Goal: Task Accomplishment & Management: Complete application form

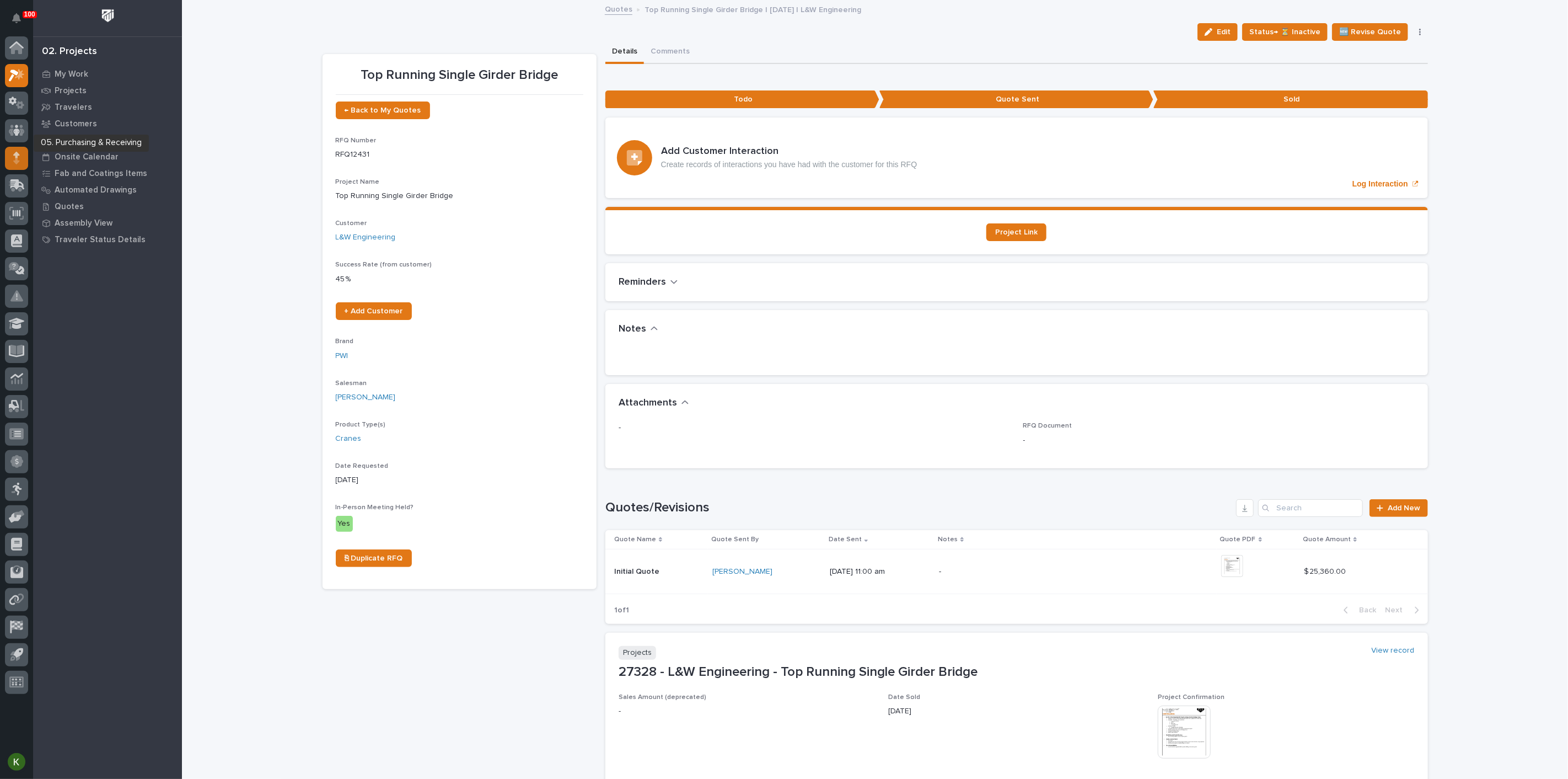
click at [12, 153] on div at bounding box center [16, 158] width 23 height 23
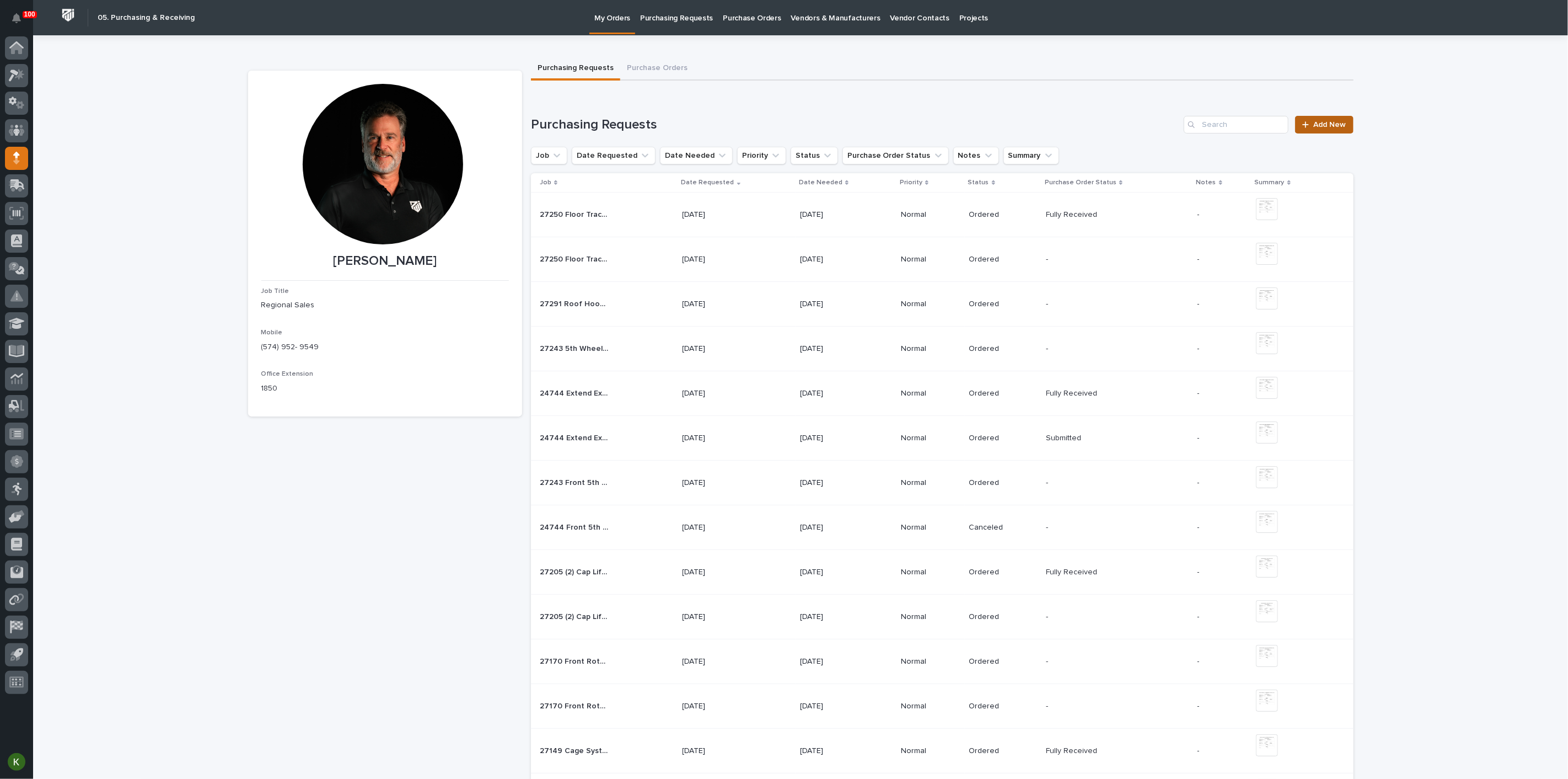
click at [1324, 128] on span "Add New" at bounding box center [1330, 124] width 32 height 8
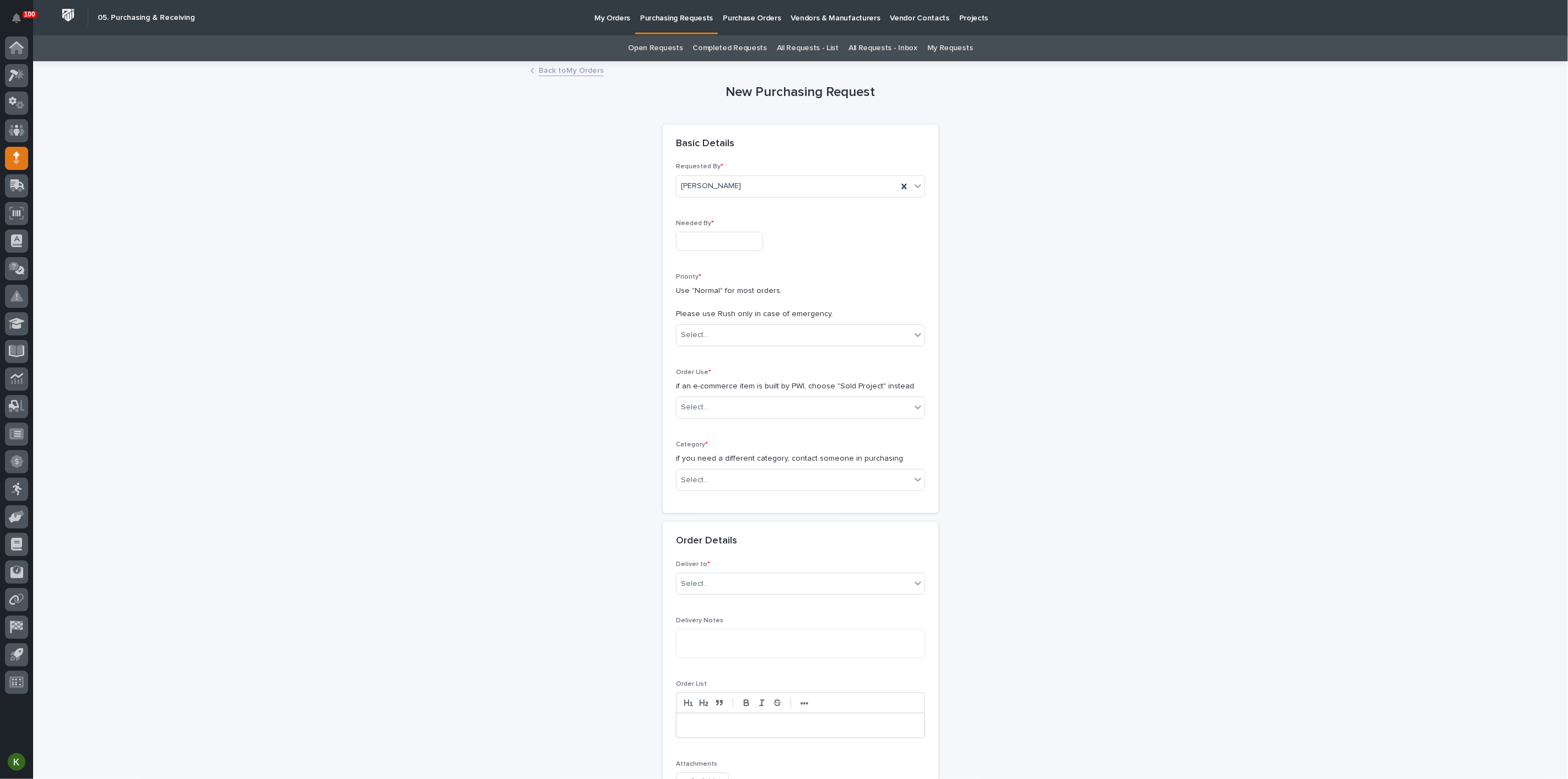
click at [763, 251] on input "text" at bounding box center [719, 241] width 87 height 20
click at [711, 161] on div "7" at bounding box center [719, 169] width 15 height 15
type input "**********"
click at [736, 344] on div "Select..." at bounding box center [793, 335] width 234 height 18
drag, startPoint x: 736, startPoint y: 440, endPoint x: 739, endPoint y: 461, distance: 21.2
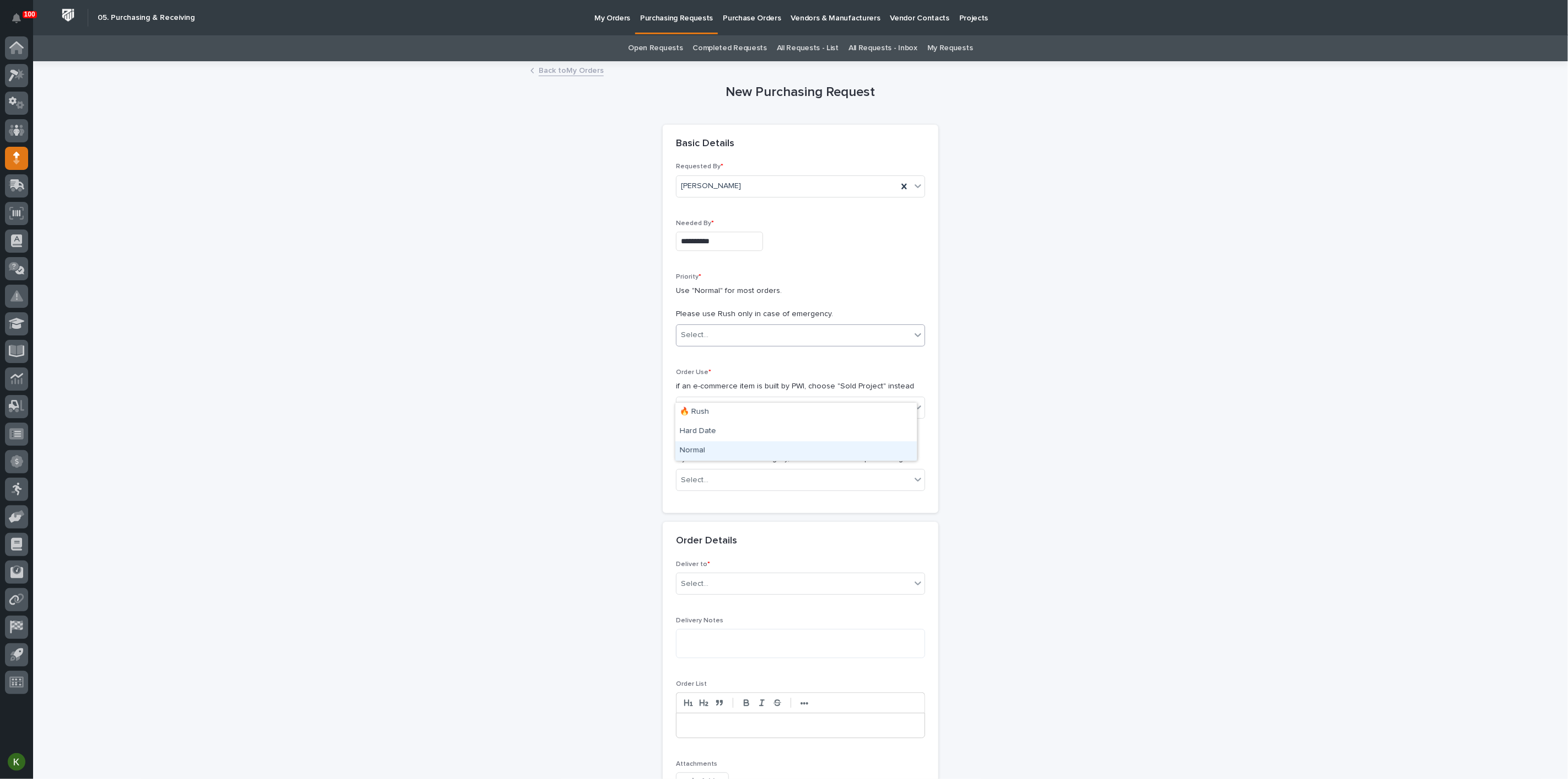
click at [739, 454] on div "Normal" at bounding box center [796, 450] width 241 height 20
click at [736, 416] on div "Select..." at bounding box center [793, 407] width 234 height 18
click at [727, 513] on div "Sold Project" at bounding box center [796, 511] width 241 height 20
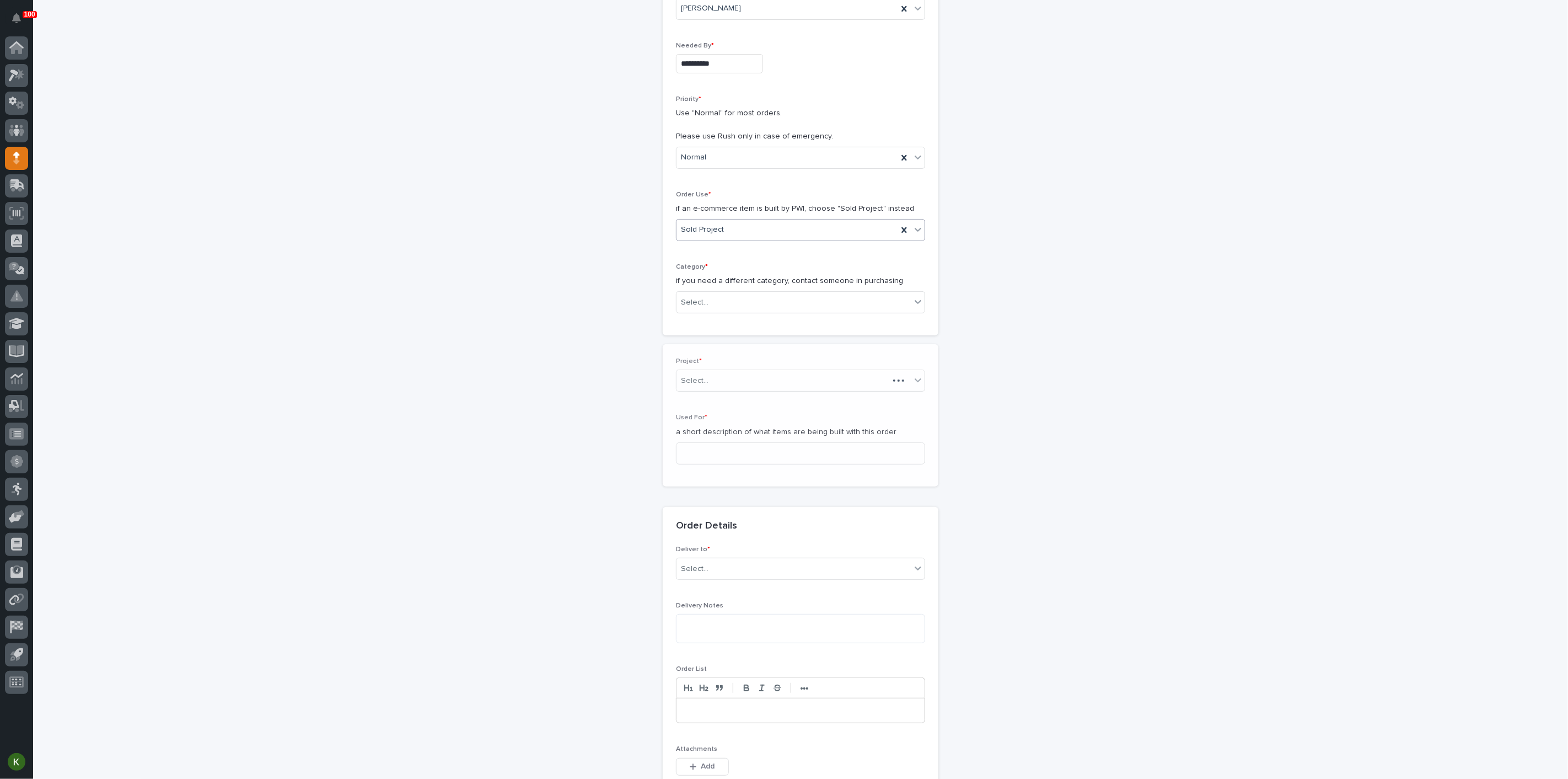
scroll to position [189, 0]
click at [726, 301] on div "Select..." at bounding box center [793, 291] width 234 height 18
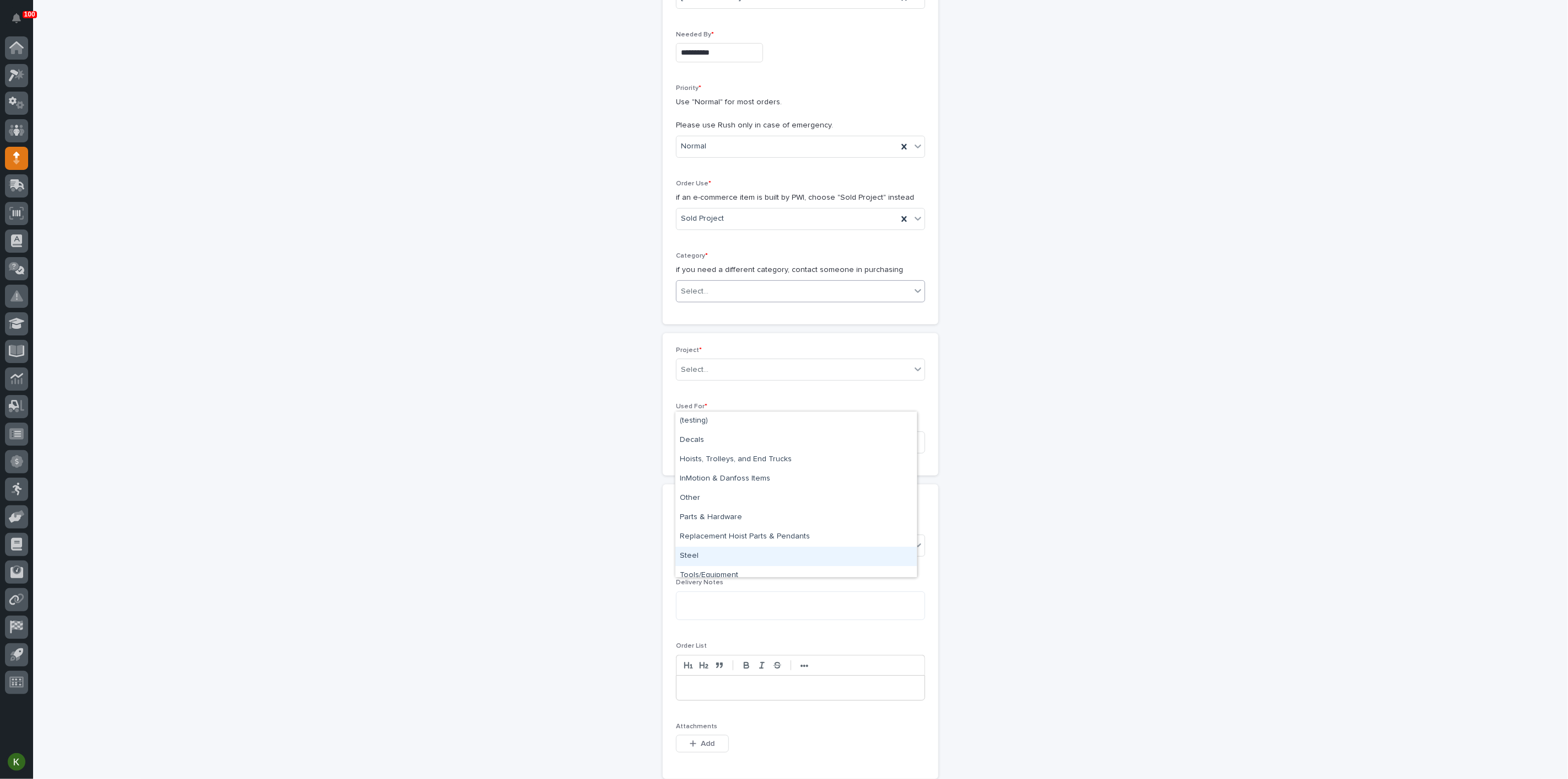
click at [721, 552] on div "Steel" at bounding box center [796, 556] width 241 height 20
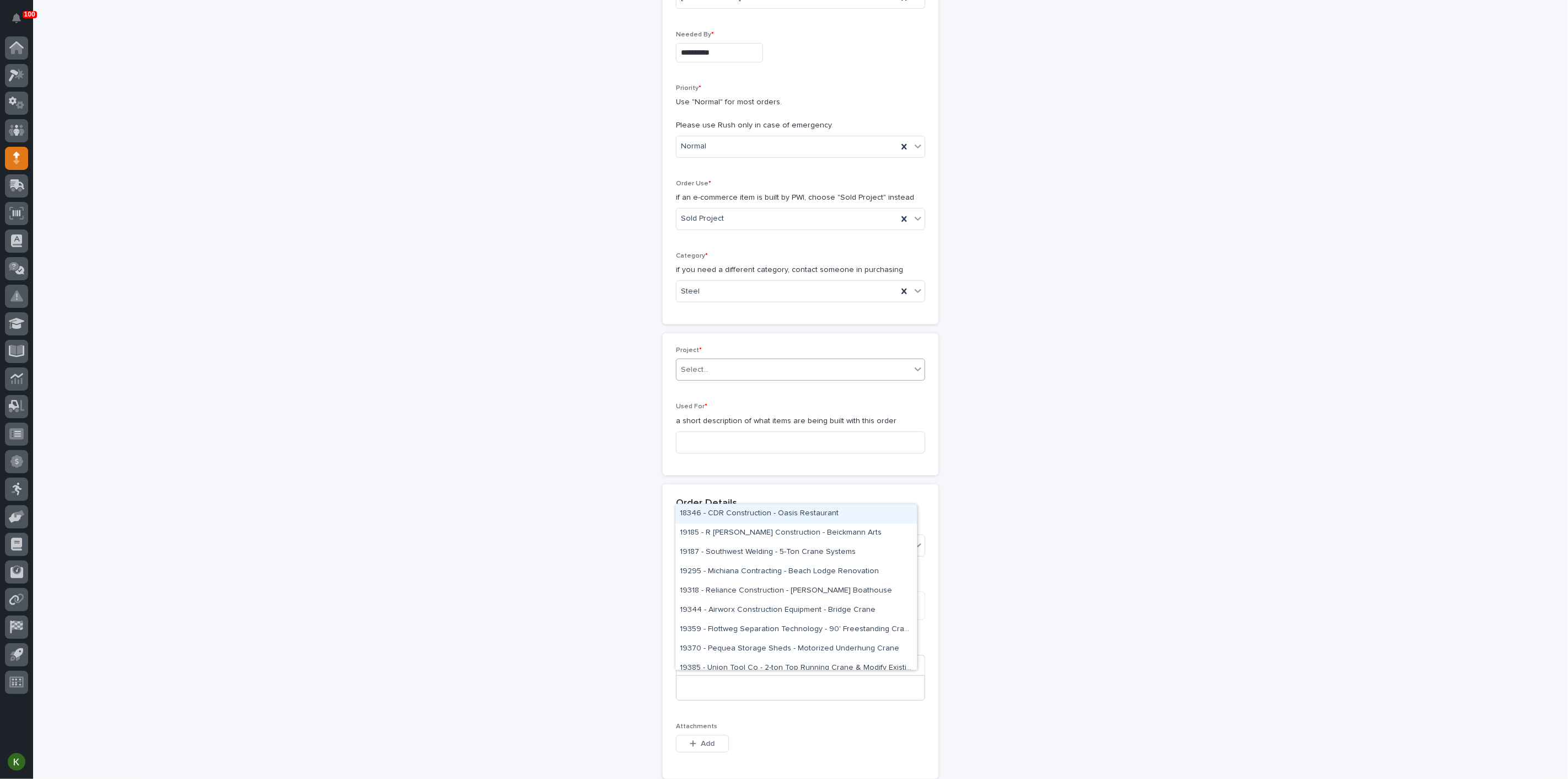
click at [738, 379] on div "Select..." at bounding box center [793, 370] width 234 height 18
type input "*****"
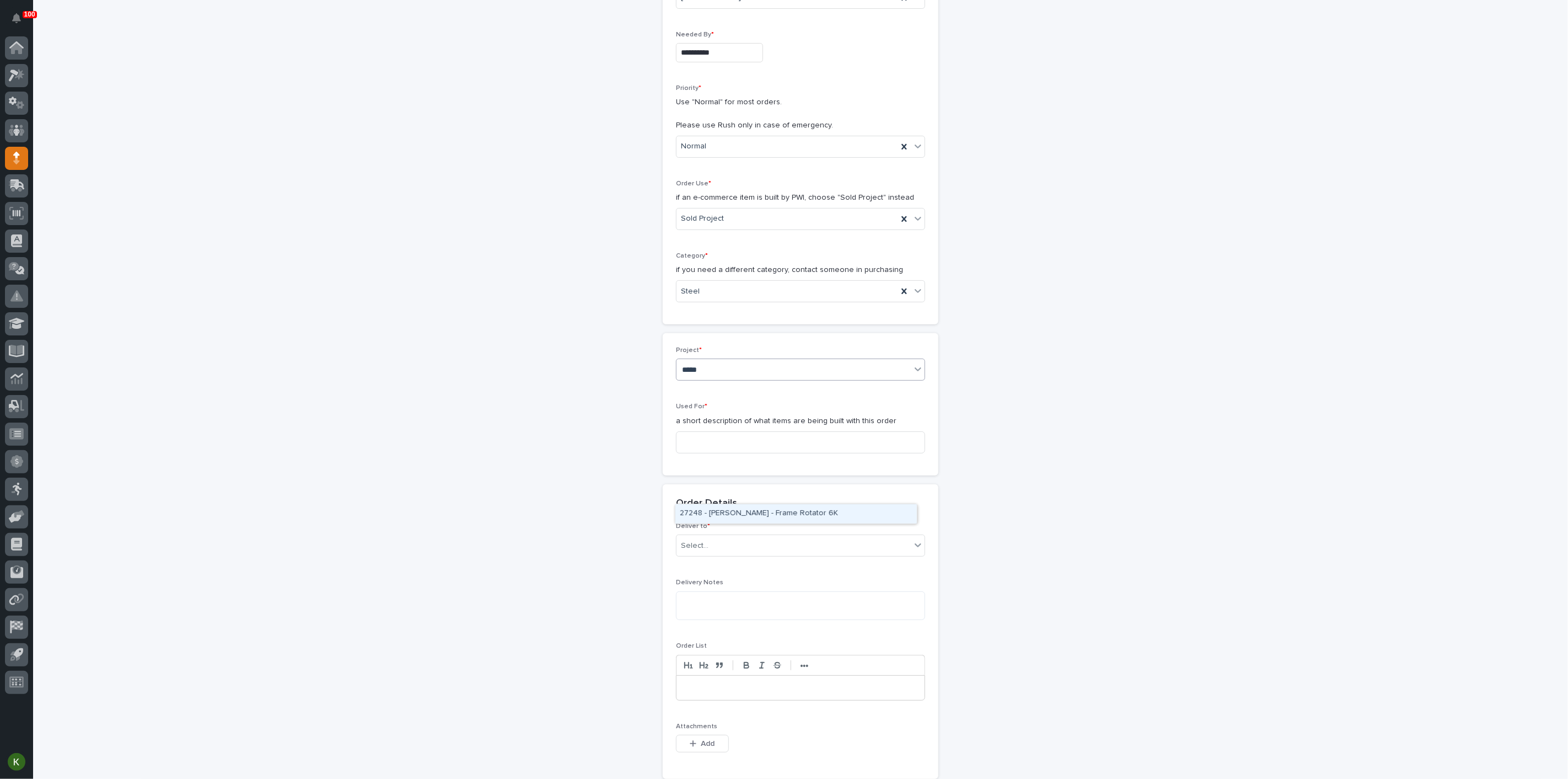
click at [739, 511] on div "27248 - [PERSON_NAME] - Frame Rotator 6K" at bounding box center [796, 513] width 241 height 20
click at [709, 453] on input at bounding box center [800, 442] width 249 height 22
drag, startPoint x: 685, startPoint y: 593, endPoint x: 800, endPoint y: 596, distance: 115.0
click at [800, 453] on input "Frame Rotator 6K - Steel" at bounding box center [800, 442] width 249 height 22
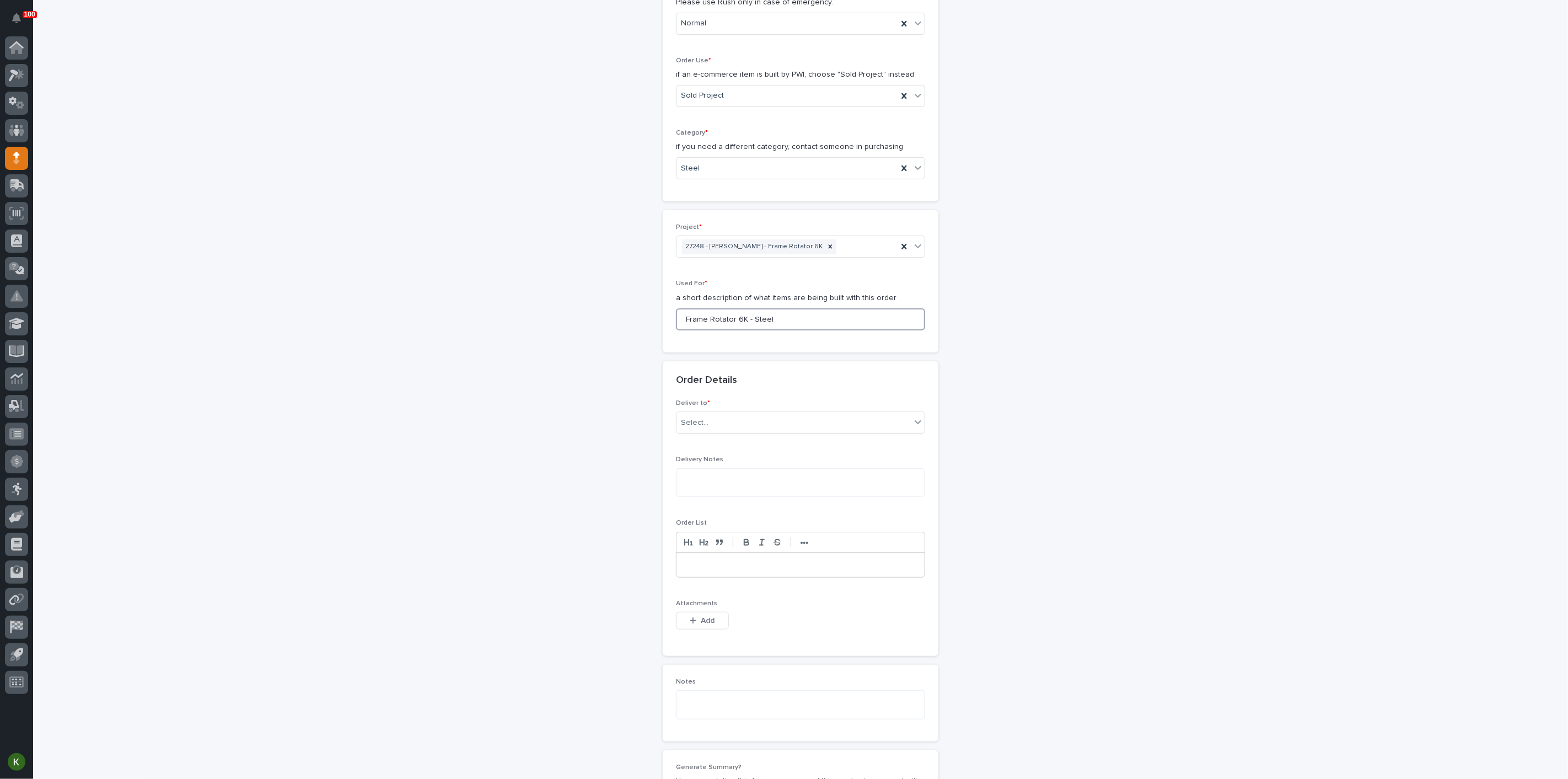
scroll to position [312, 0]
type input "Frame Rotator 6K - Steel"
click at [732, 432] on div "Select..." at bounding box center [793, 422] width 234 height 18
click at [728, 618] on div "PWI" at bounding box center [796, 619] width 241 height 20
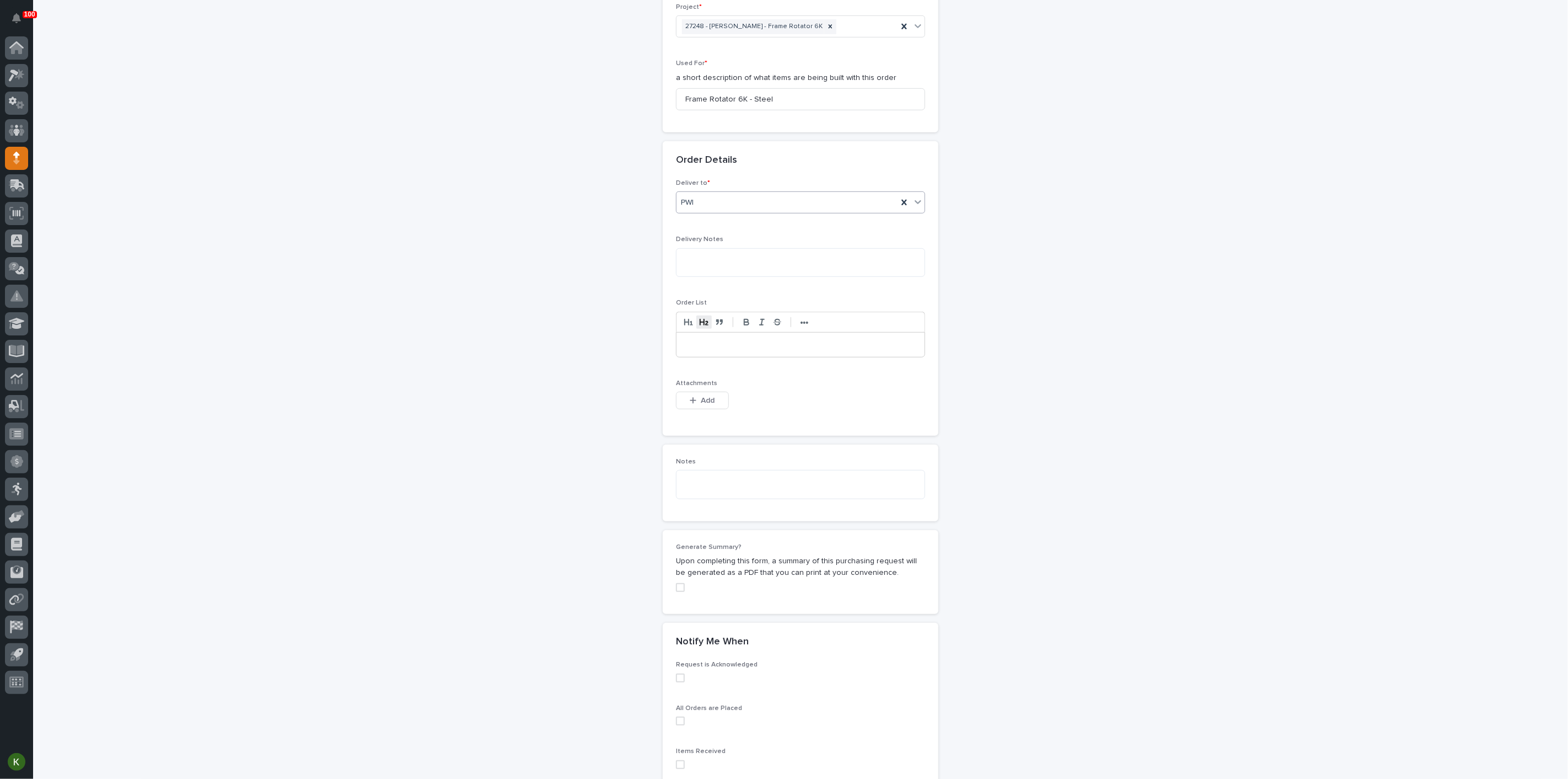
scroll to position [557, 0]
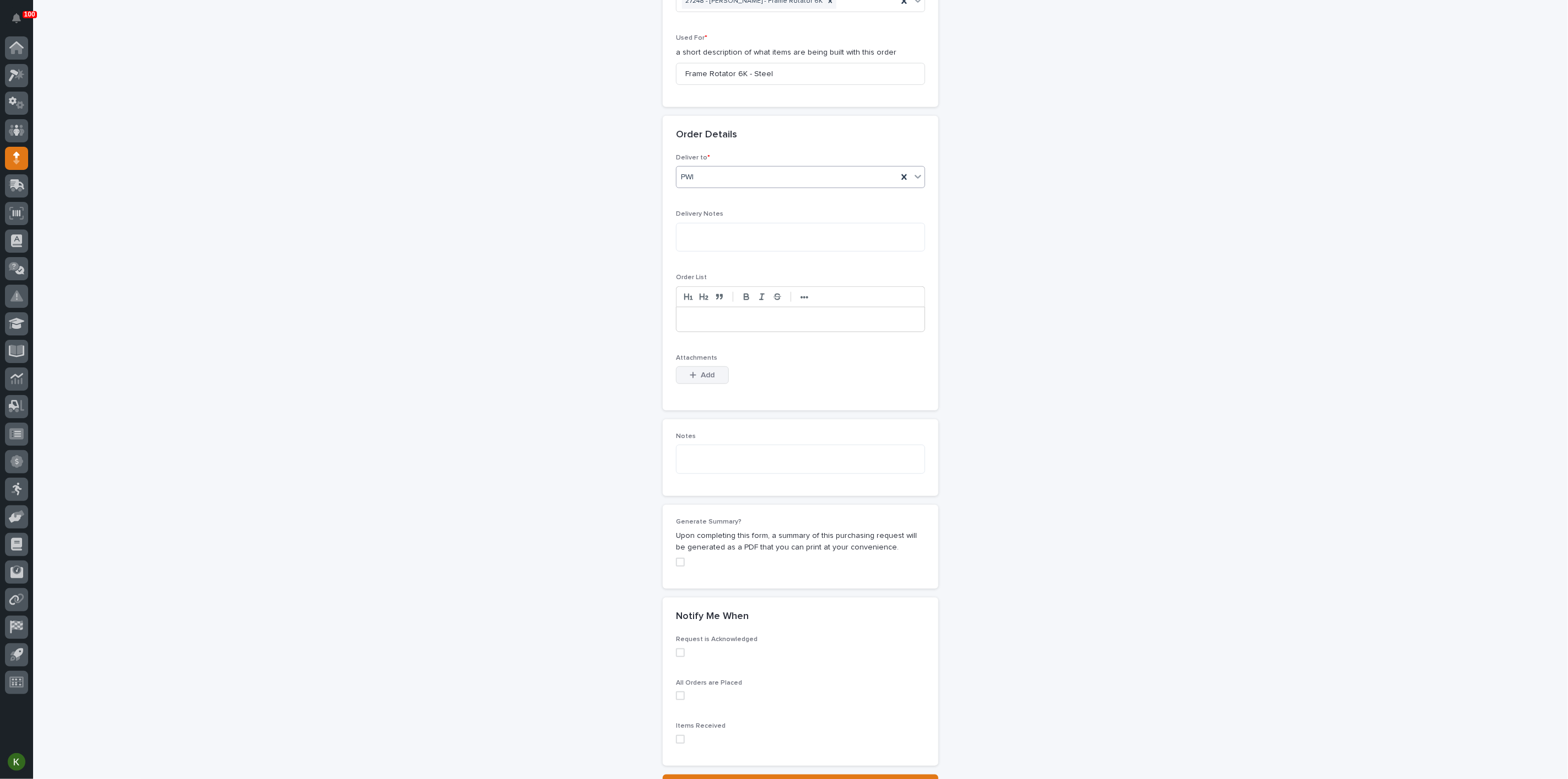
click at [709, 380] on span "Add" at bounding box center [708, 375] width 14 height 10
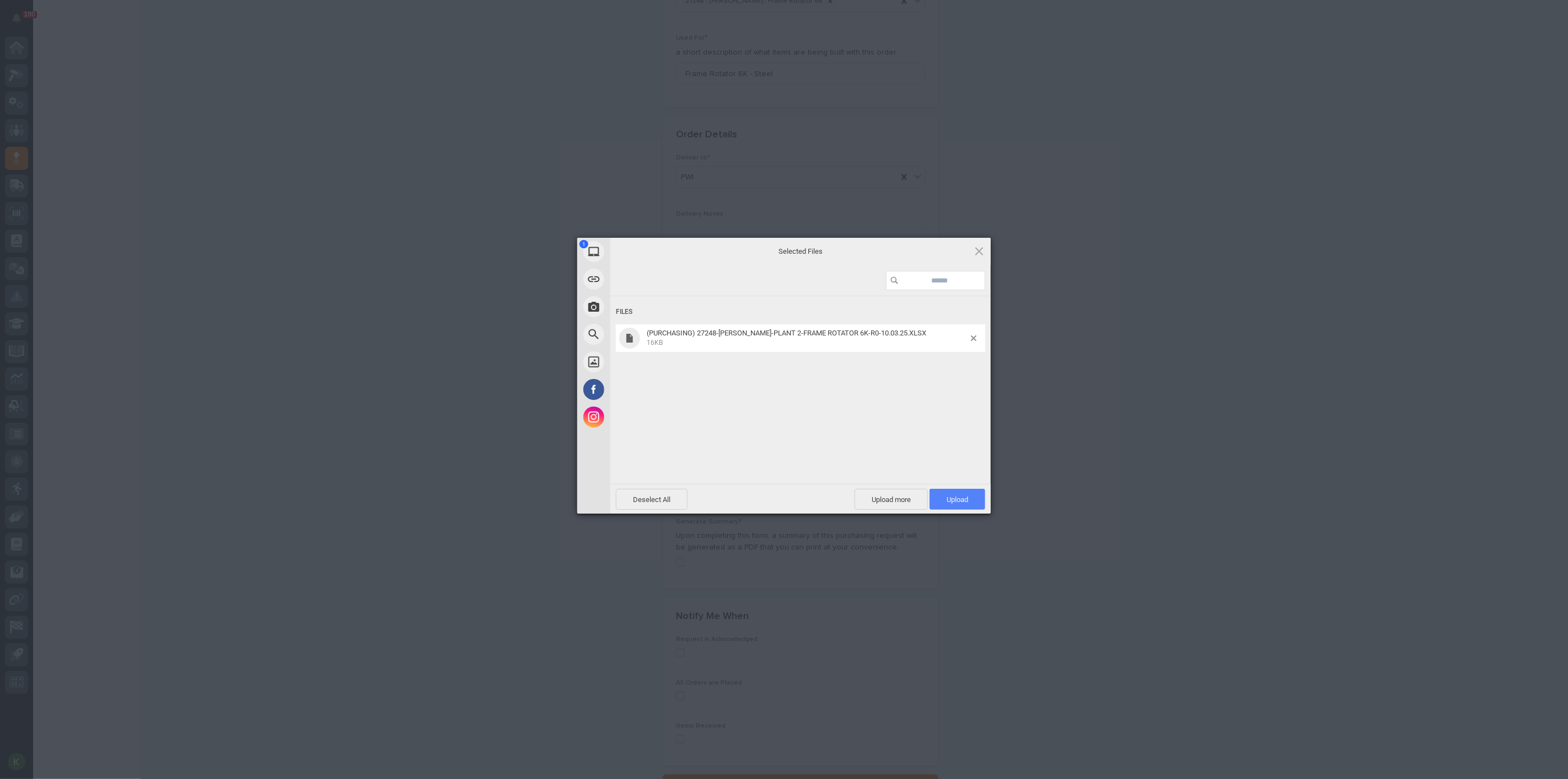
click at [950, 496] on span "Upload 1" at bounding box center [956, 500] width 21 height 8
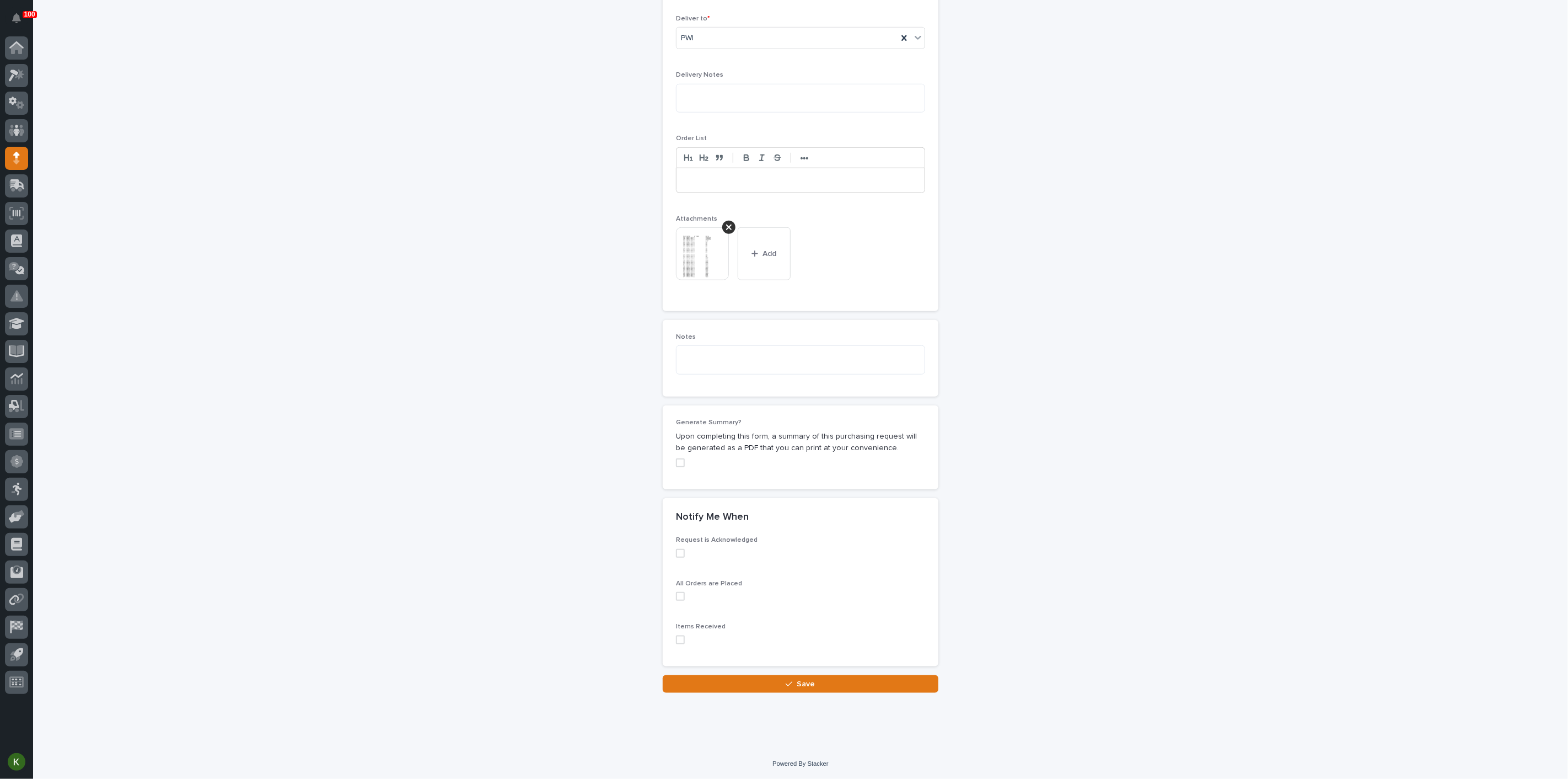
scroll to position [1008, 0]
click at [776, 675] on button "Save" at bounding box center [800, 683] width 276 height 18
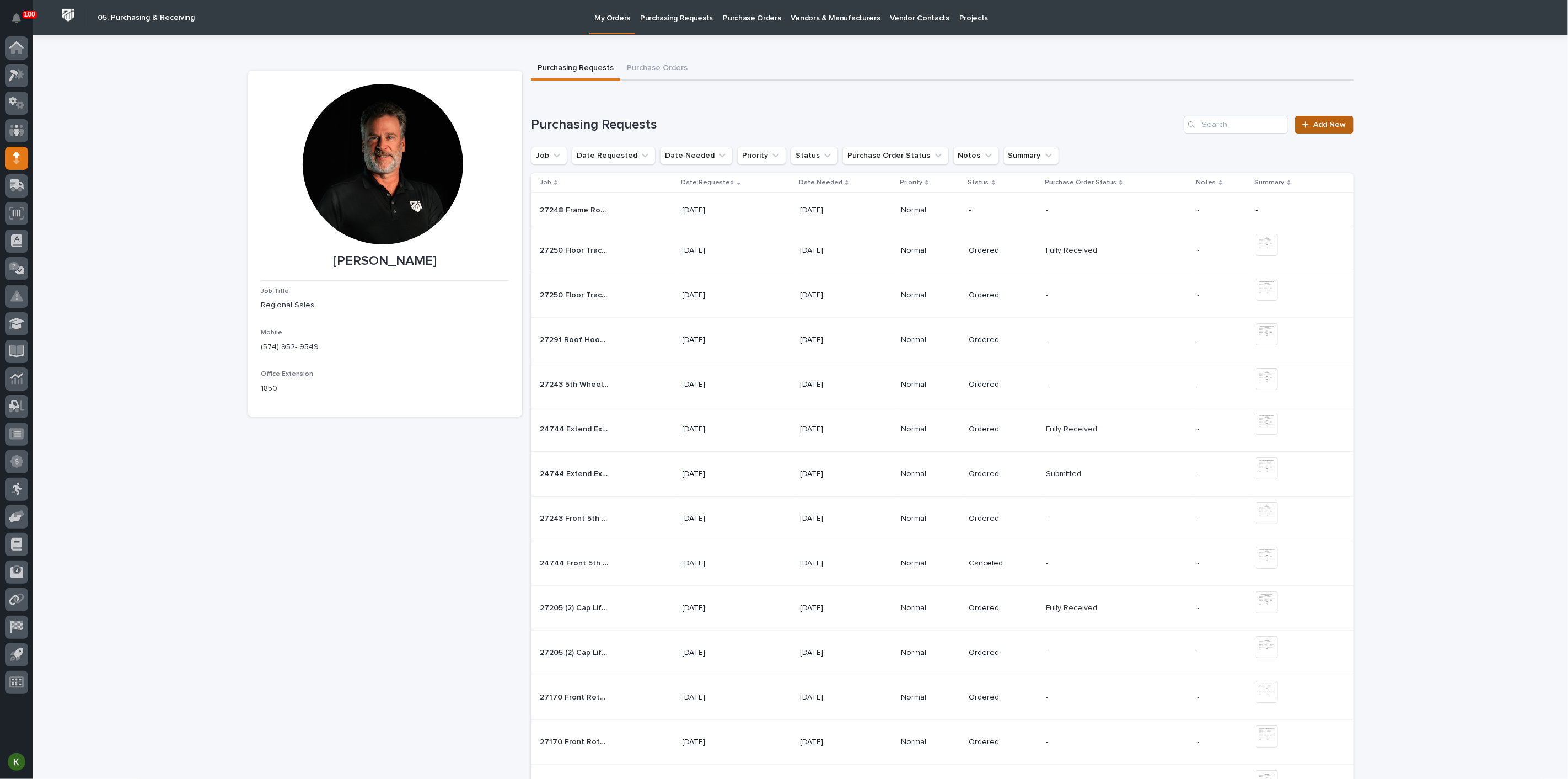
click at [1314, 128] on span "Add New" at bounding box center [1330, 124] width 32 height 8
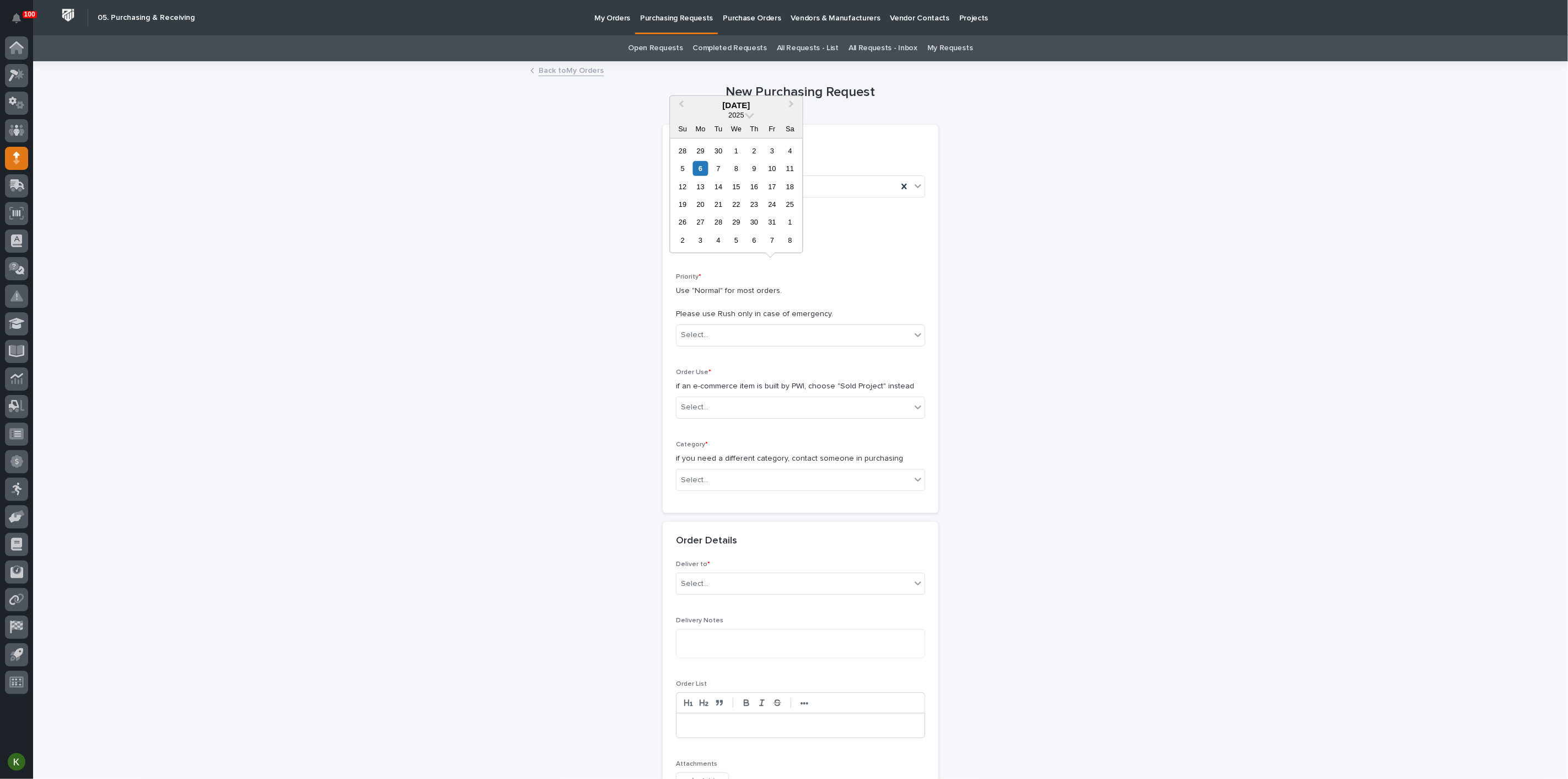
click at [727, 251] on input "text" at bounding box center [719, 241] width 87 height 20
click at [711, 161] on div "7" at bounding box center [719, 169] width 15 height 15
type input "**********"
click at [726, 344] on div "Select..." at bounding box center [793, 335] width 234 height 18
click at [711, 454] on div "Normal" at bounding box center [796, 450] width 241 height 20
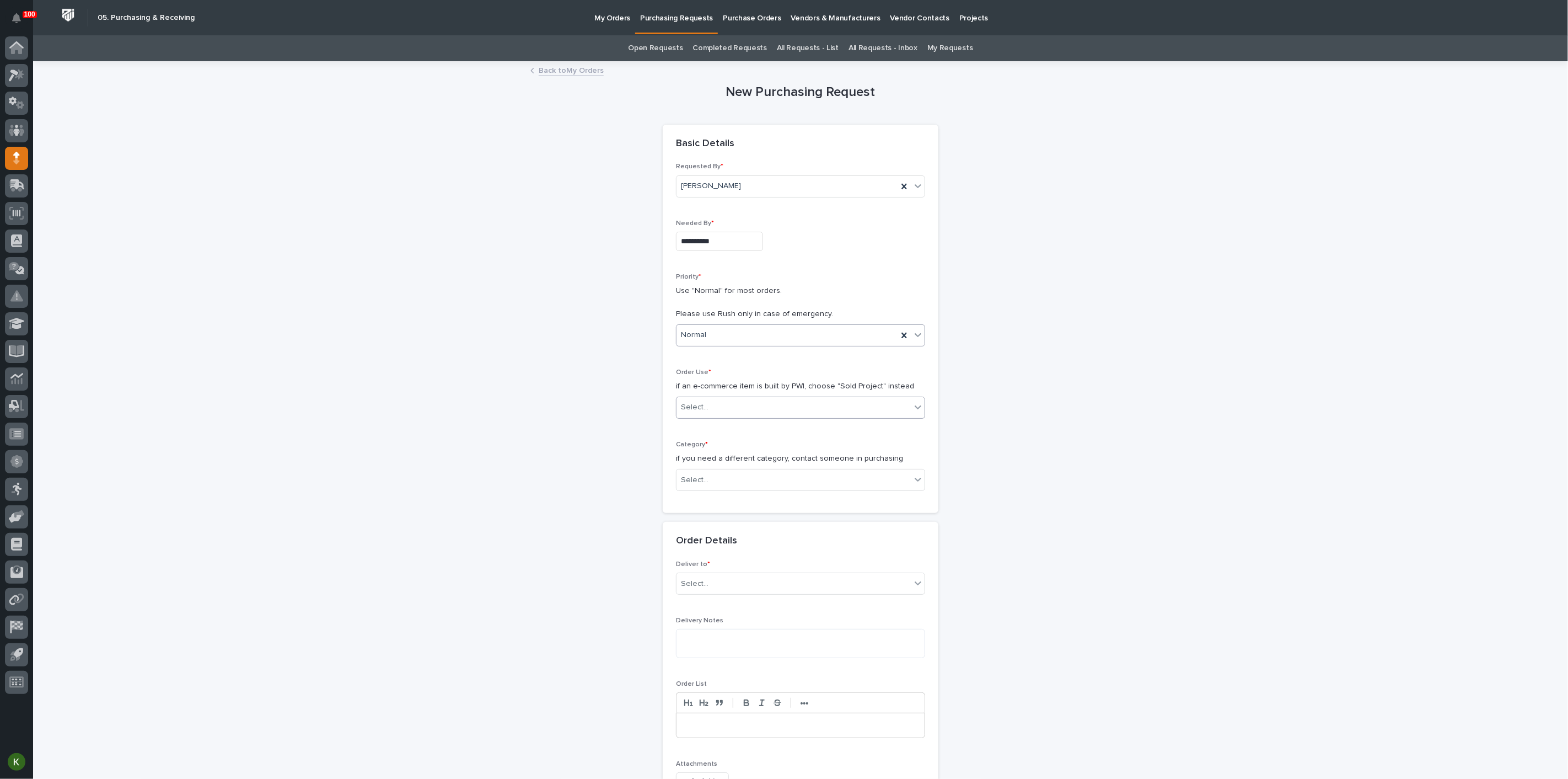
click at [708, 413] on div "Select..." at bounding box center [695, 408] width 27 height 12
click at [708, 514] on div "Sold Project" at bounding box center [796, 511] width 241 height 20
click at [708, 486] on div "Select..." at bounding box center [695, 480] width 27 height 12
click at [723, 708] on div "Parts & Hardware" at bounding box center [796, 706] width 241 height 20
click at [722, 567] on div "Select..." at bounding box center [793, 557] width 234 height 18
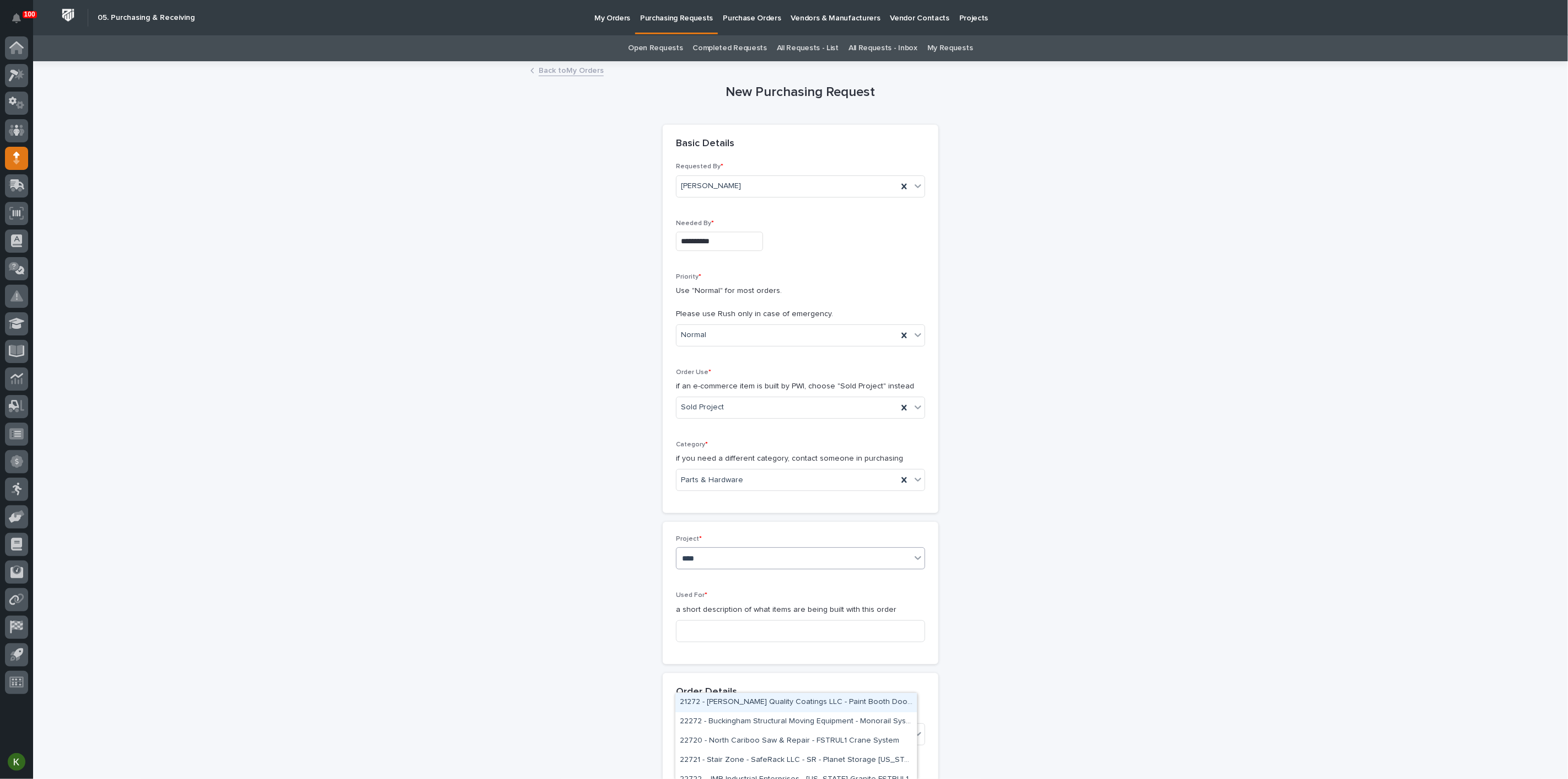
type input "*****"
click at [726, 698] on div "27248 - [PERSON_NAME] - Frame Rotator 6K" at bounding box center [796, 702] width 241 height 20
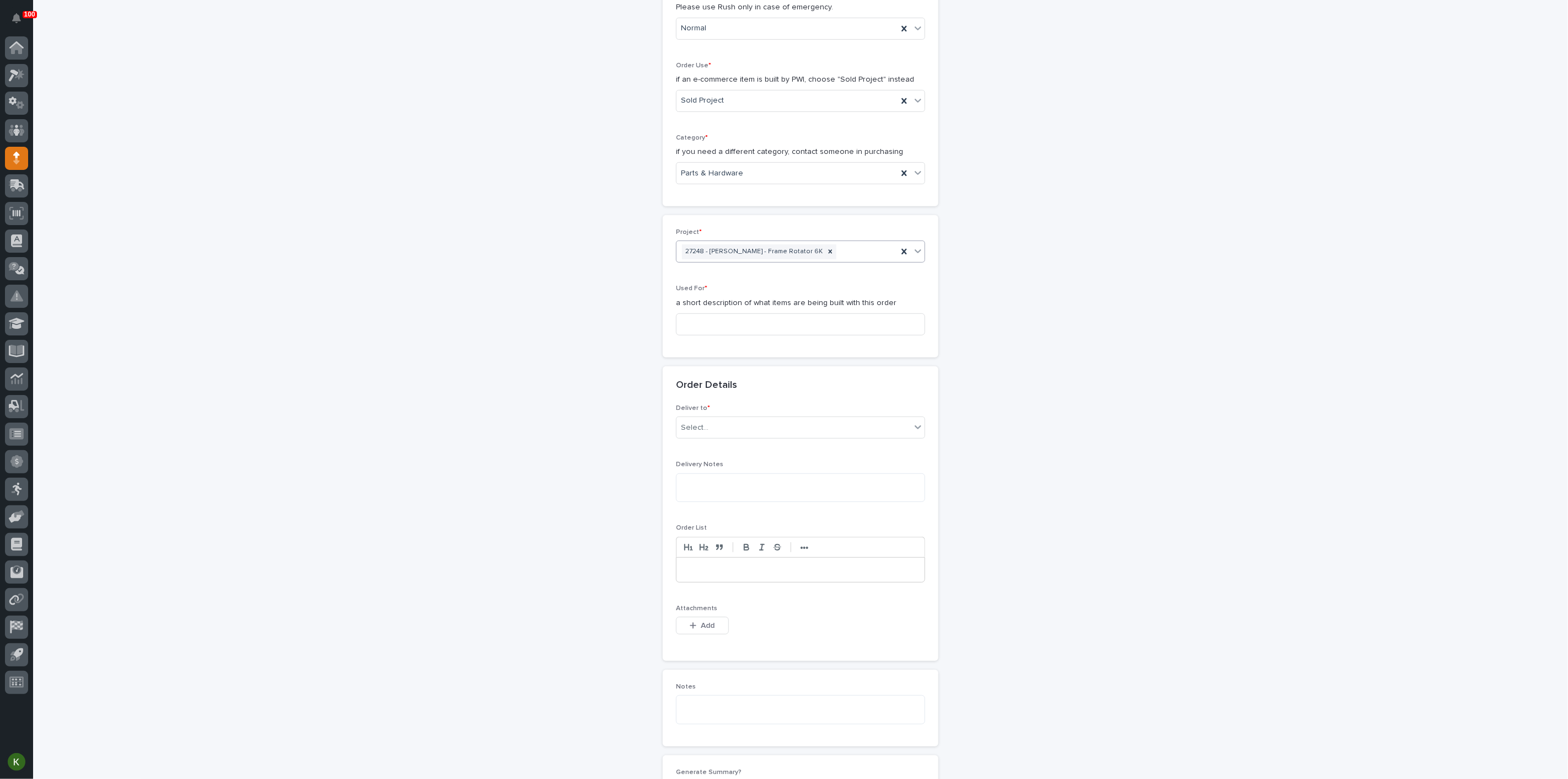
scroll to position [306, 0]
click at [710, 336] on input at bounding box center [800, 325] width 249 height 22
paste input "Frame Rotator 6K - Steel"
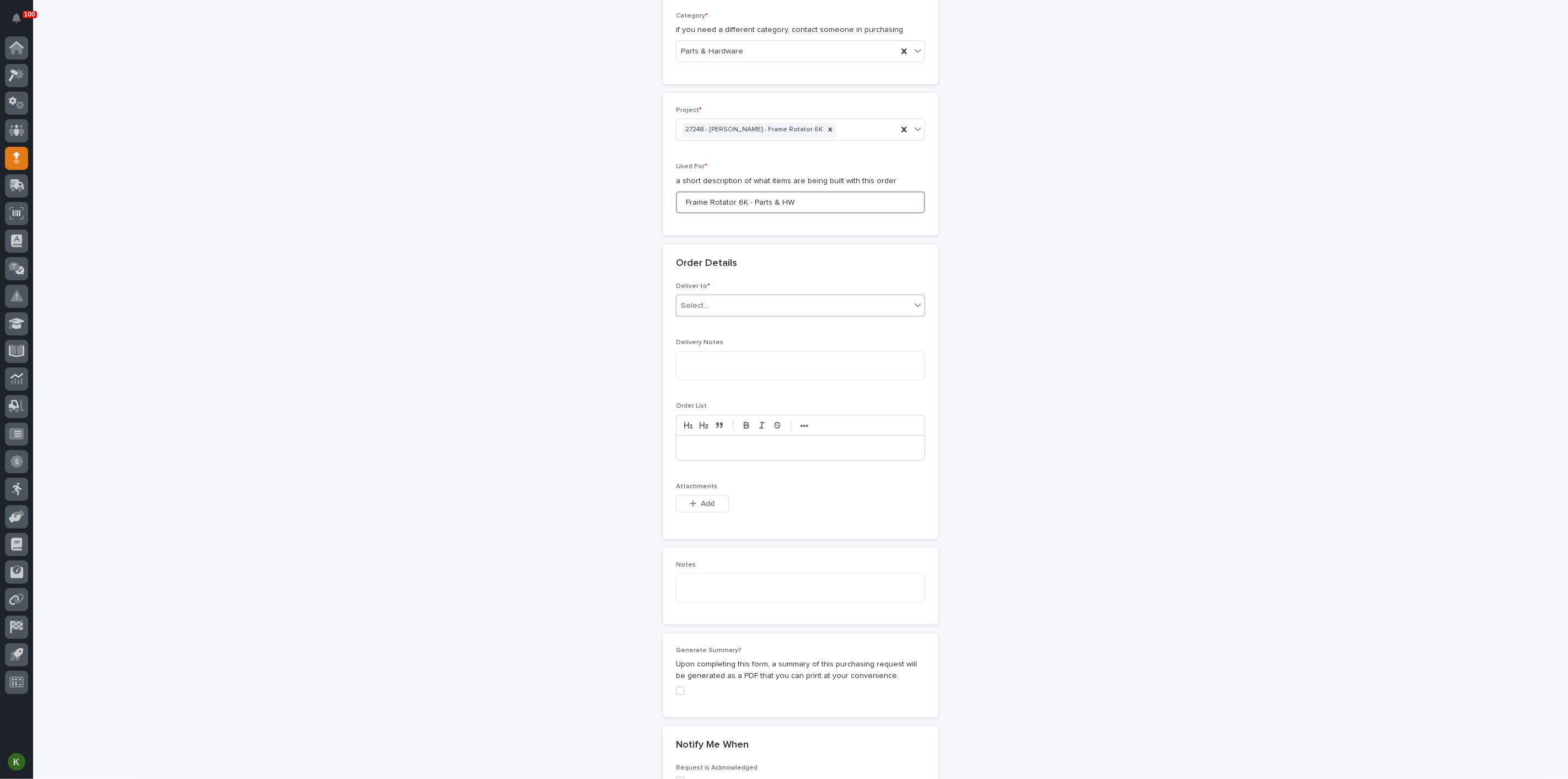
scroll to position [428, 0]
type input "Frame Rotator 6K - Parts & HW"
click at [757, 315] on div "Select..." at bounding box center [793, 305] width 234 height 18
click at [746, 500] on div "PWI" at bounding box center [796, 503] width 241 height 20
click at [715, 508] on span "Add" at bounding box center [708, 504] width 14 height 10
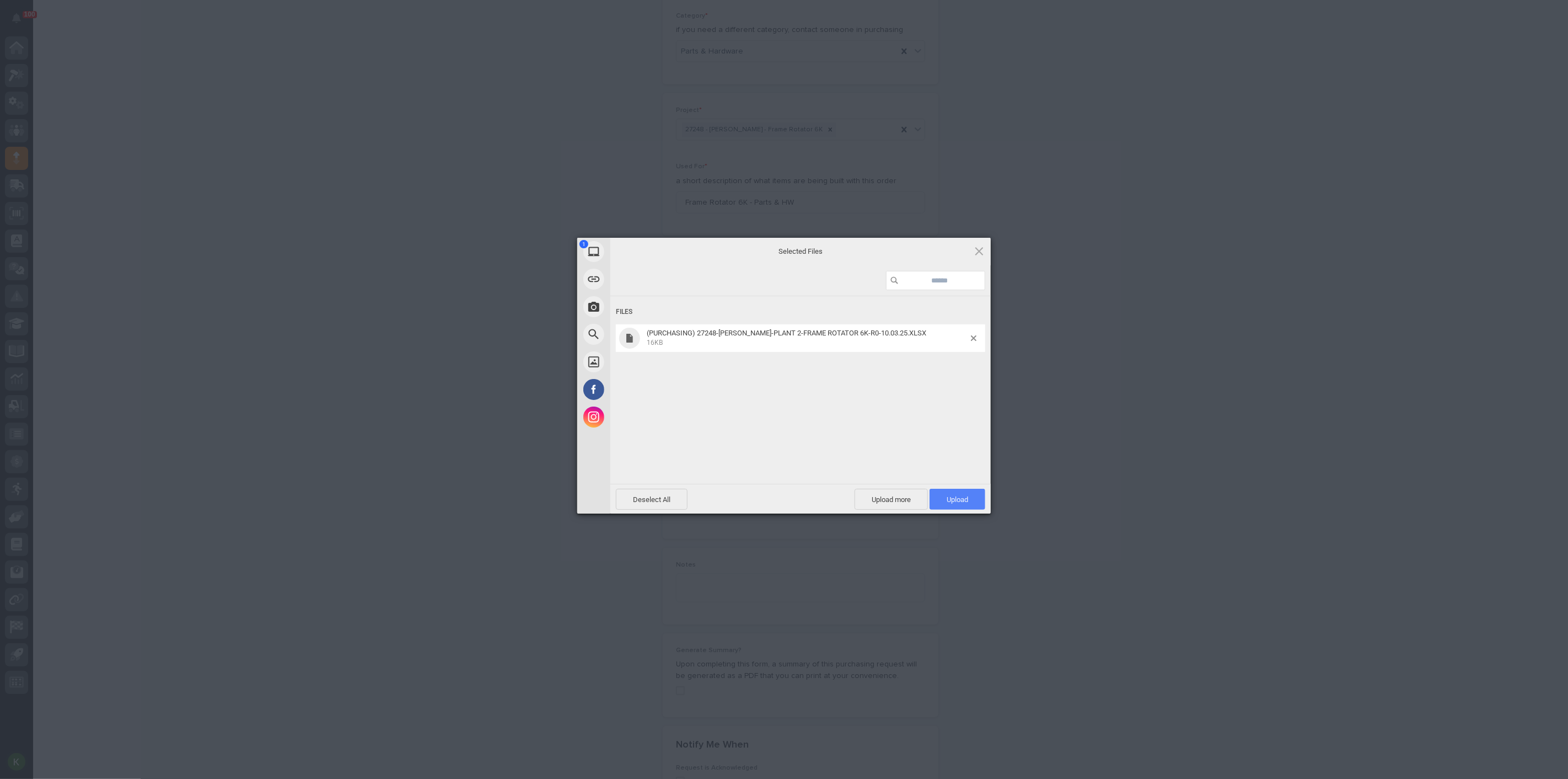
click at [952, 497] on span "Upload 1" at bounding box center [956, 500] width 21 height 8
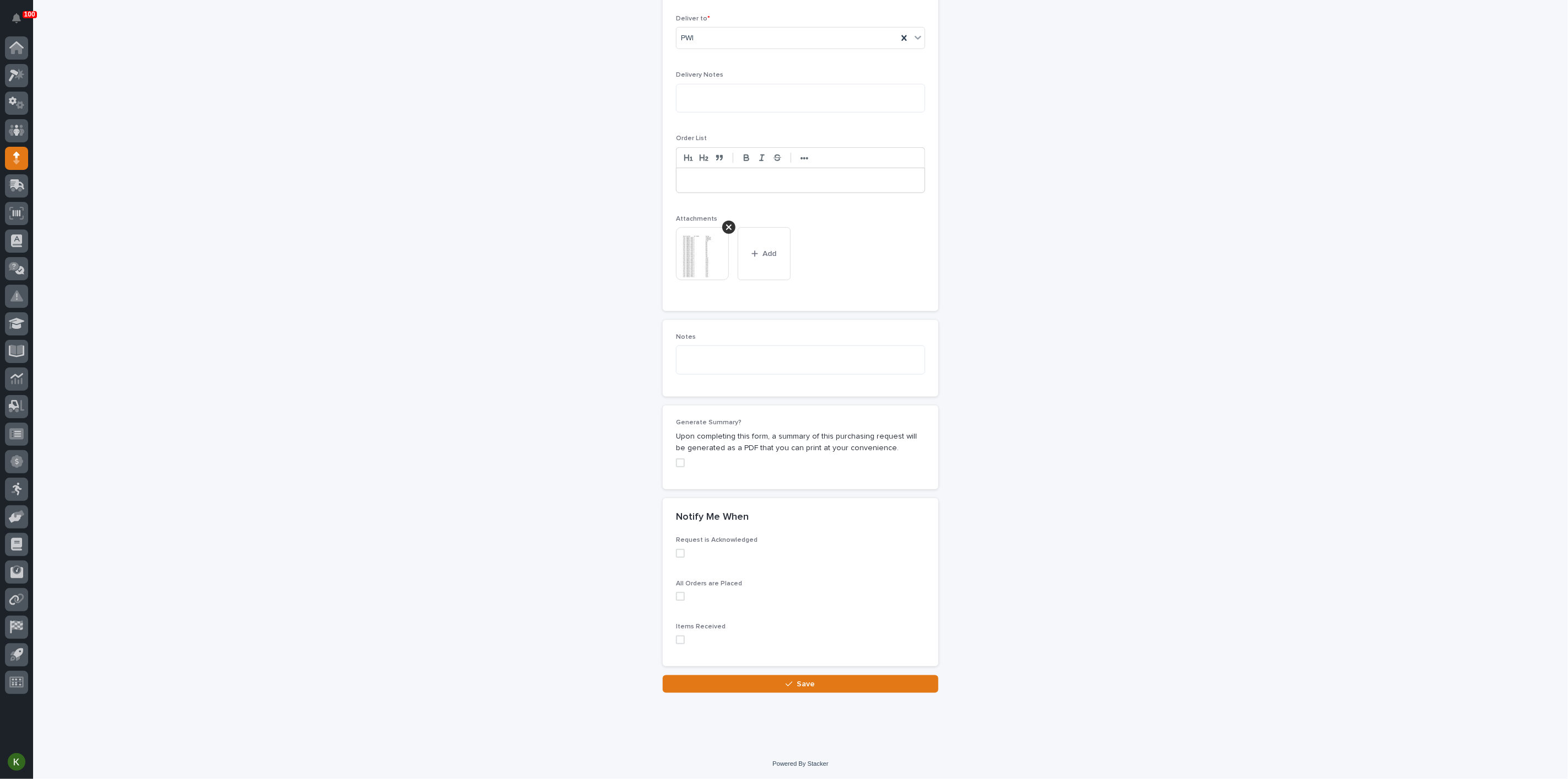
scroll to position [1008, 0]
click at [754, 680] on button "Save" at bounding box center [800, 683] width 276 height 18
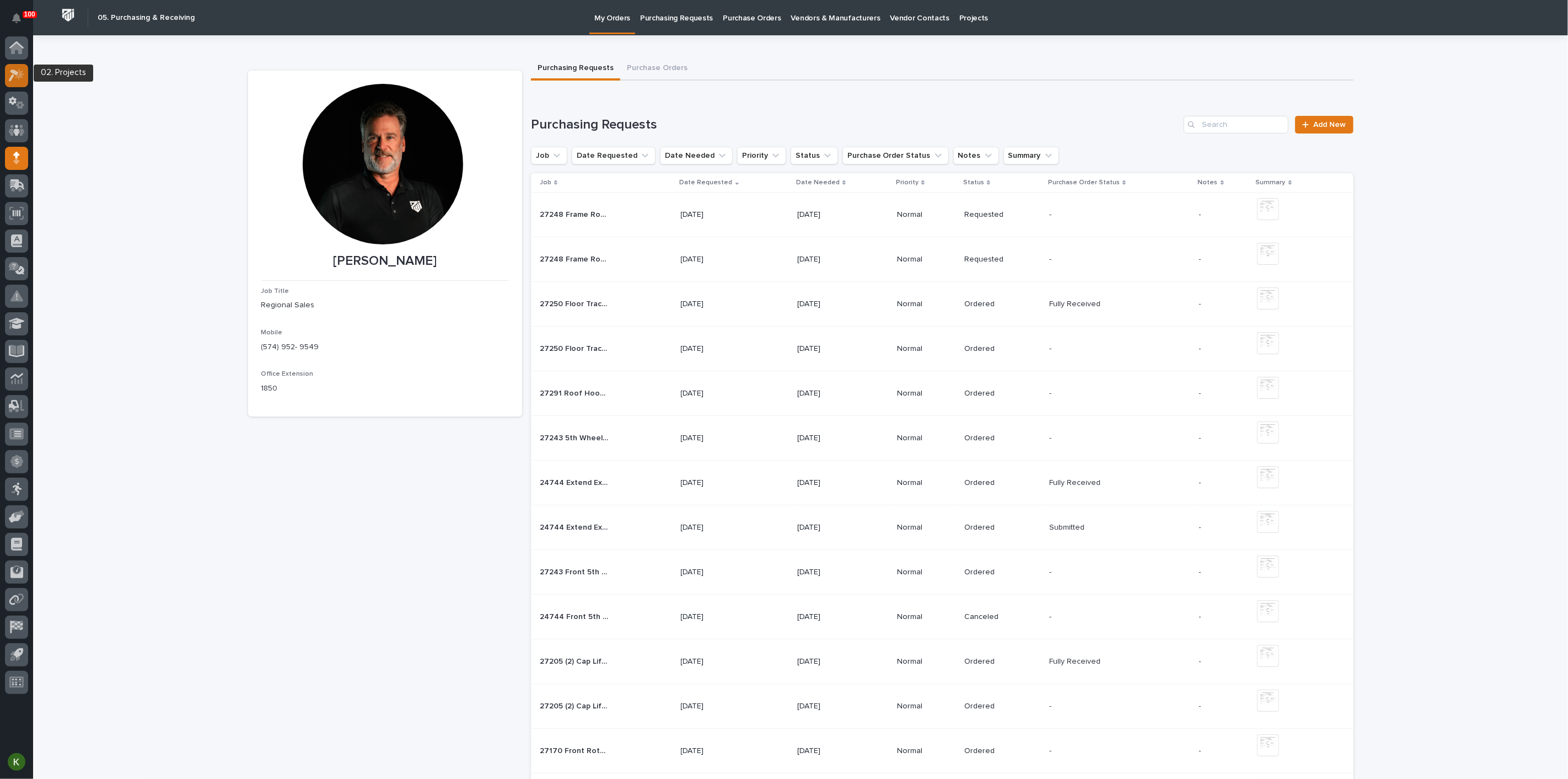
click at [17, 71] on icon at bounding box center [16, 75] width 16 height 13
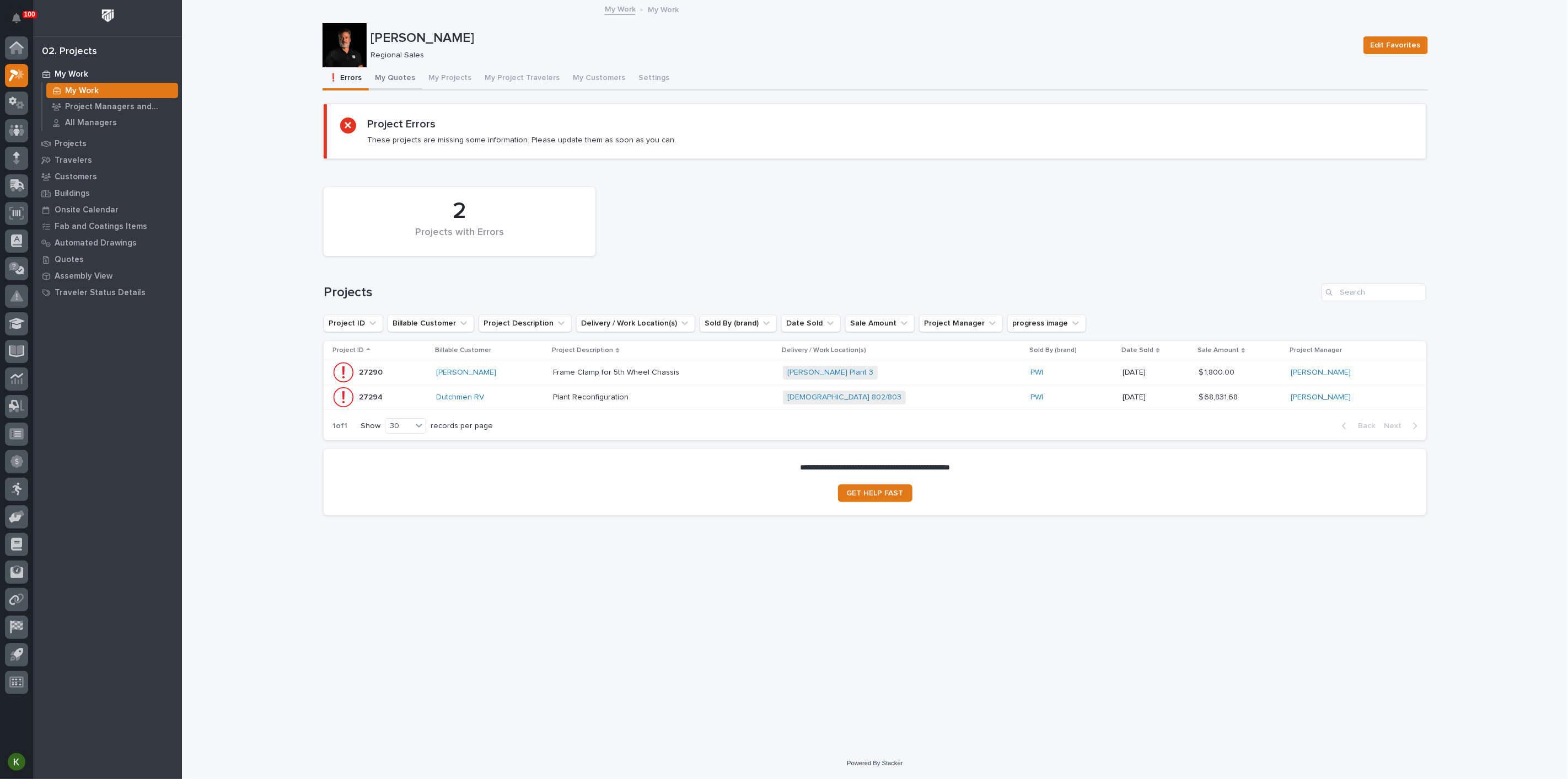
click at [415, 87] on button "My Quotes" at bounding box center [395, 78] width 54 height 23
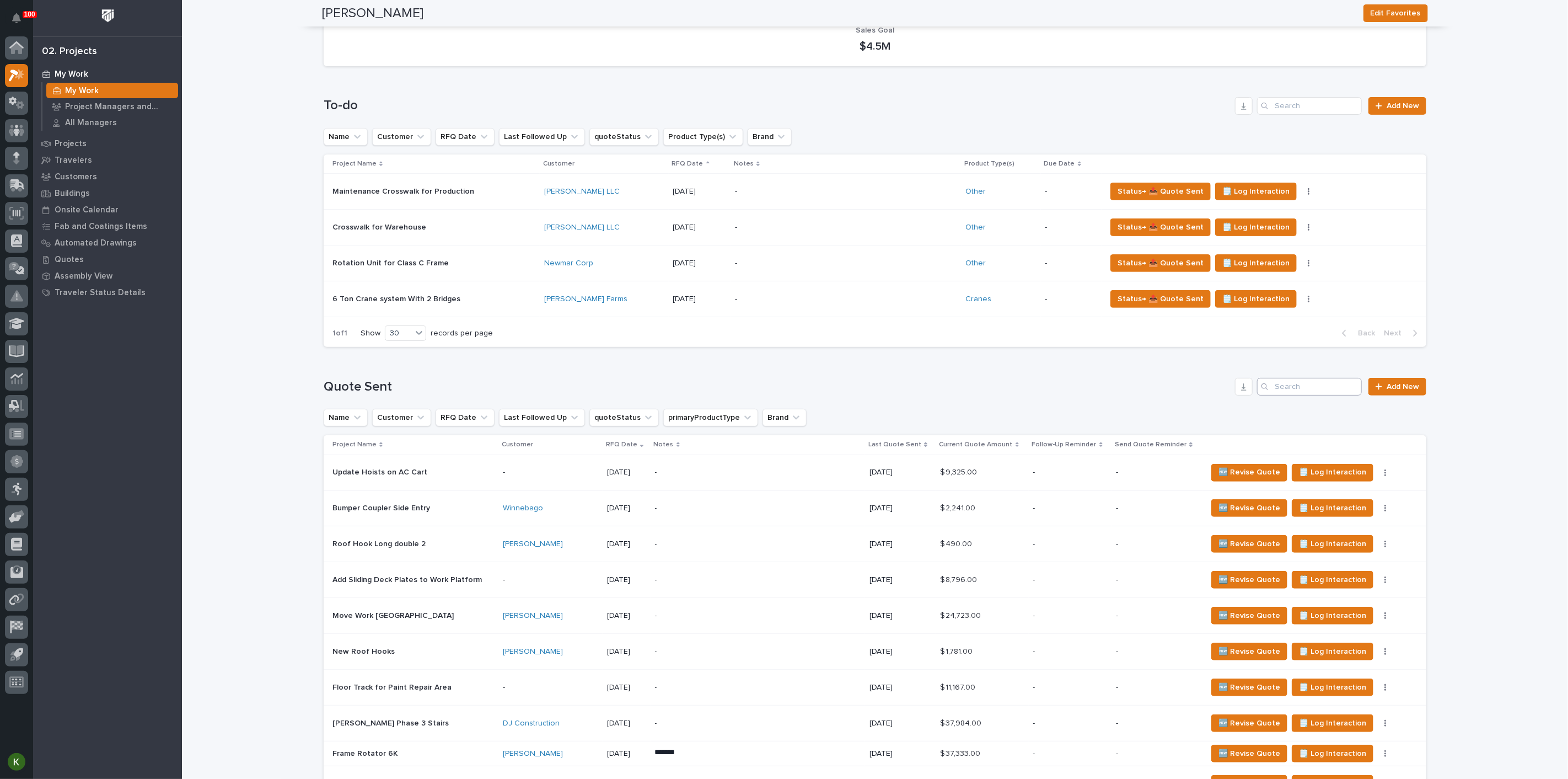
scroll to position [122, 0]
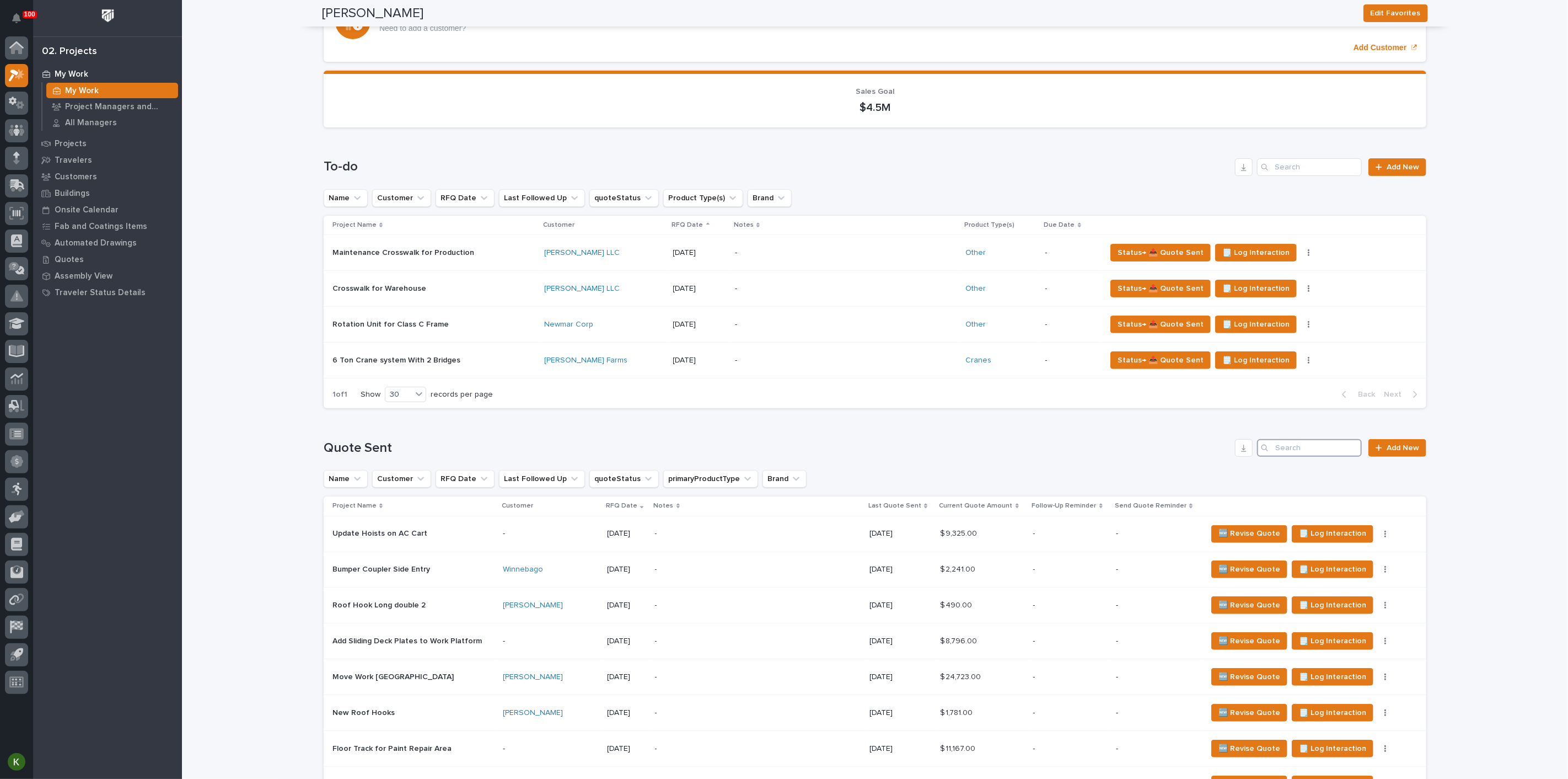
click at [1292, 456] on input "Search" at bounding box center [1309, 448] width 104 height 18
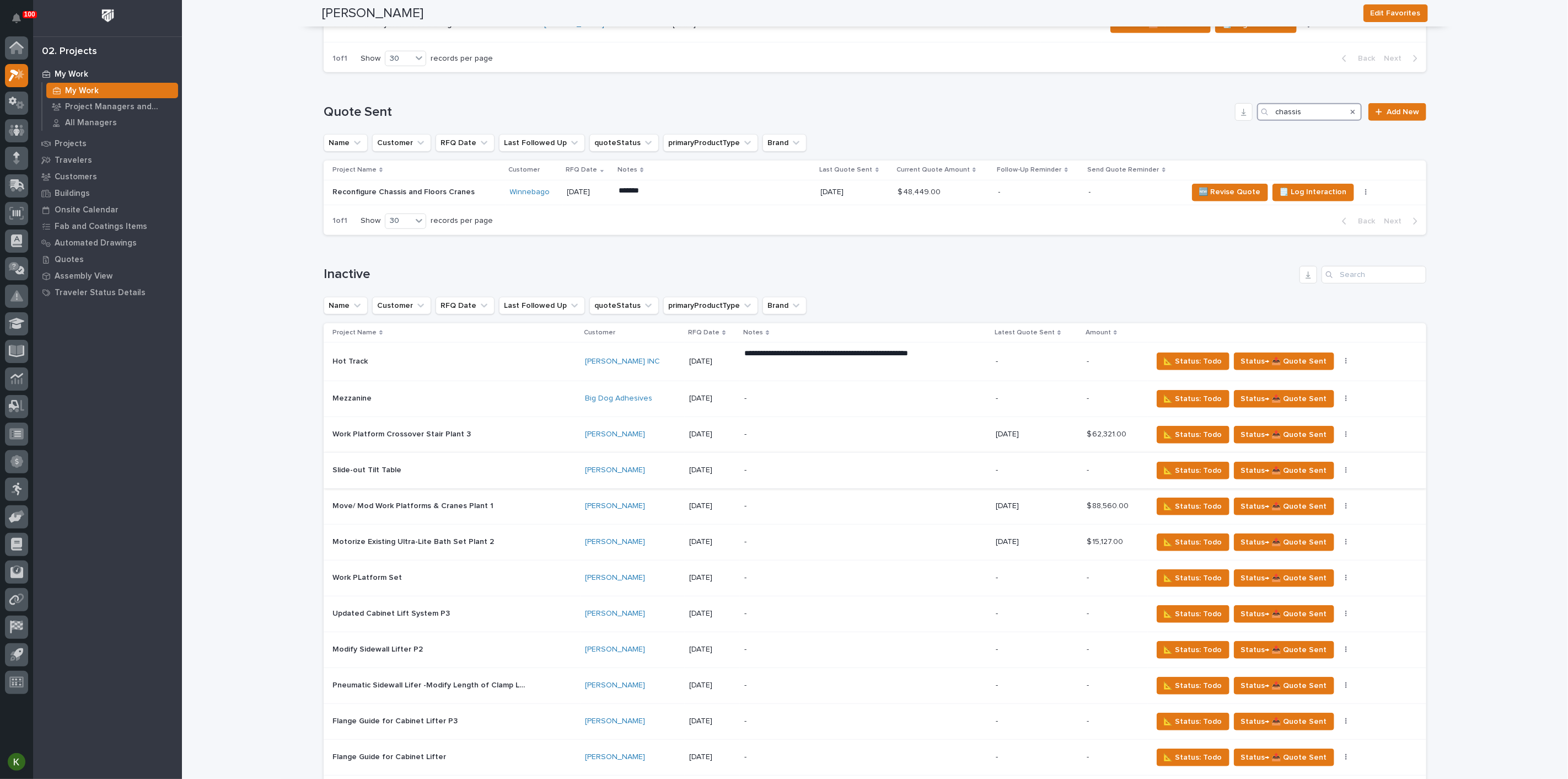
scroll to position [367, 0]
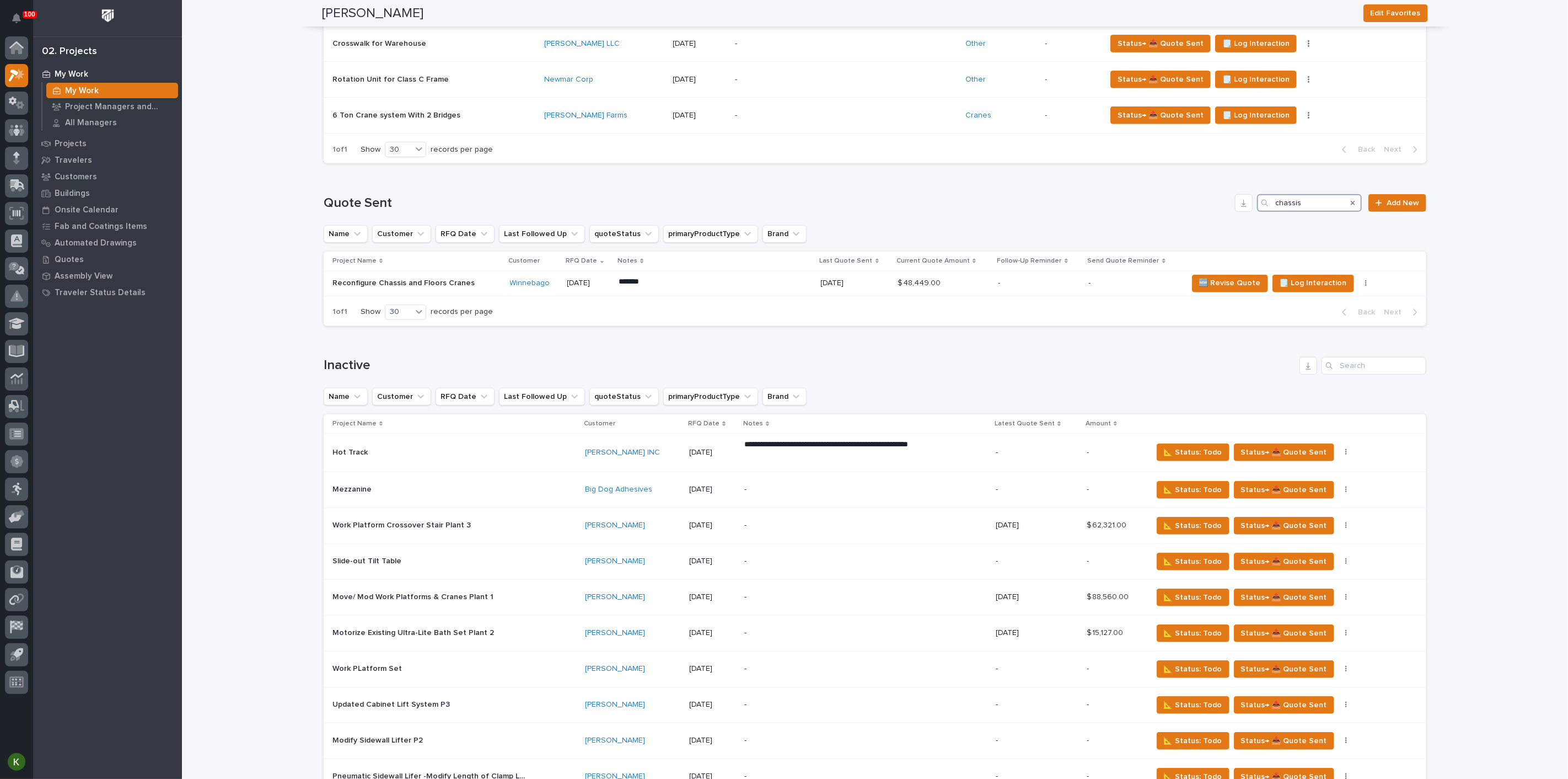
type input "chassis"
click at [1351, 206] on icon "Search" at bounding box center [1352, 203] width 4 height 7
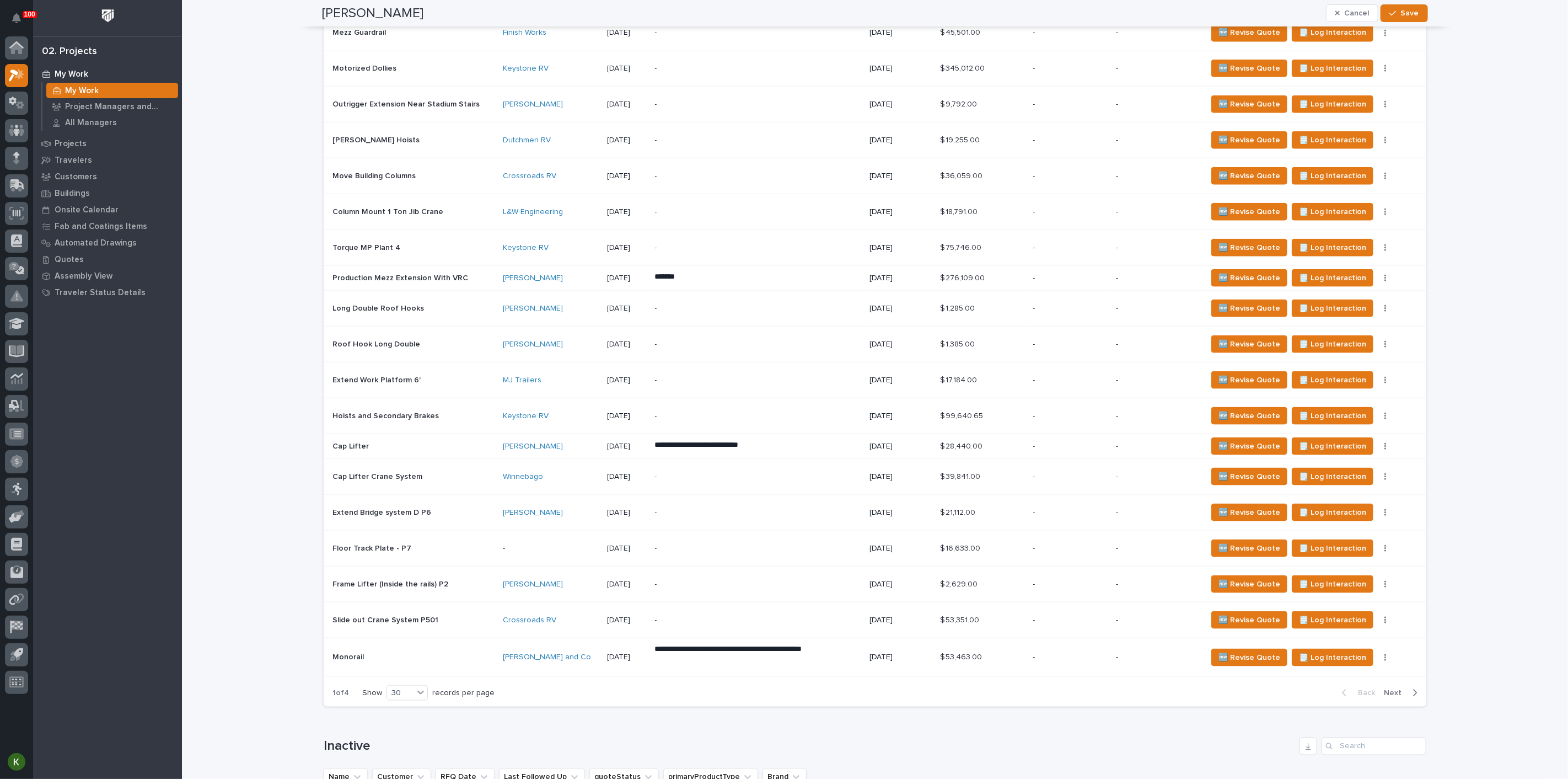
scroll to position [1049, 0]
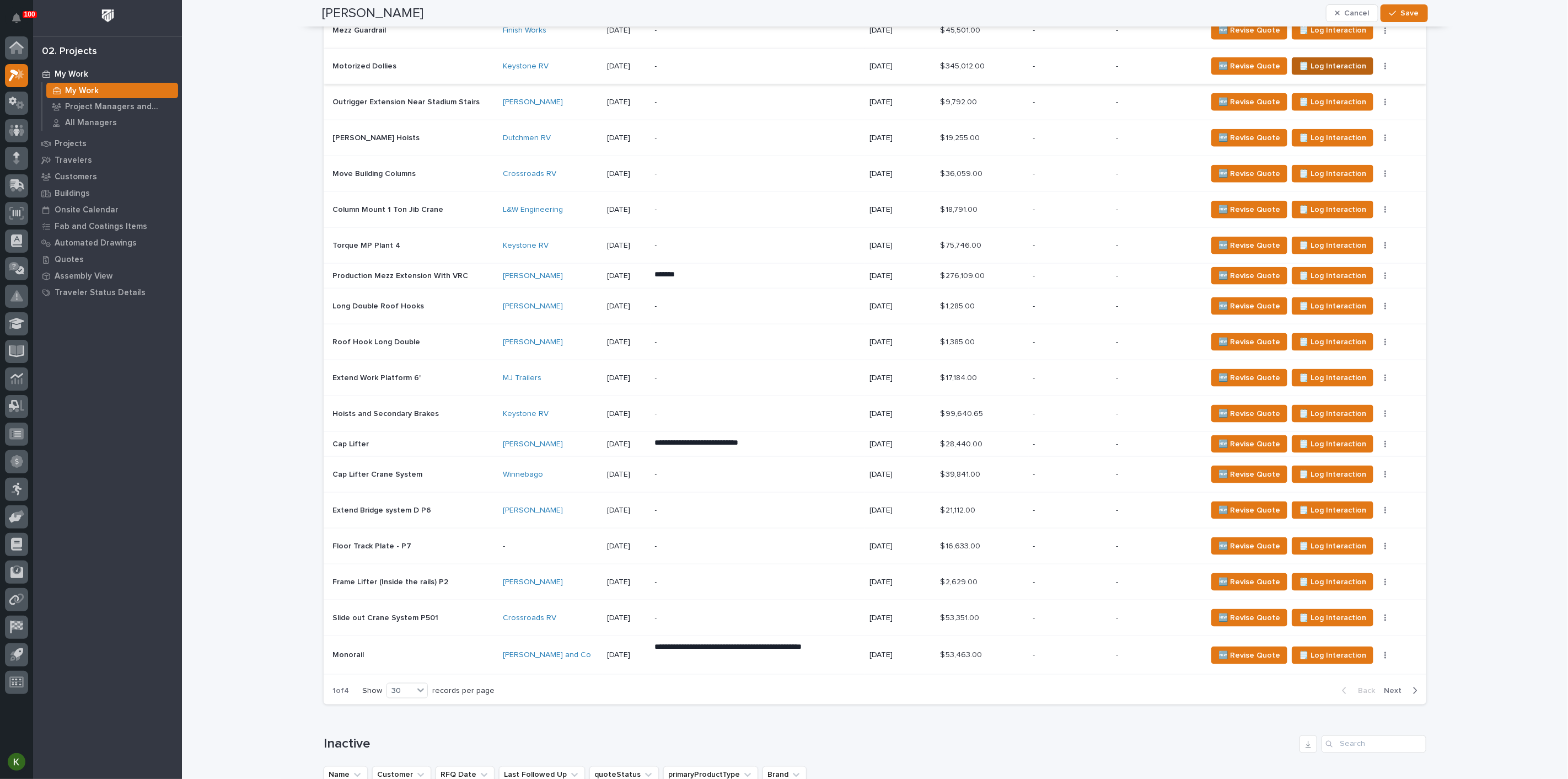
click at [1311, 73] on span "🗒️ Log Interaction" at bounding box center [1332, 66] width 67 height 14
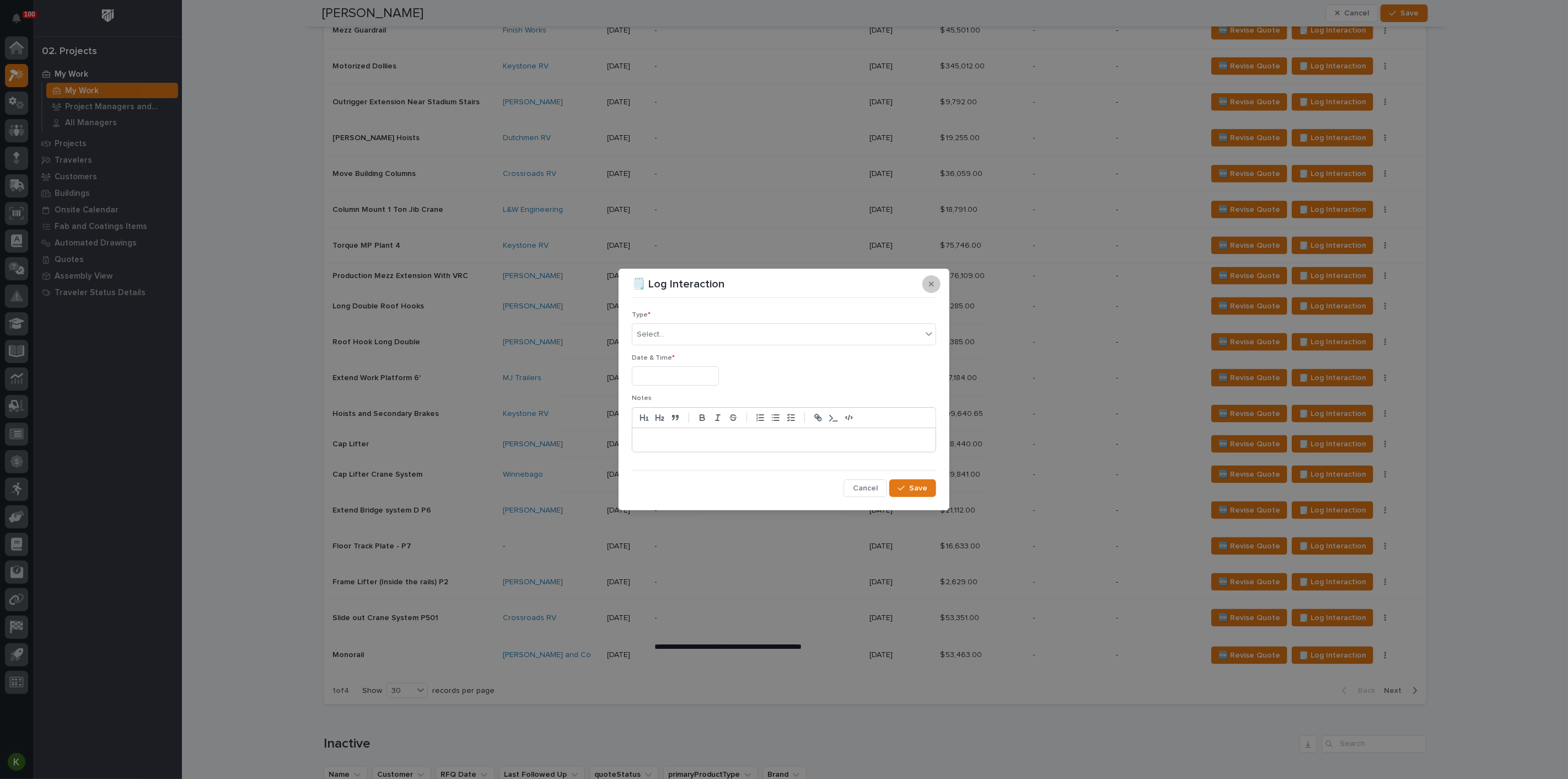
click at [929, 280] on icon "button" at bounding box center [932, 284] width 5 height 8
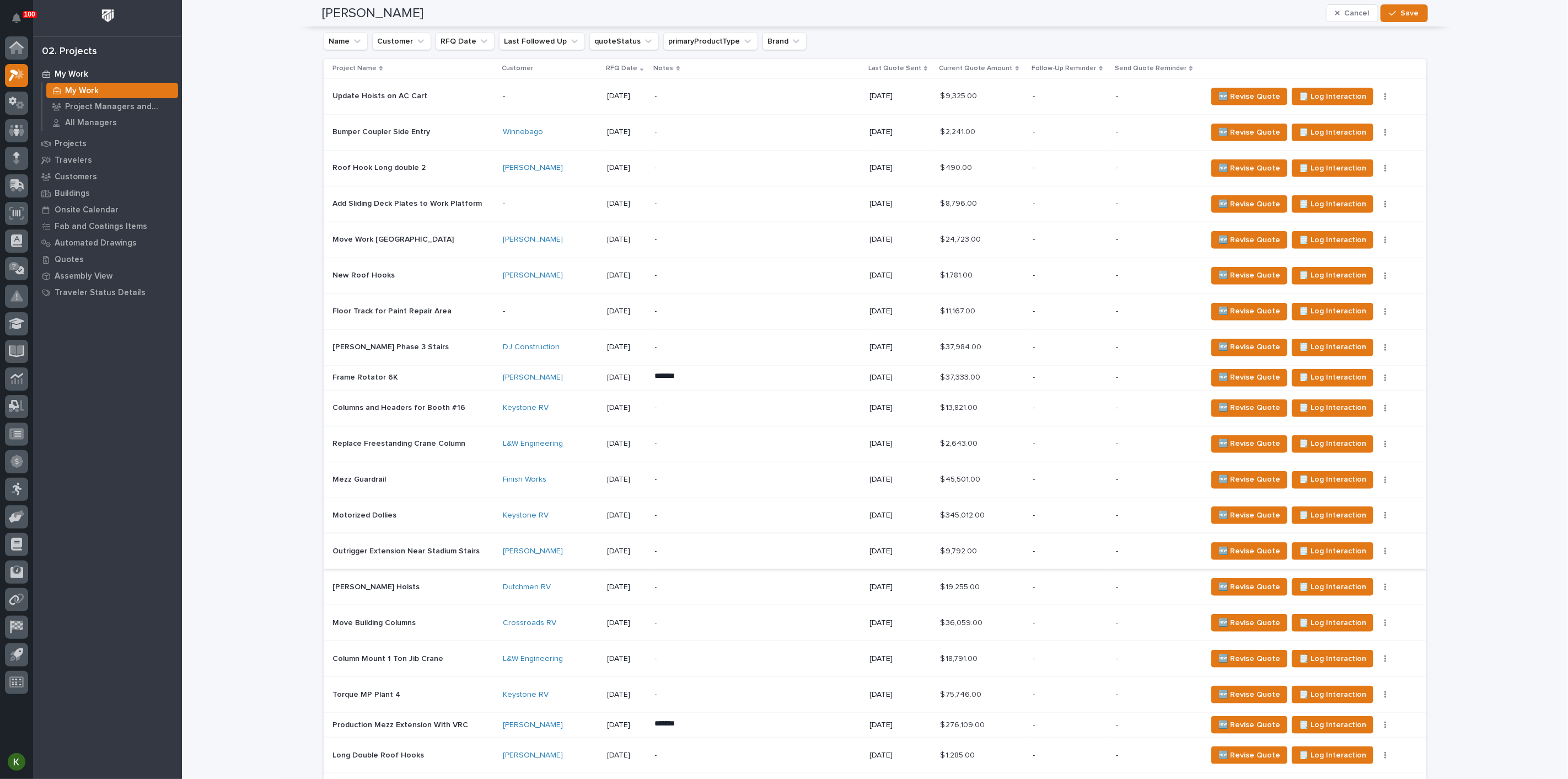
scroll to position [497, 0]
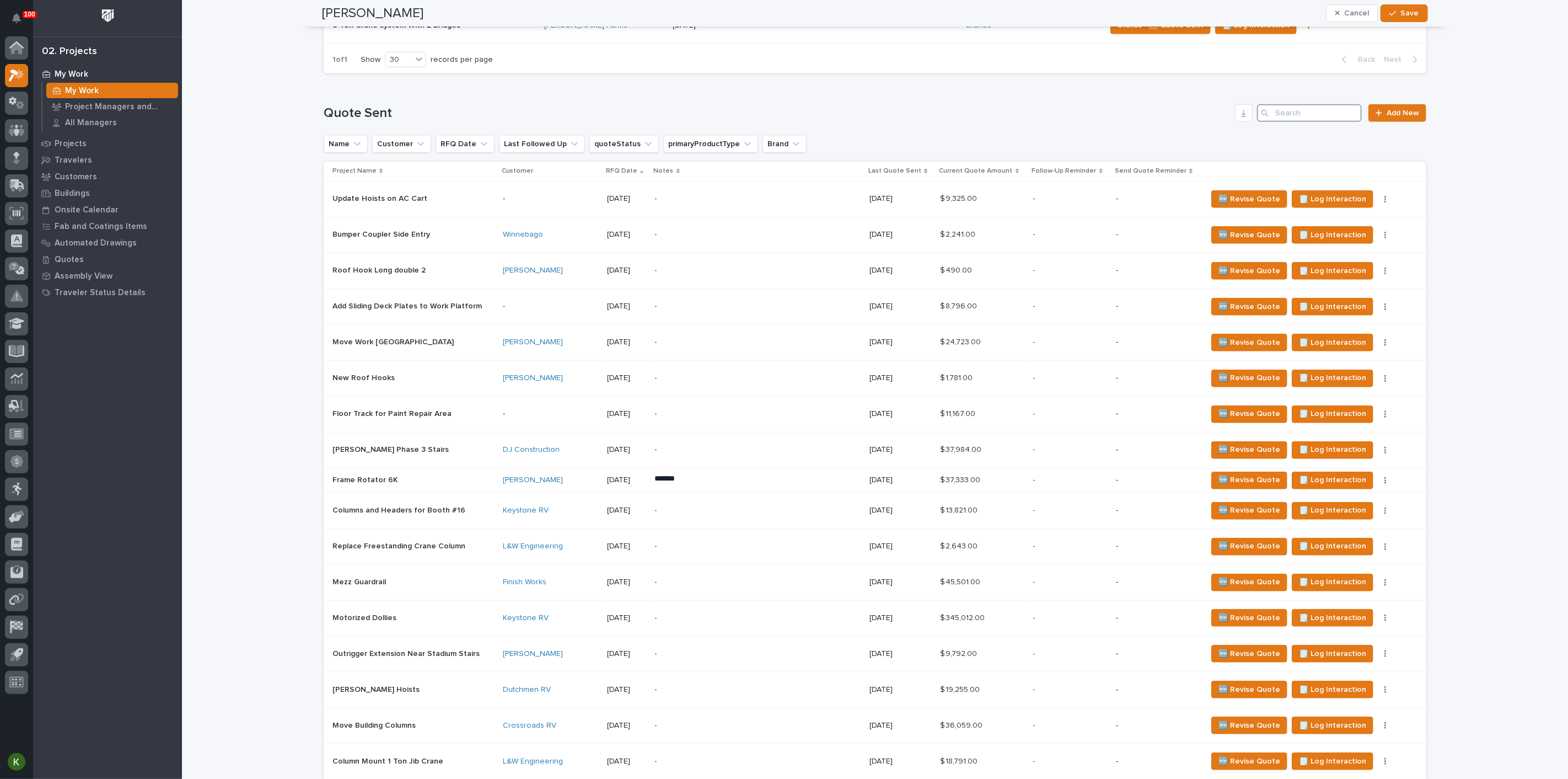
click at [1314, 121] on input "Search" at bounding box center [1309, 113] width 104 height 18
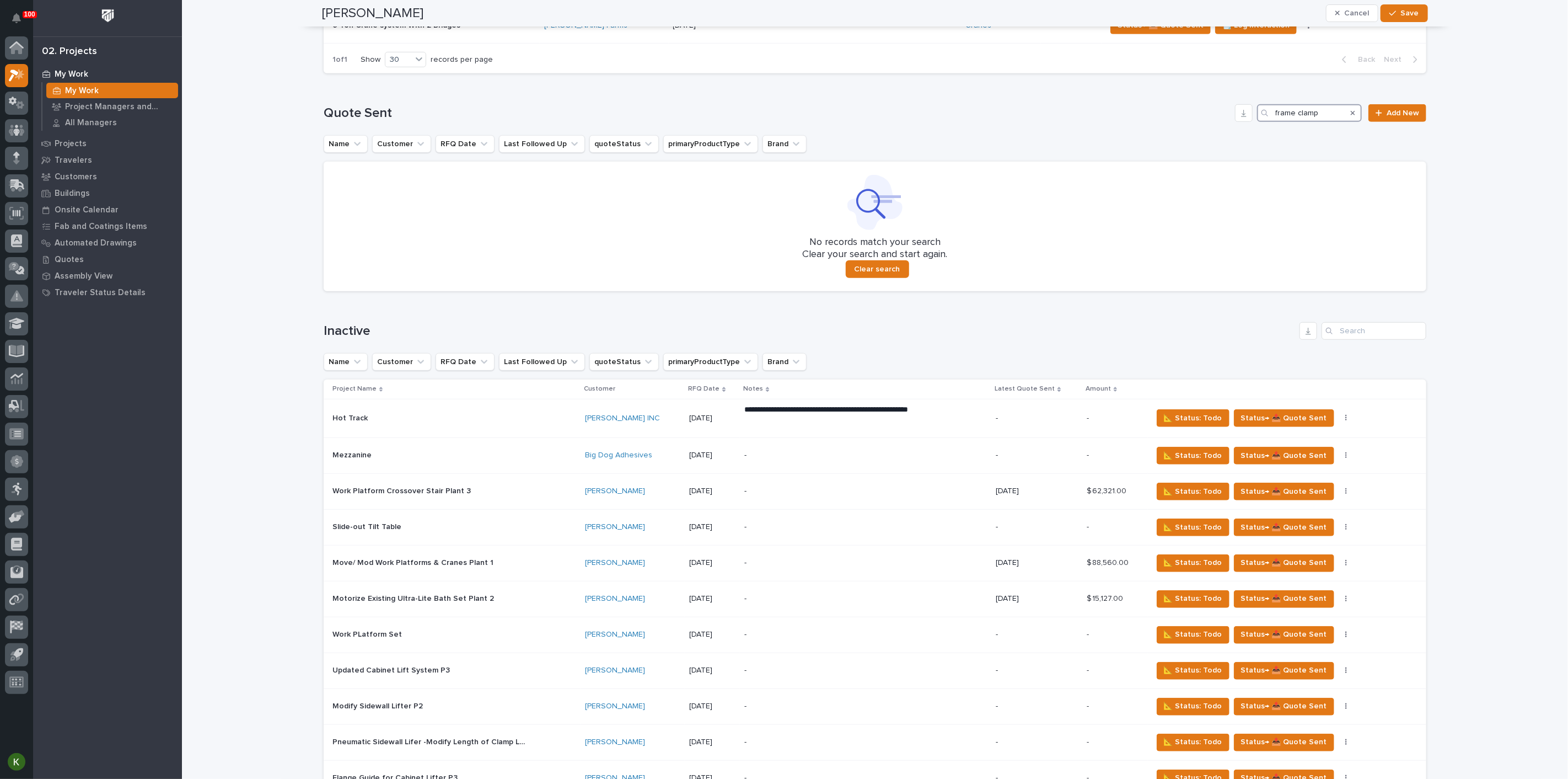
type input "frame clamp"
click at [1351, 116] on icon "Search" at bounding box center [1352, 113] width 4 height 7
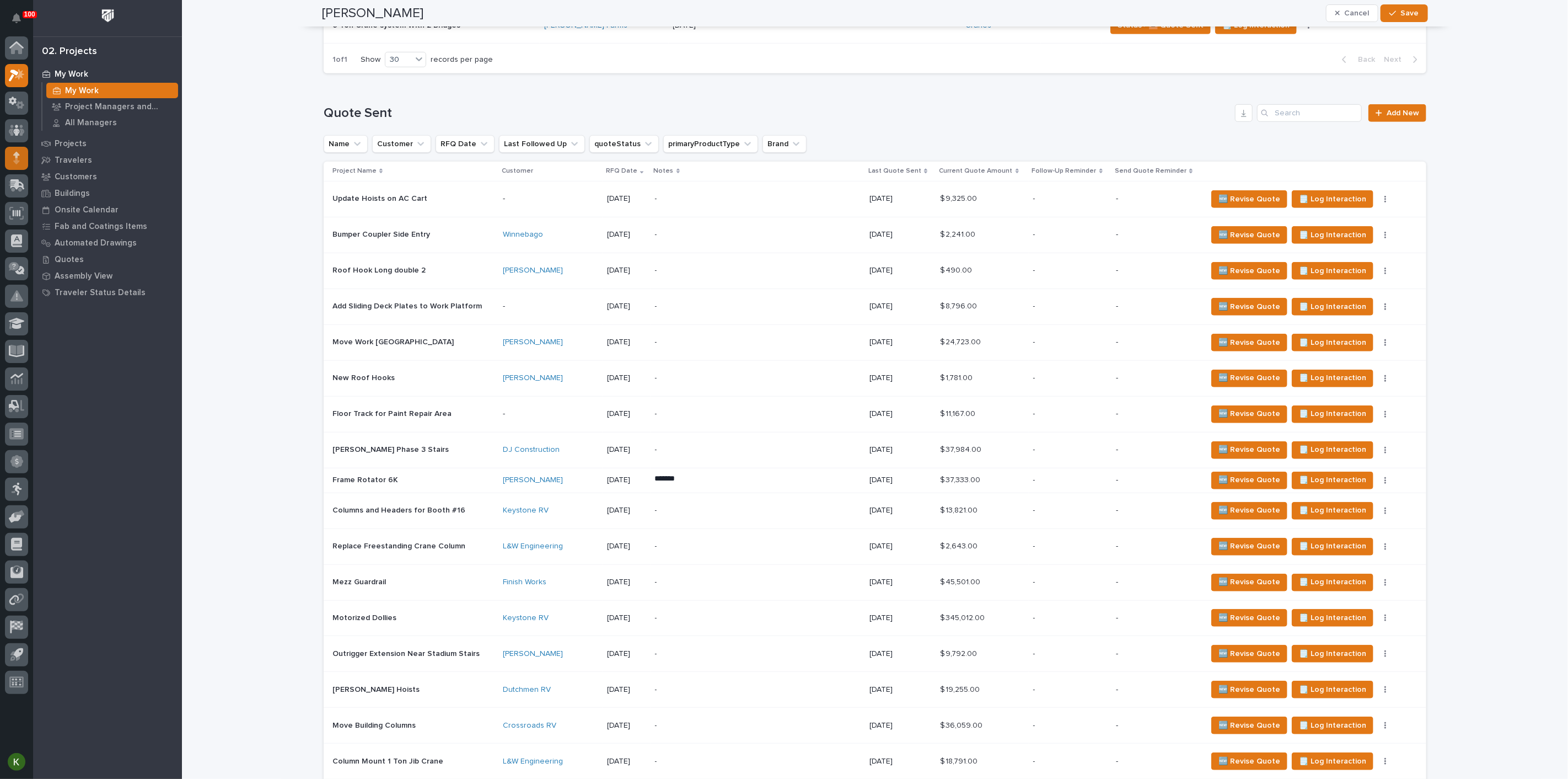
click at [16, 157] on icon at bounding box center [17, 154] width 7 height 6
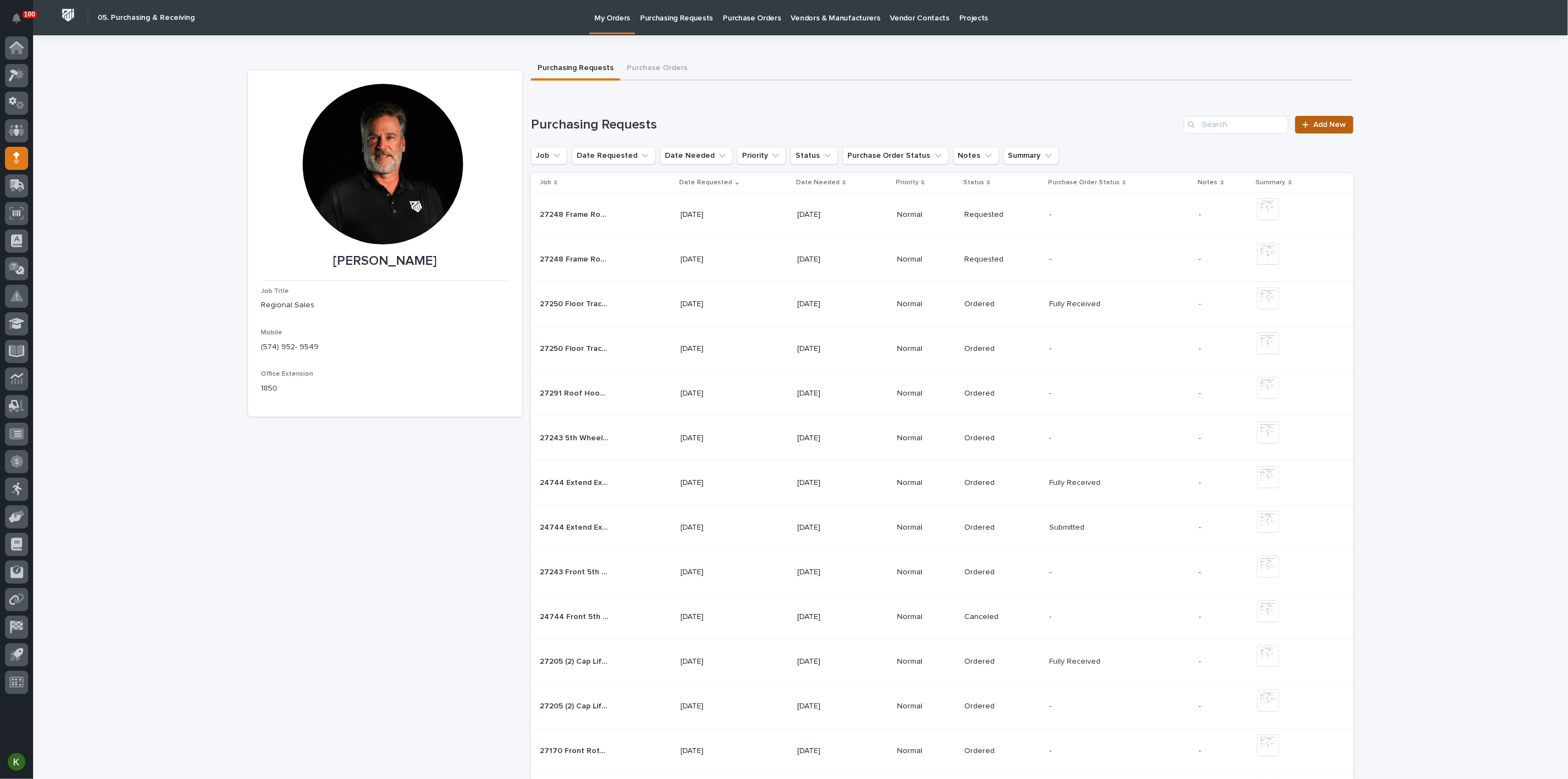
click at [1318, 128] on span "Add New" at bounding box center [1330, 124] width 32 height 8
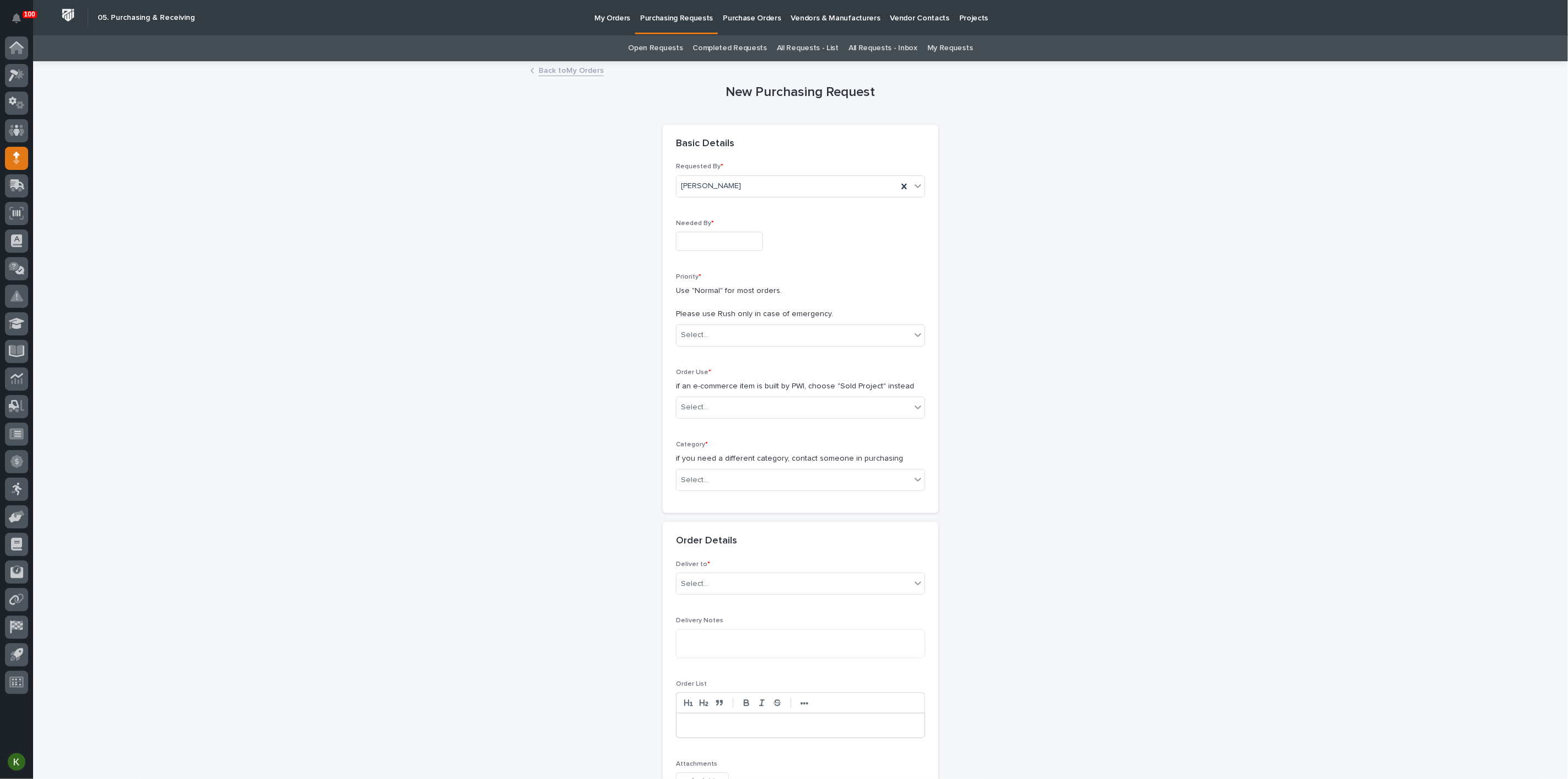
click at [740, 251] on input "text" at bounding box center [719, 241] width 87 height 20
click at [711, 161] on div "7" at bounding box center [719, 169] width 15 height 15
type input "**********"
click at [708, 344] on div "Select..." at bounding box center [793, 335] width 234 height 18
drag, startPoint x: 698, startPoint y: 449, endPoint x: 700, endPoint y: 458, distance: 9.2
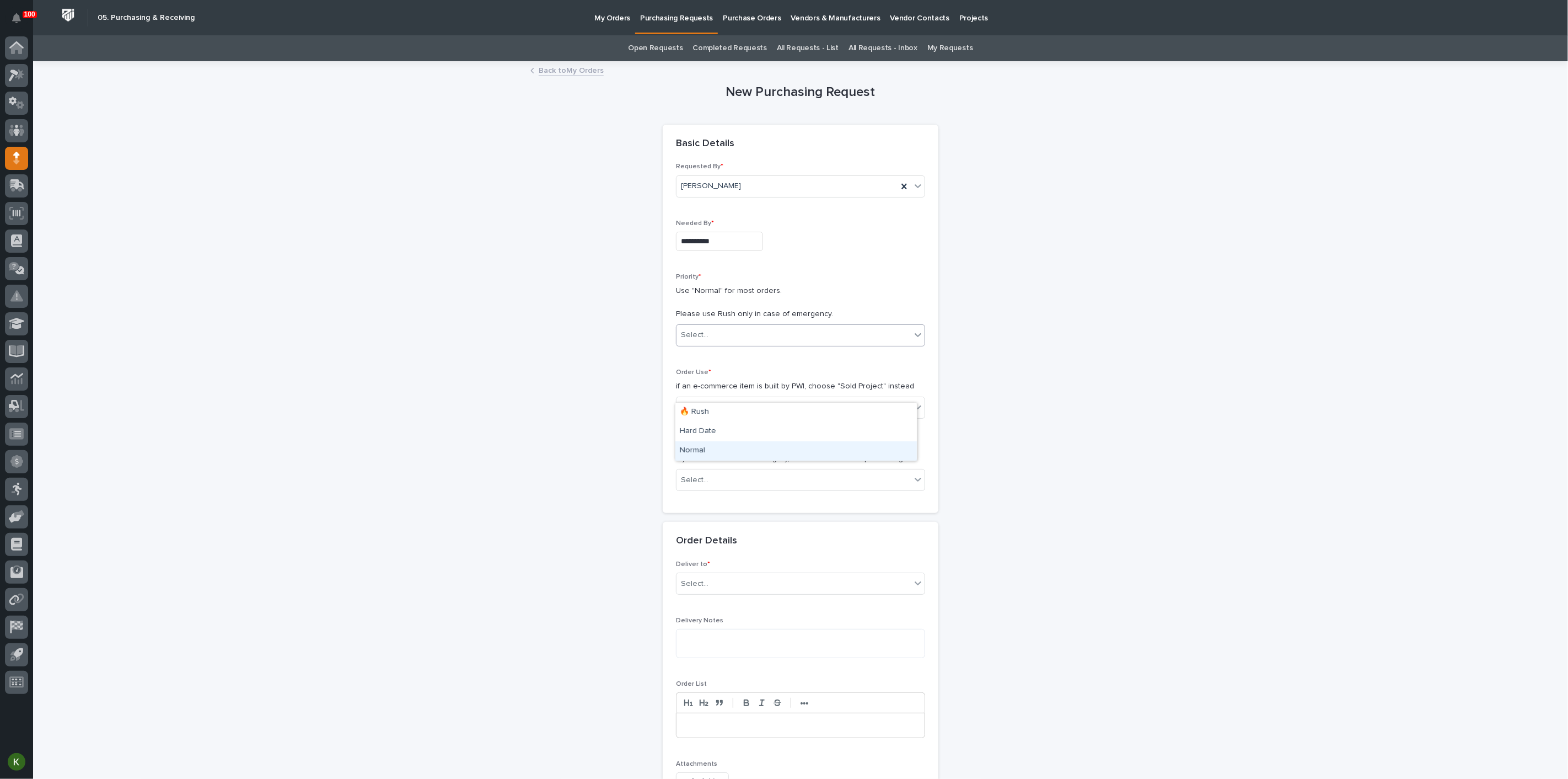
click at [699, 454] on div "Normal" at bounding box center [796, 450] width 241 height 20
click at [730, 416] on div "Select..." at bounding box center [793, 407] width 234 height 18
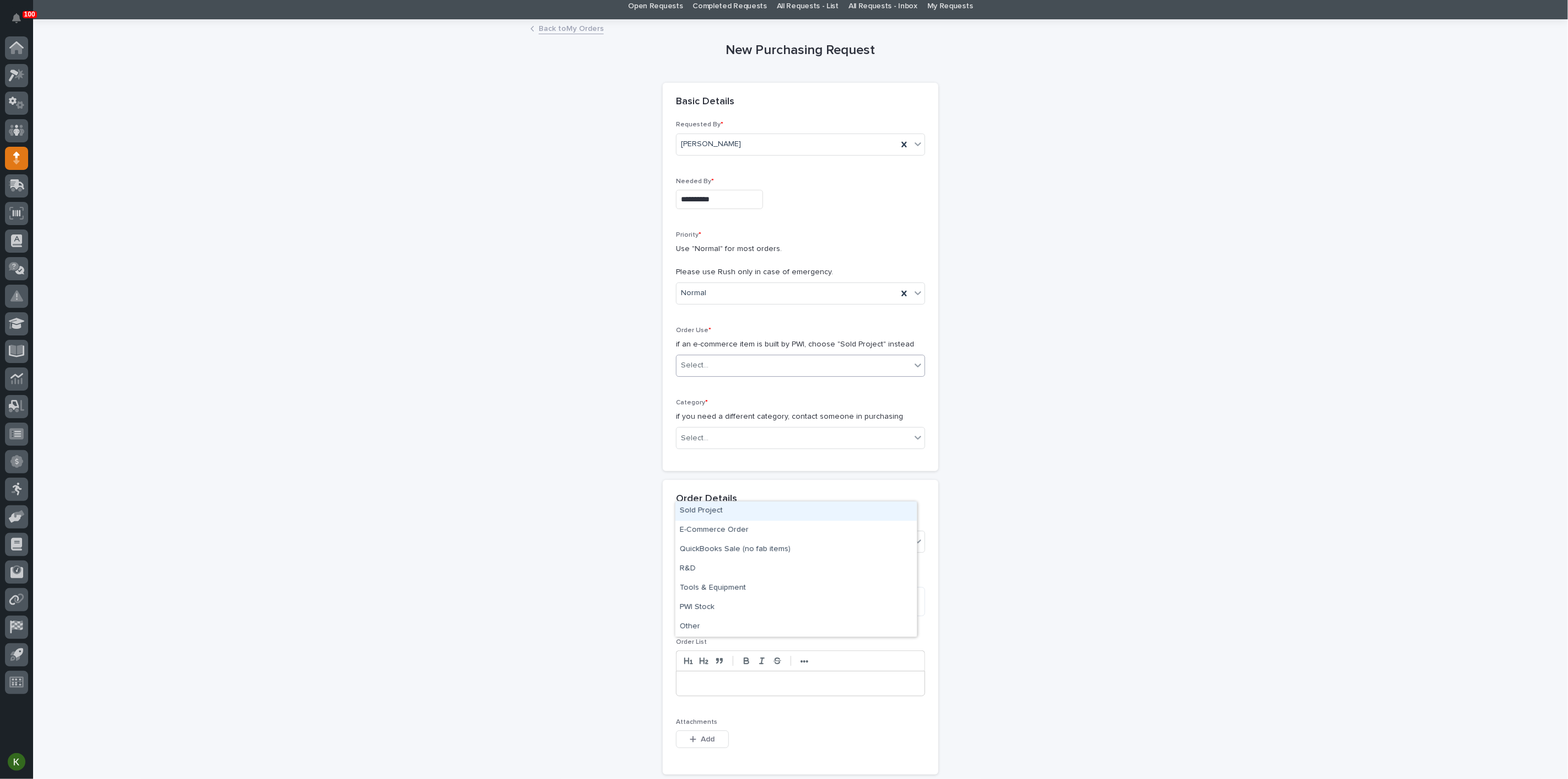
scroll to position [61, 0]
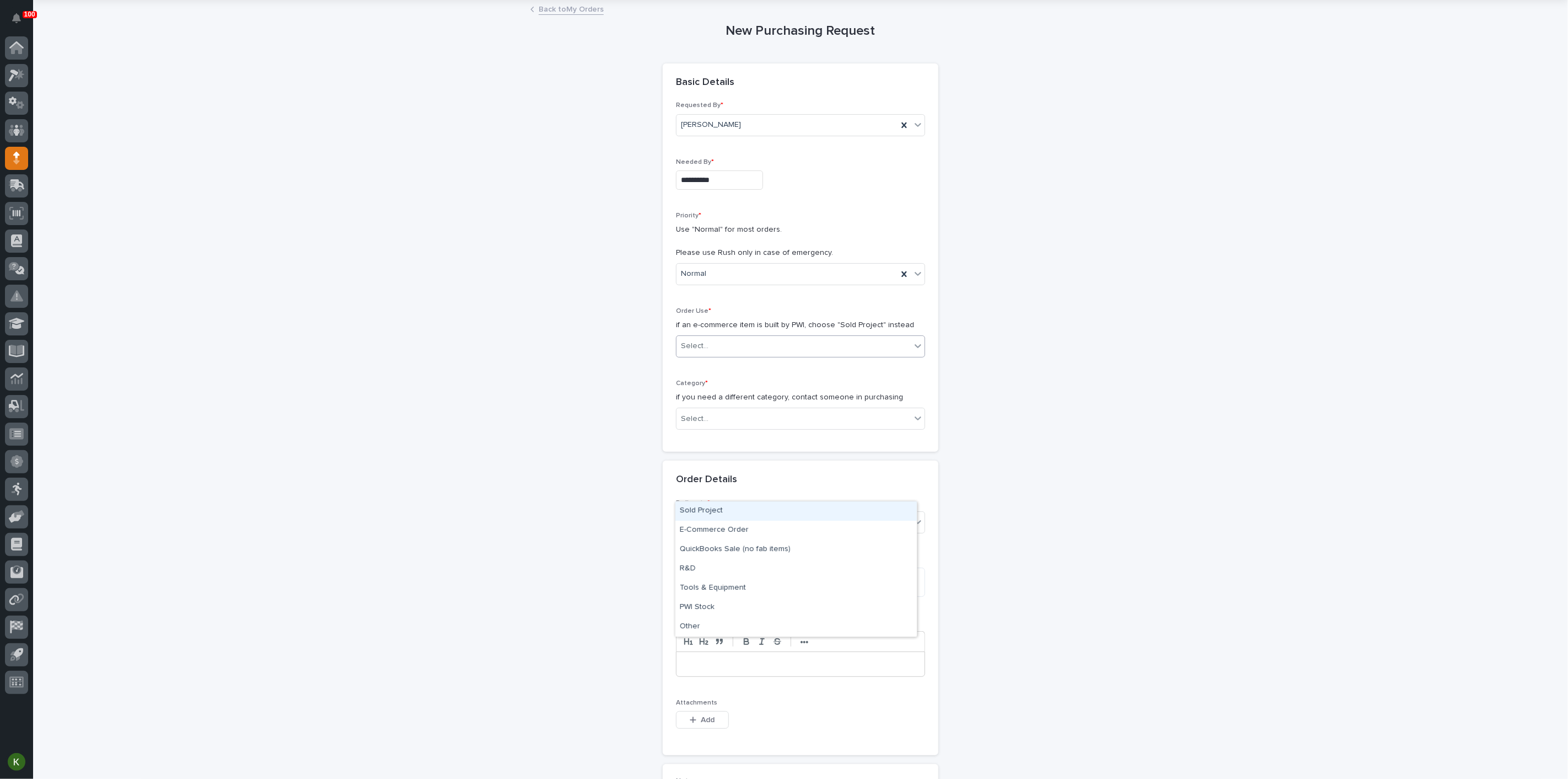
click at [725, 517] on div "Sold Project" at bounding box center [796, 511] width 241 height 20
click at [736, 428] on div "Select..." at bounding box center [793, 418] width 234 height 18
click at [745, 680] on div "Steel" at bounding box center [796, 684] width 241 height 20
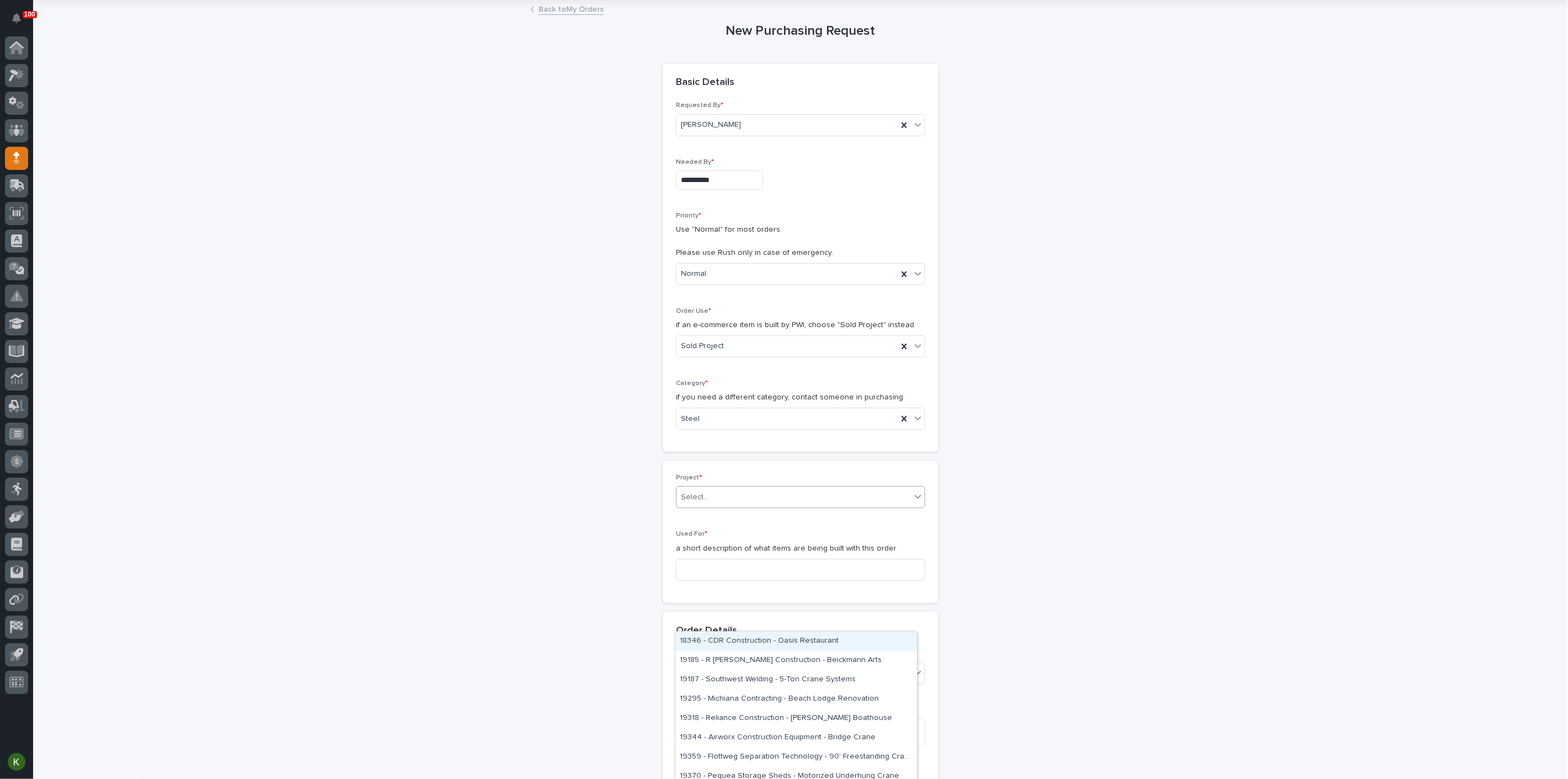
click at [739, 506] on div "Select..." at bounding box center [793, 496] width 234 height 18
type input "*****"
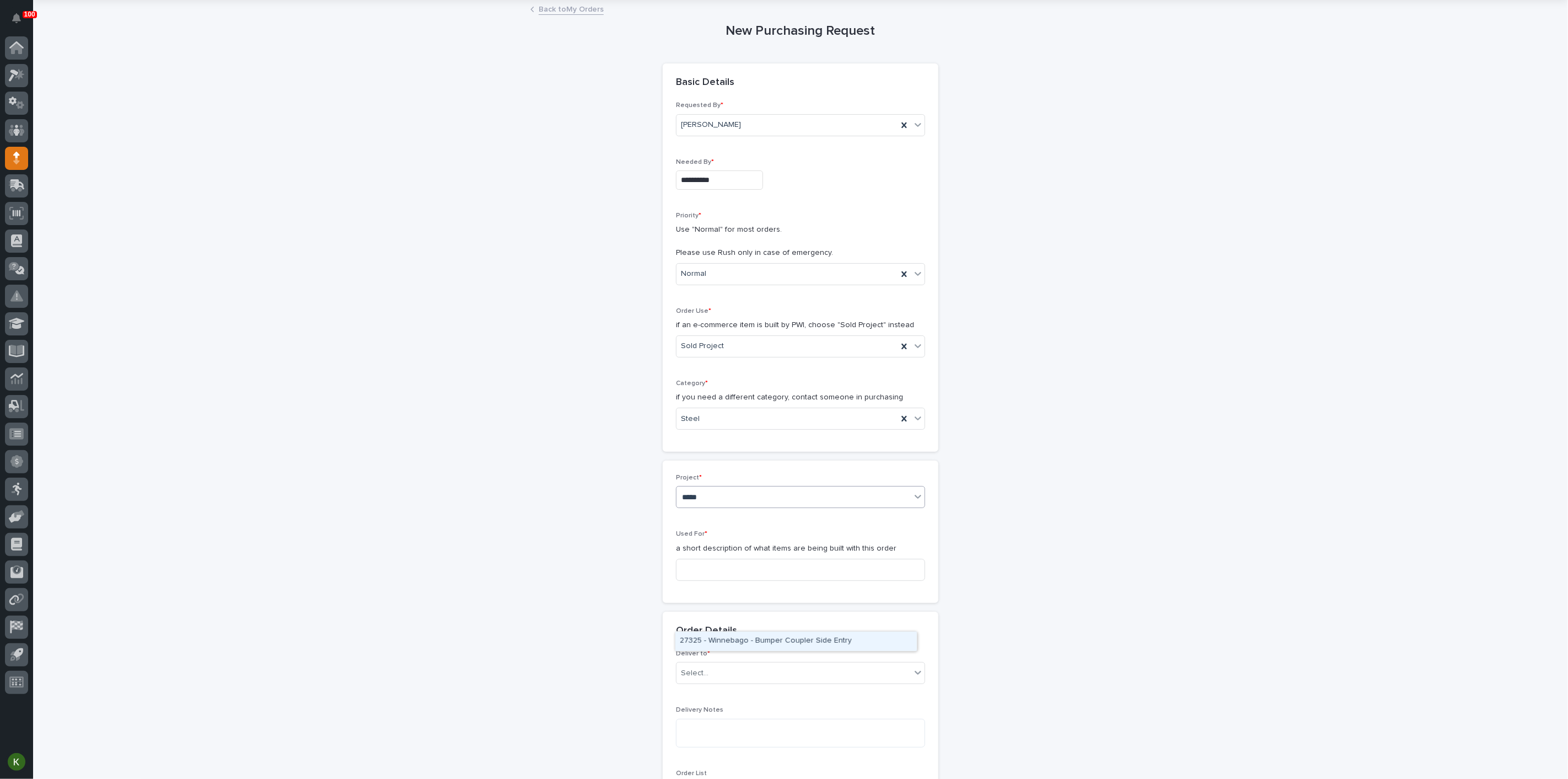
click at [739, 641] on div "27325 - Winnebago - Bumper Coupler Side Entry" at bounding box center [796, 641] width 241 height 20
click at [708, 580] on input at bounding box center [800, 570] width 249 height 22
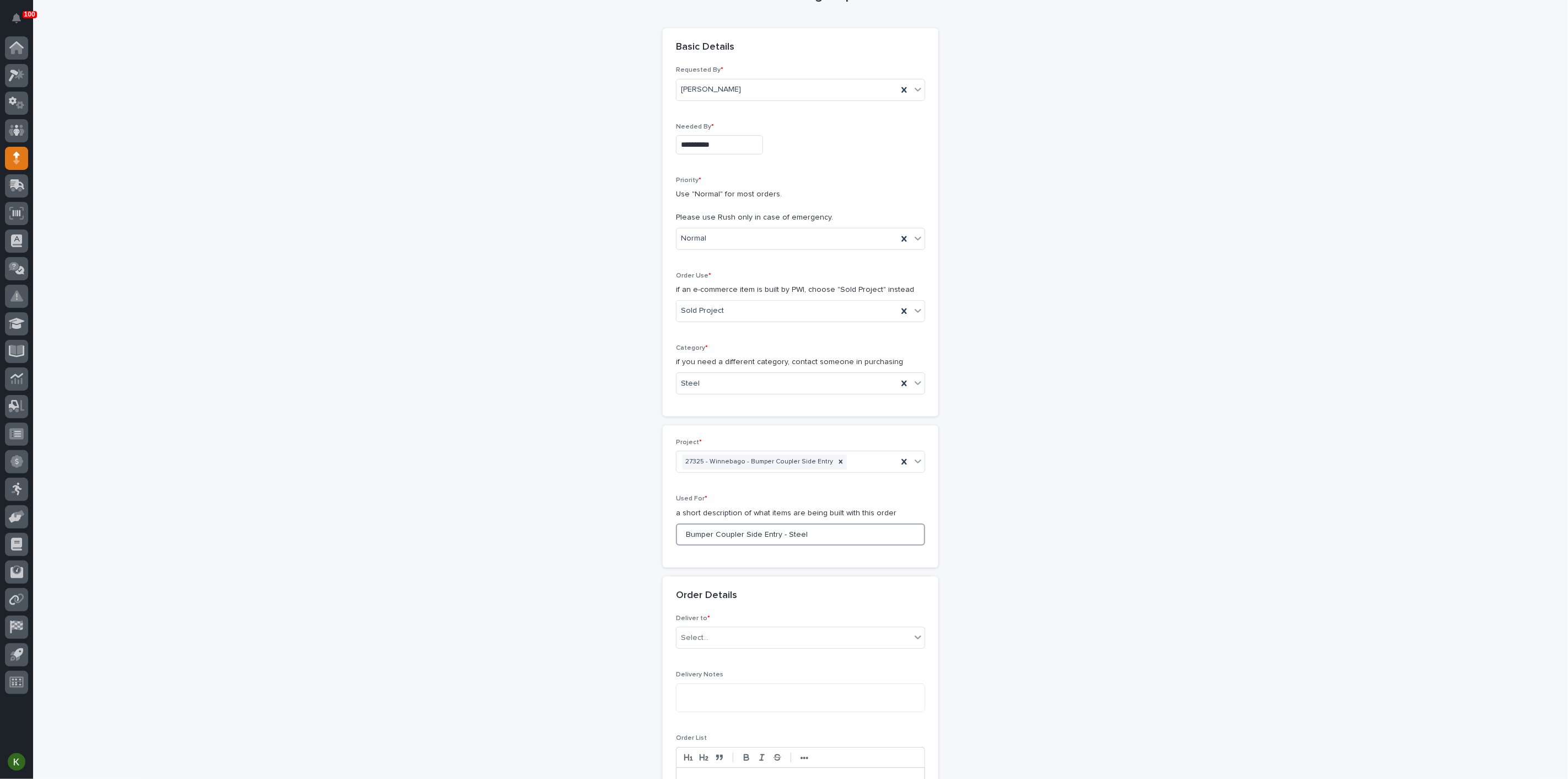
scroll to position [122, 0]
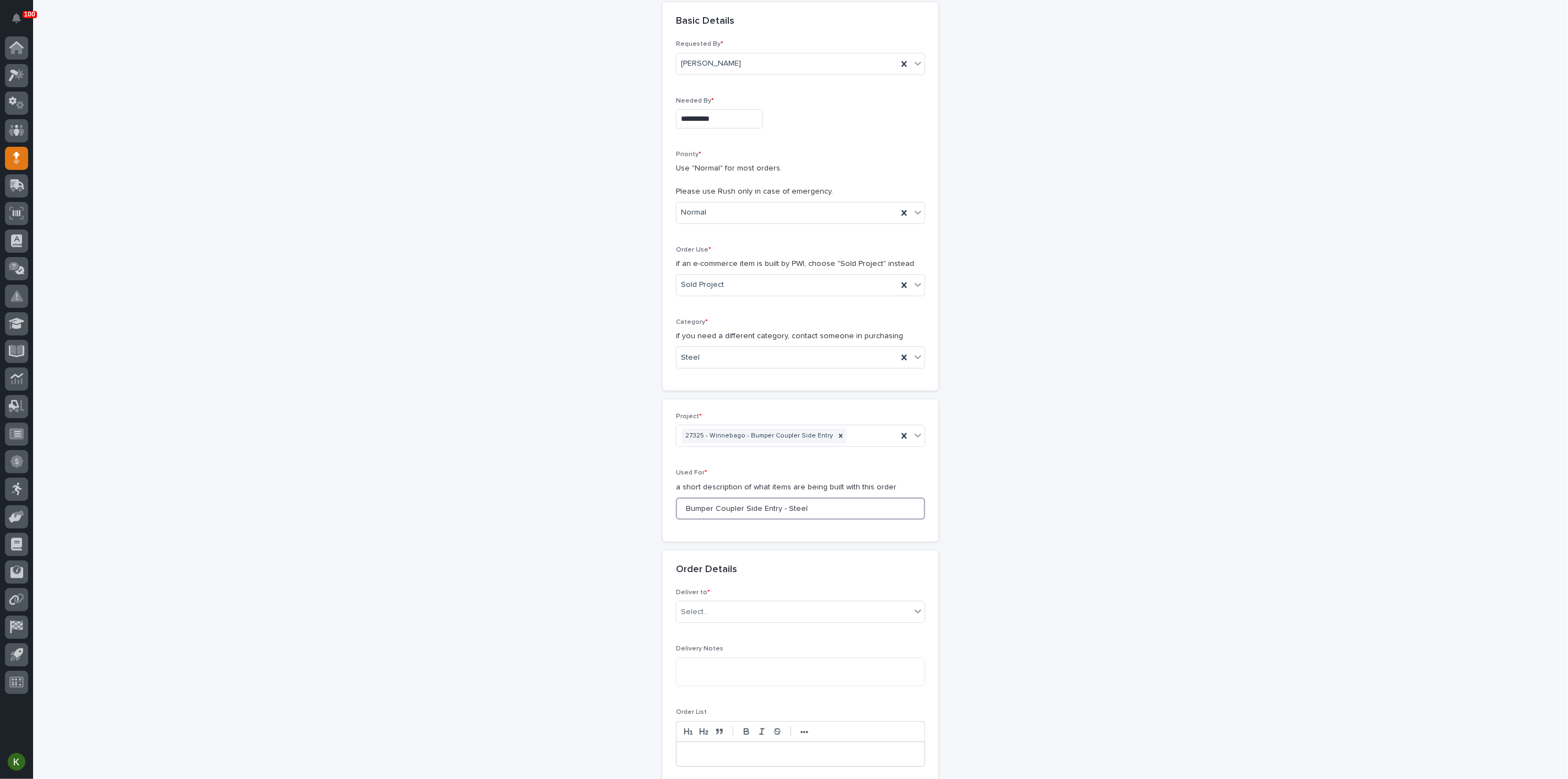
drag, startPoint x: 683, startPoint y: 663, endPoint x: 855, endPoint y: 676, distance: 172.5
click at [855, 528] on div "Used For * a short description of what items are being built with this order Bu…" at bounding box center [800, 498] width 249 height 59
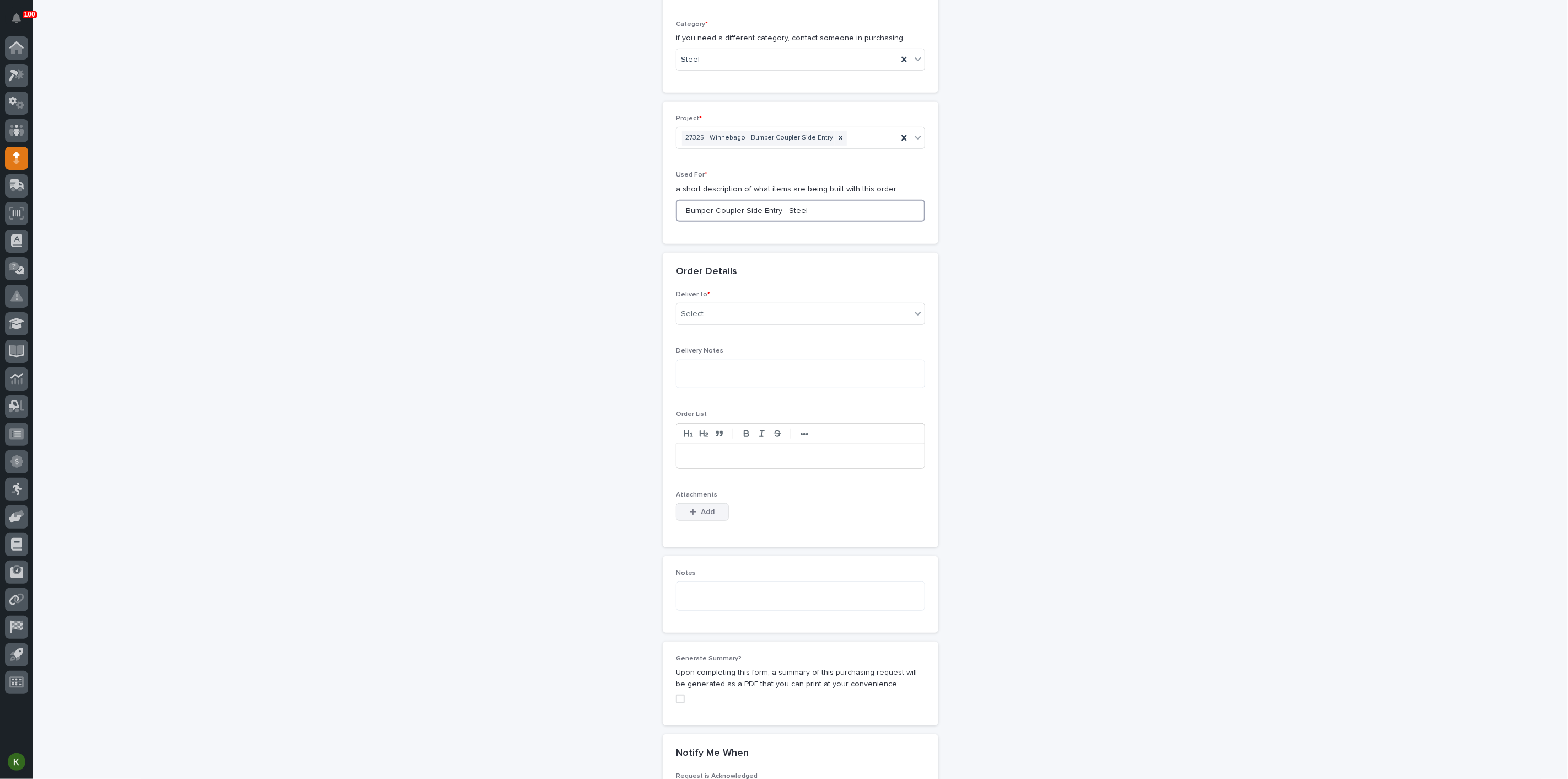
scroll to position [489, 0]
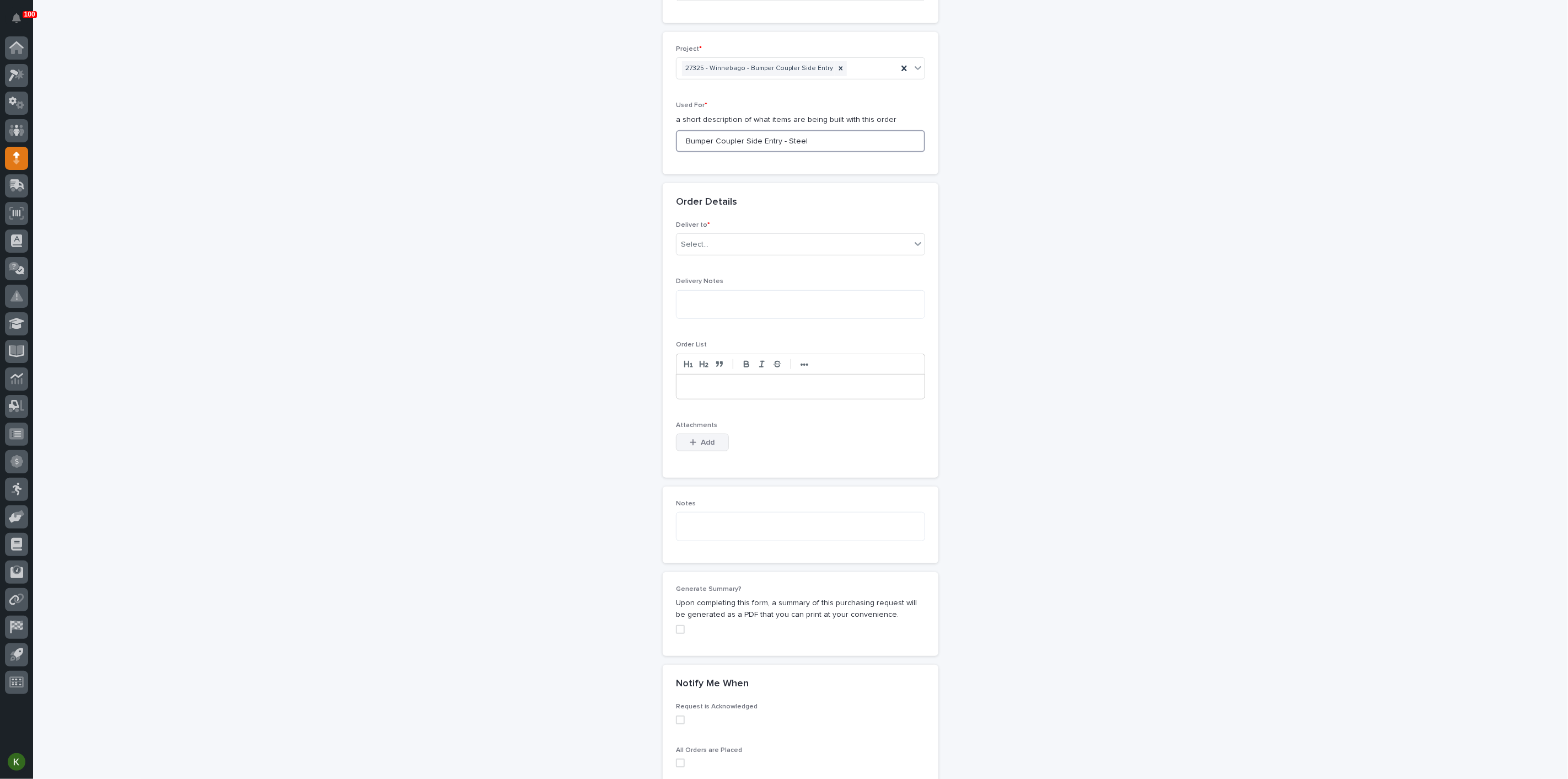
type input "Bumper Coupler Side Entry - Steel"
click at [709, 447] on span "Add" at bounding box center [708, 443] width 14 height 10
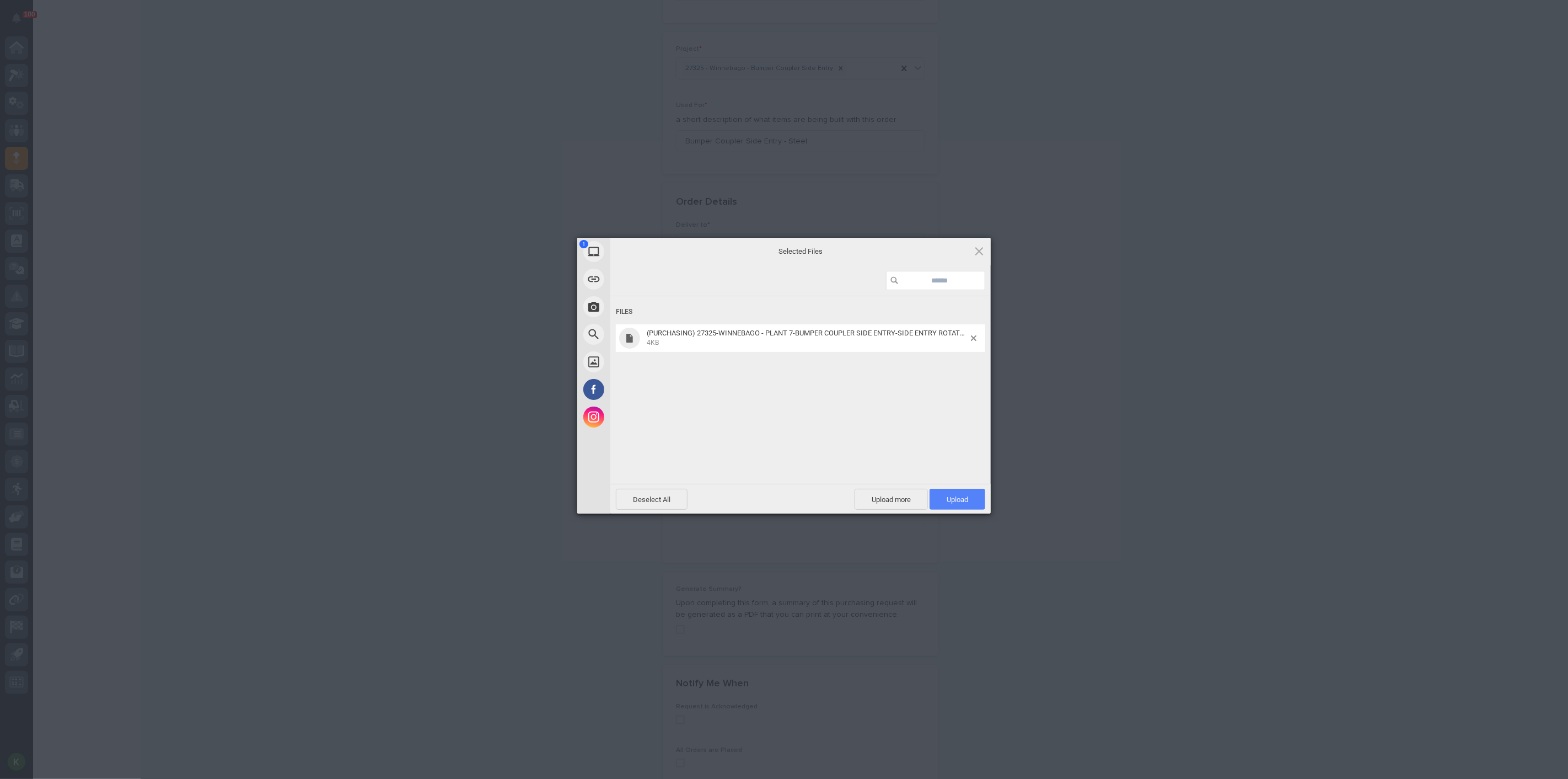
click at [950, 496] on span "Upload 1" at bounding box center [956, 500] width 21 height 8
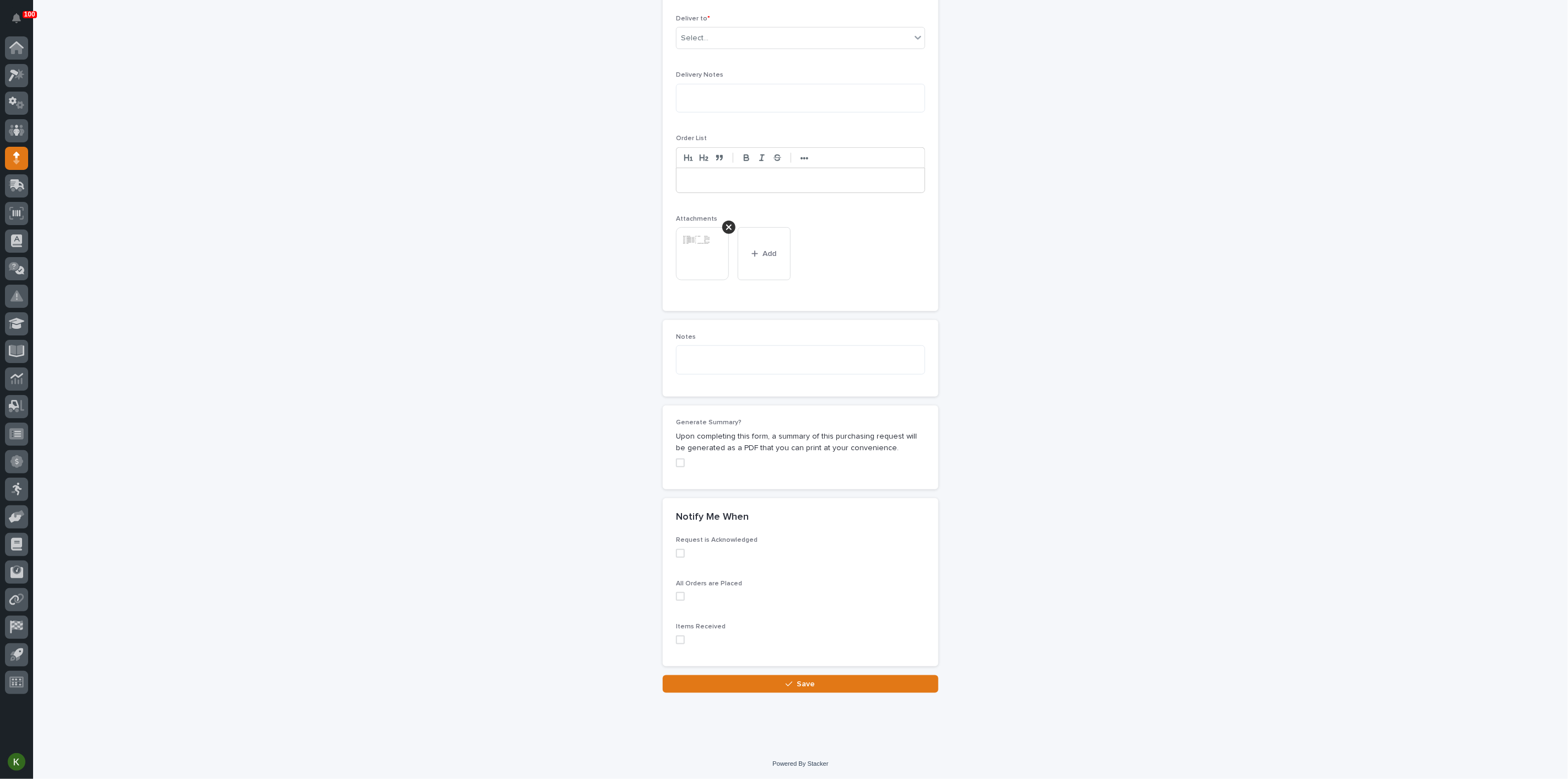
scroll to position [1008, 0]
click at [798, 679] on span "Save" at bounding box center [806, 684] width 18 height 10
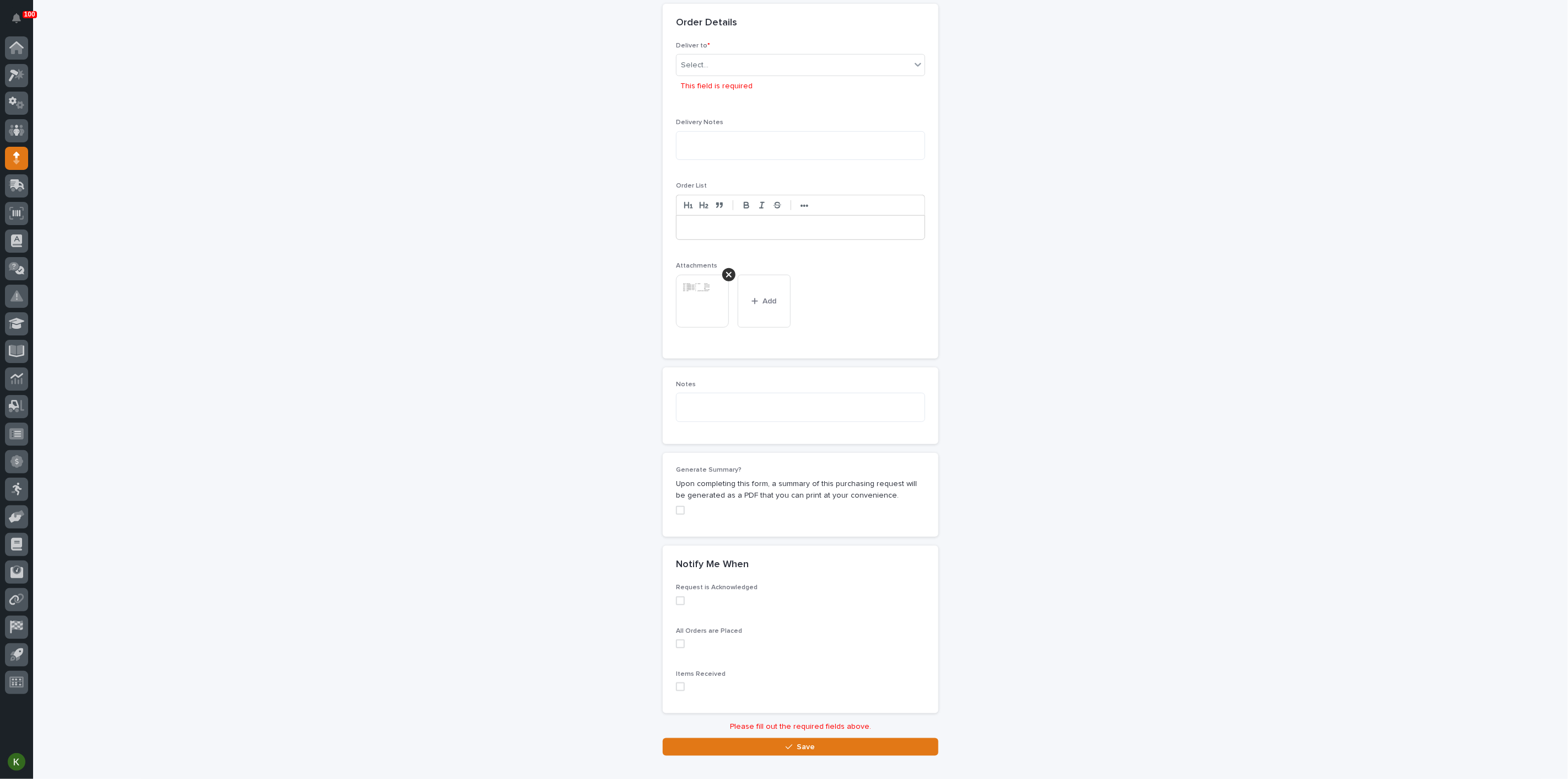
scroll to position [649, 0]
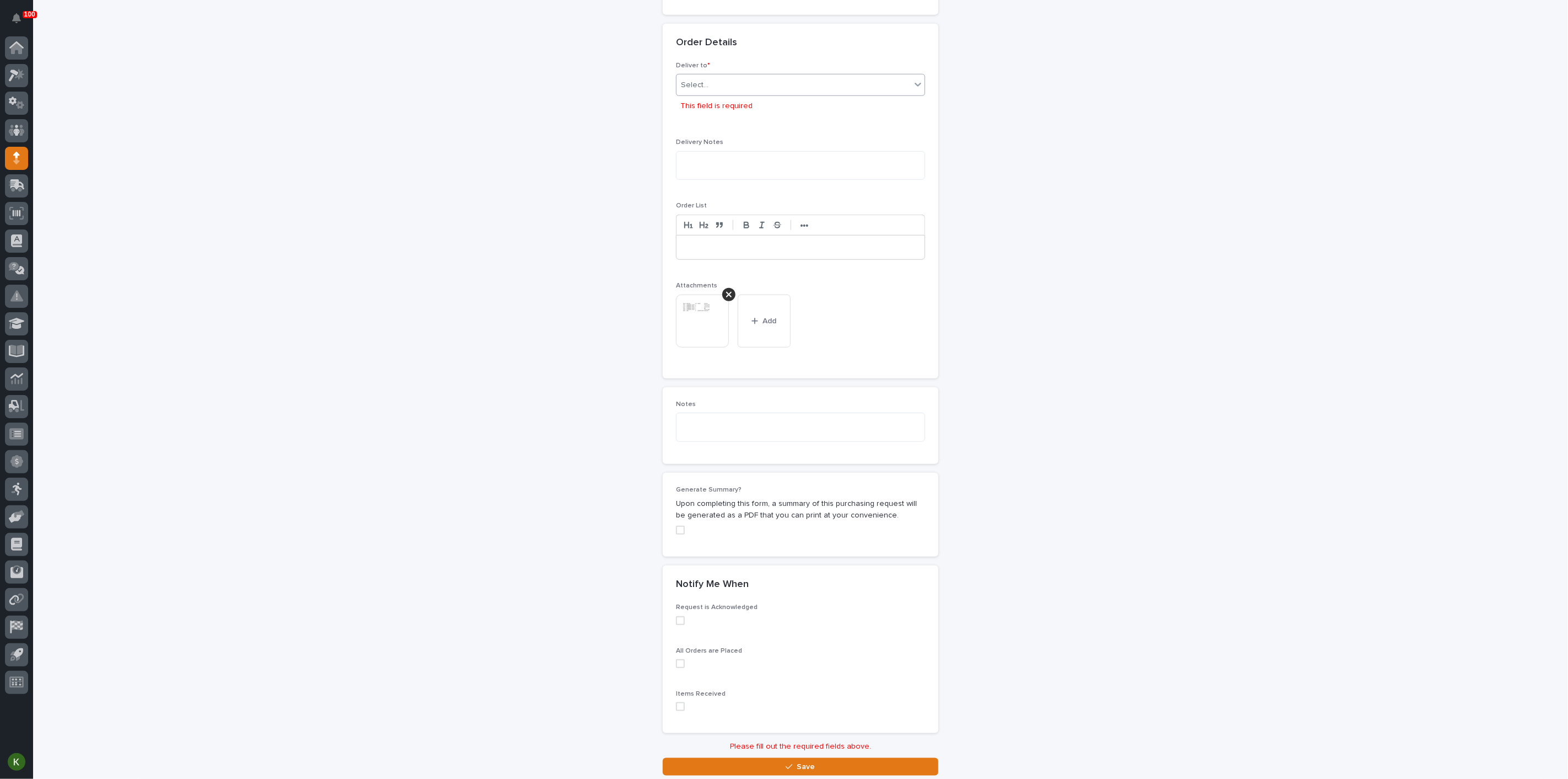
click at [800, 94] on div "Select..." at bounding box center [793, 85] width 234 height 18
click at [796, 284] on div "PWI" at bounding box center [796, 282] width 241 height 20
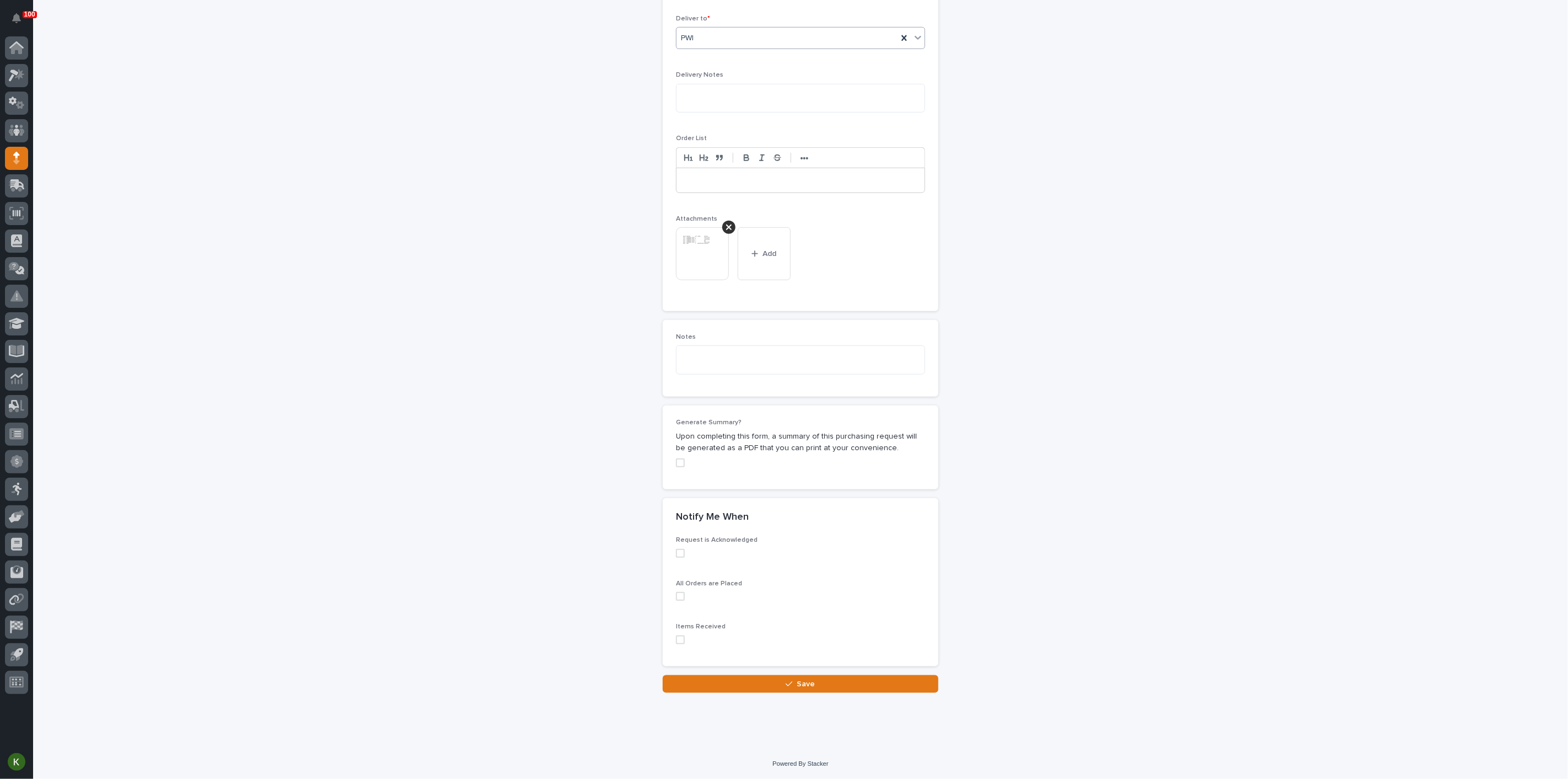
scroll to position [1008, 0]
click at [788, 680] on div "button" at bounding box center [791, 683] width 11 height 8
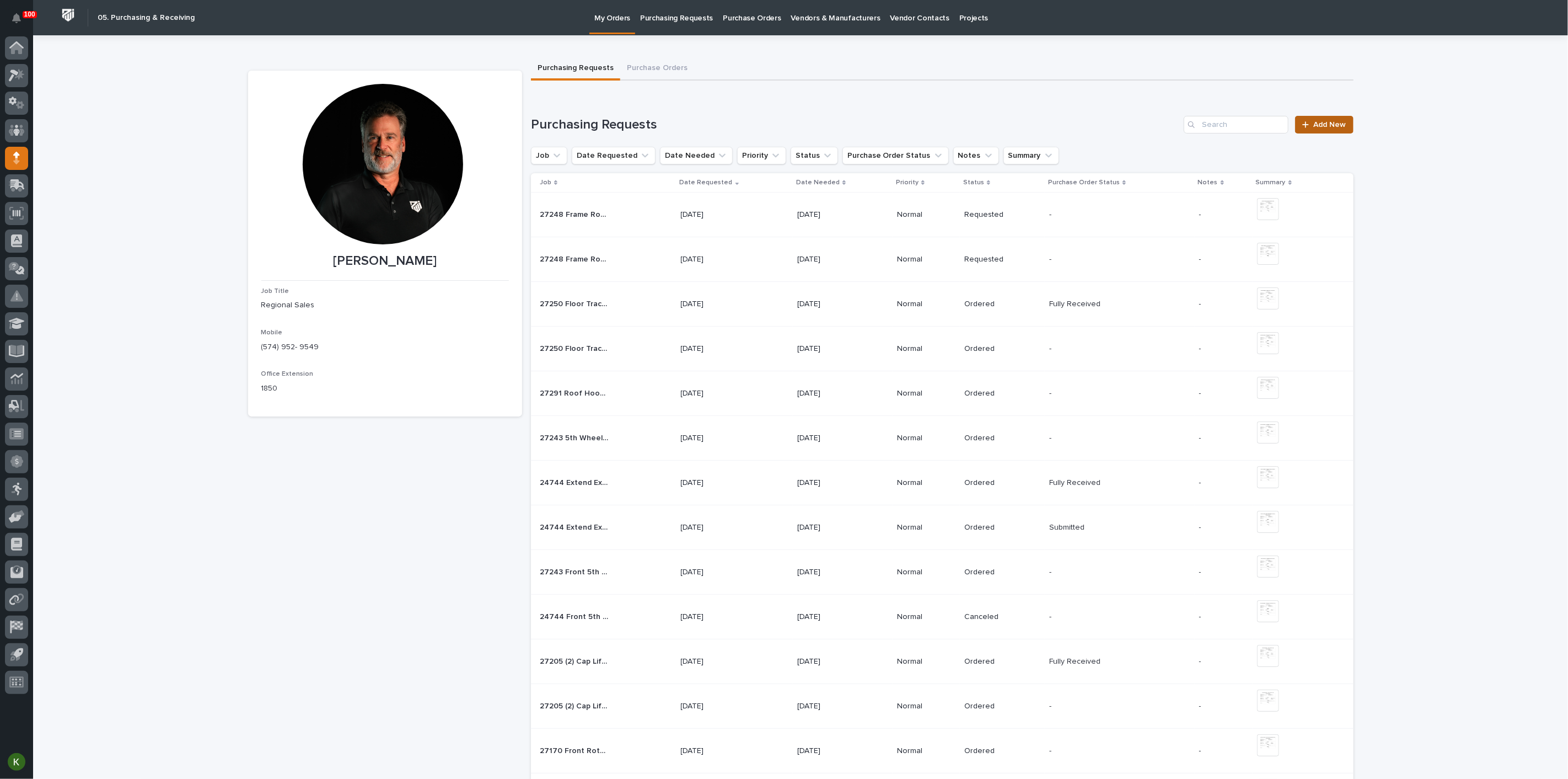
click at [1320, 133] on link "Add New" at bounding box center [1324, 124] width 58 height 18
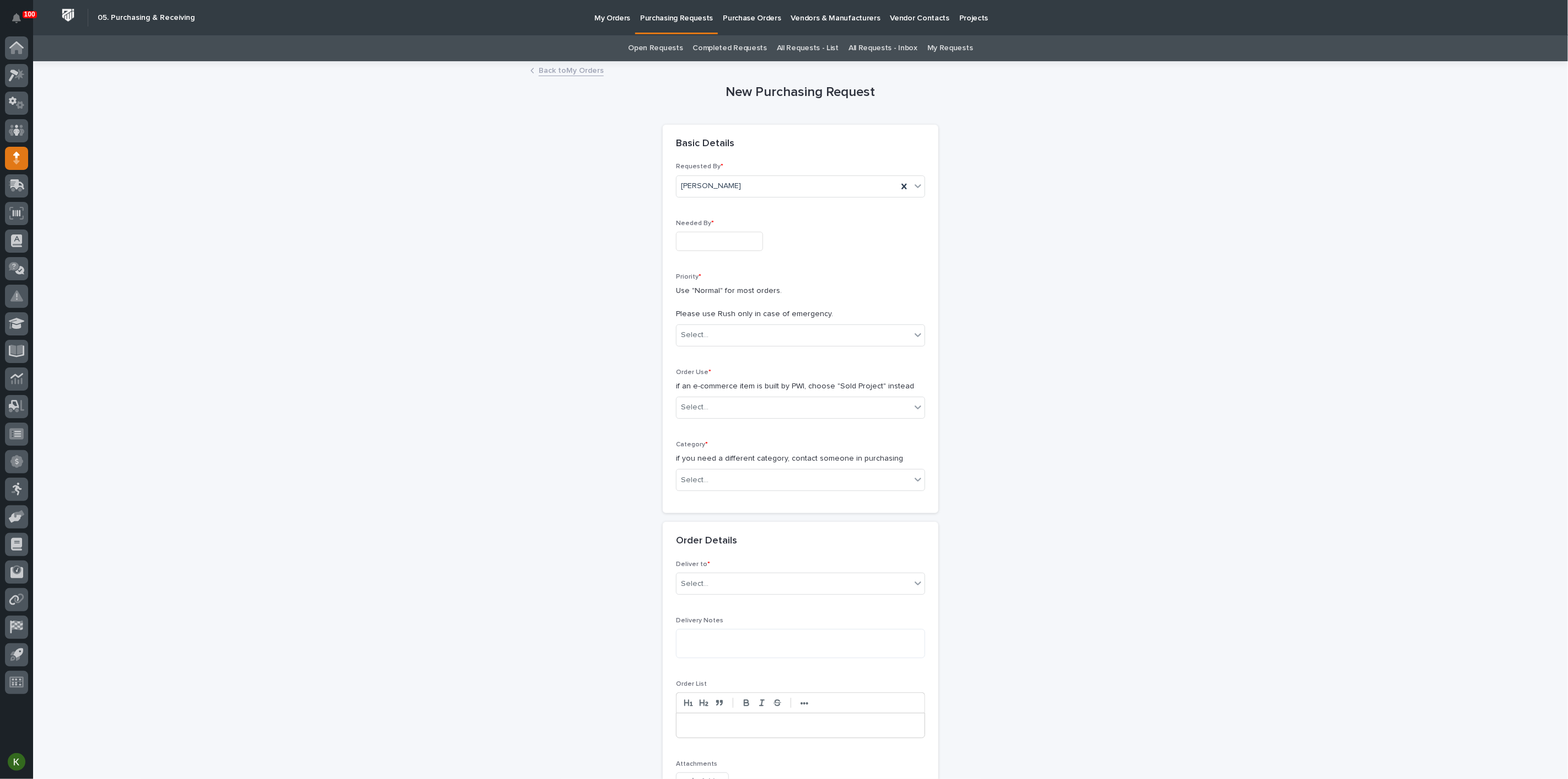
click at [741, 251] on input "text" at bounding box center [719, 241] width 87 height 20
click at [711, 161] on div "7" at bounding box center [719, 169] width 15 height 15
type input "**********"
click at [724, 344] on div "Select..." at bounding box center [793, 335] width 234 height 18
click at [725, 453] on div "Normal" at bounding box center [796, 450] width 241 height 20
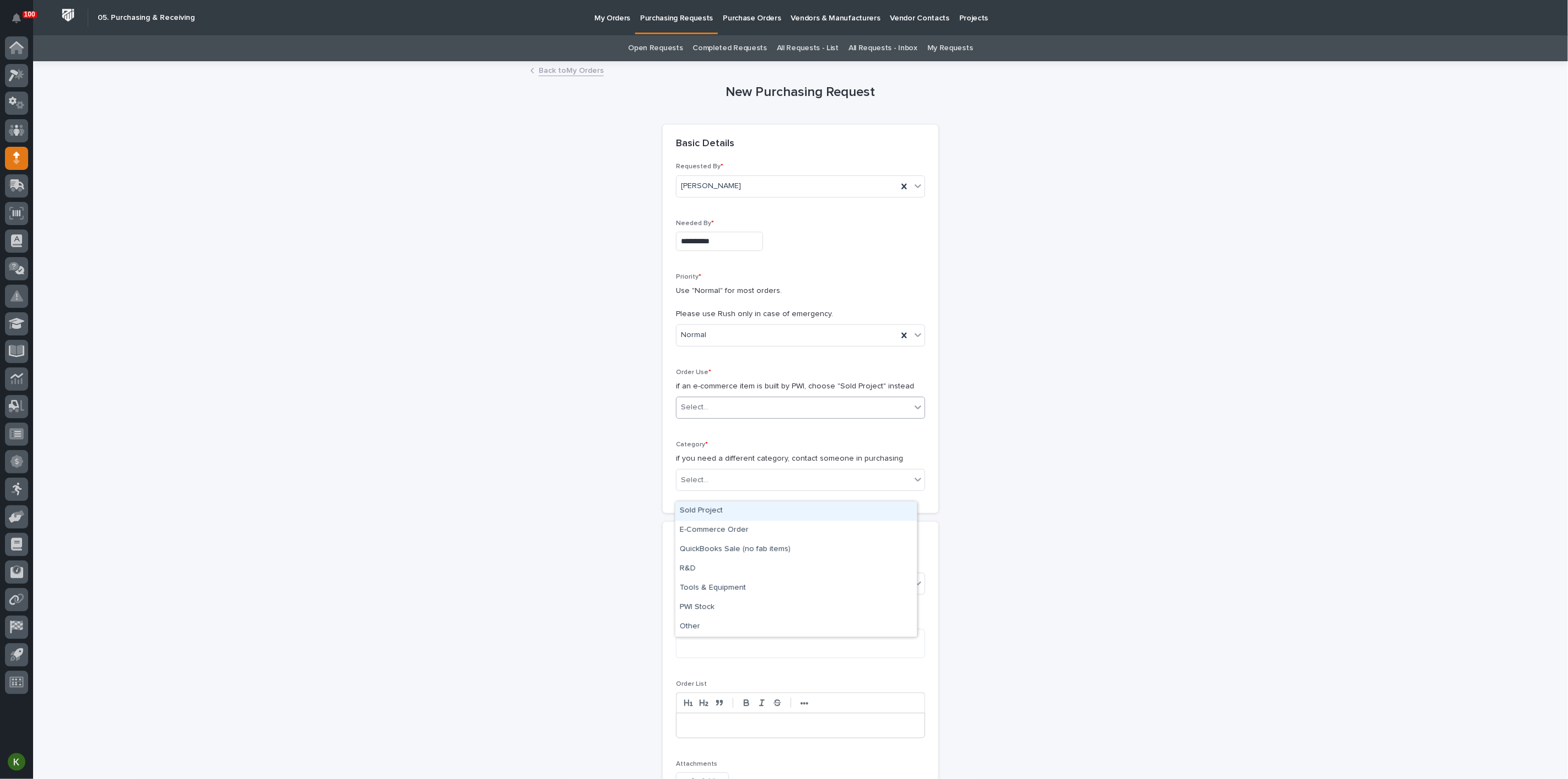
click at [723, 416] on div "Select..." at bounding box center [793, 407] width 234 height 18
click at [727, 513] on div "Sold Project" at bounding box center [796, 511] width 241 height 20
click at [736, 489] on div "Select..." at bounding box center [793, 479] width 234 height 18
click at [756, 709] on div "Parts & Hardware" at bounding box center [796, 706] width 241 height 20
click at [749, 567] on div "Select..." at bounding box center [793, 557] width 234 height 18
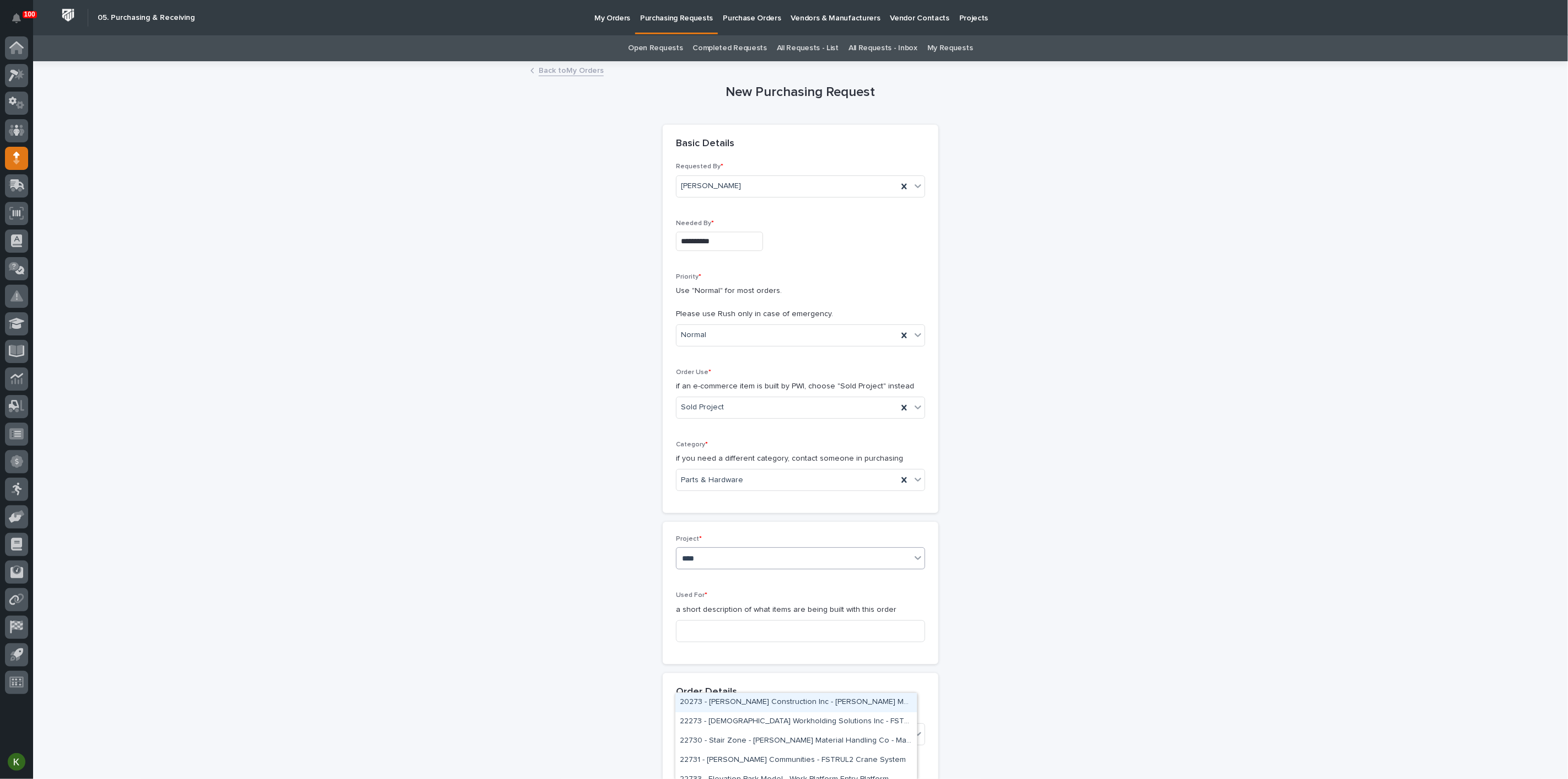
type input "*****"
click at [759, 703] on div "27325 - Winnebago - Bumper Coupler Side Entry" at bounding box center [796, 702] width 241 height 20
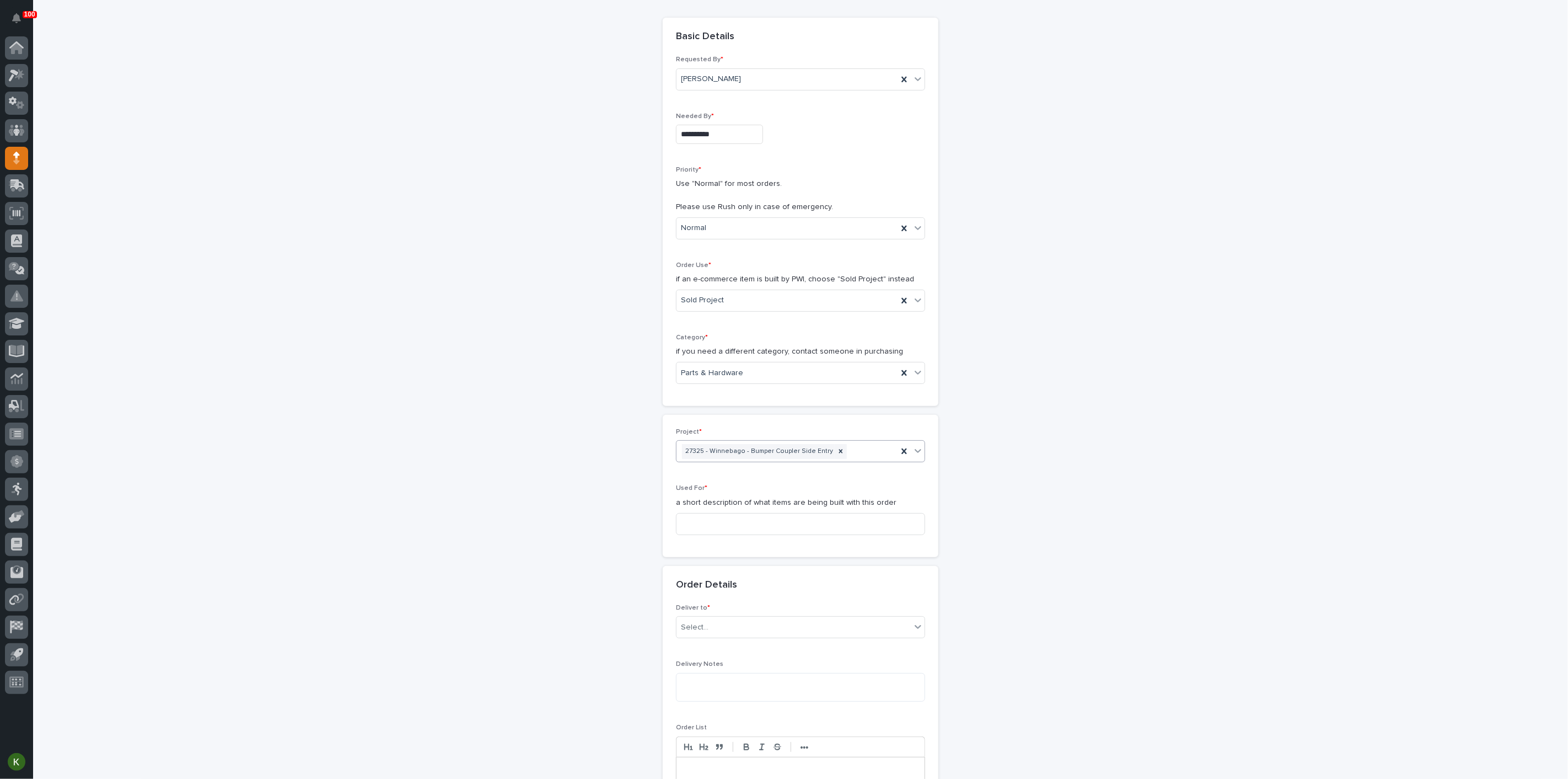
scroll to position [122, 0]
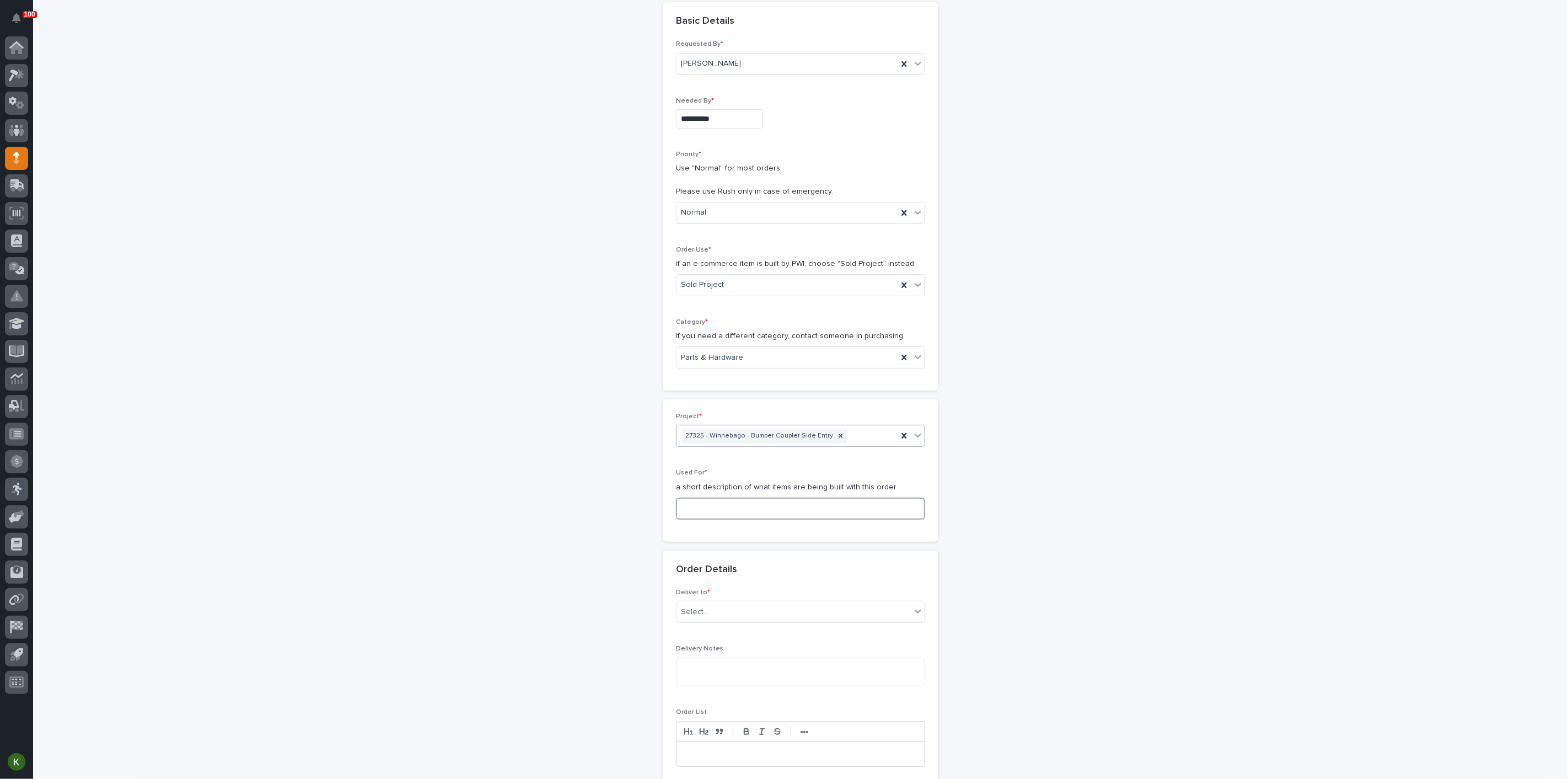
click at [747, 519] on input at bounding box center [800, 508] width 249 height 22
paste input "Bumper Coupler Side Entry - Steel"
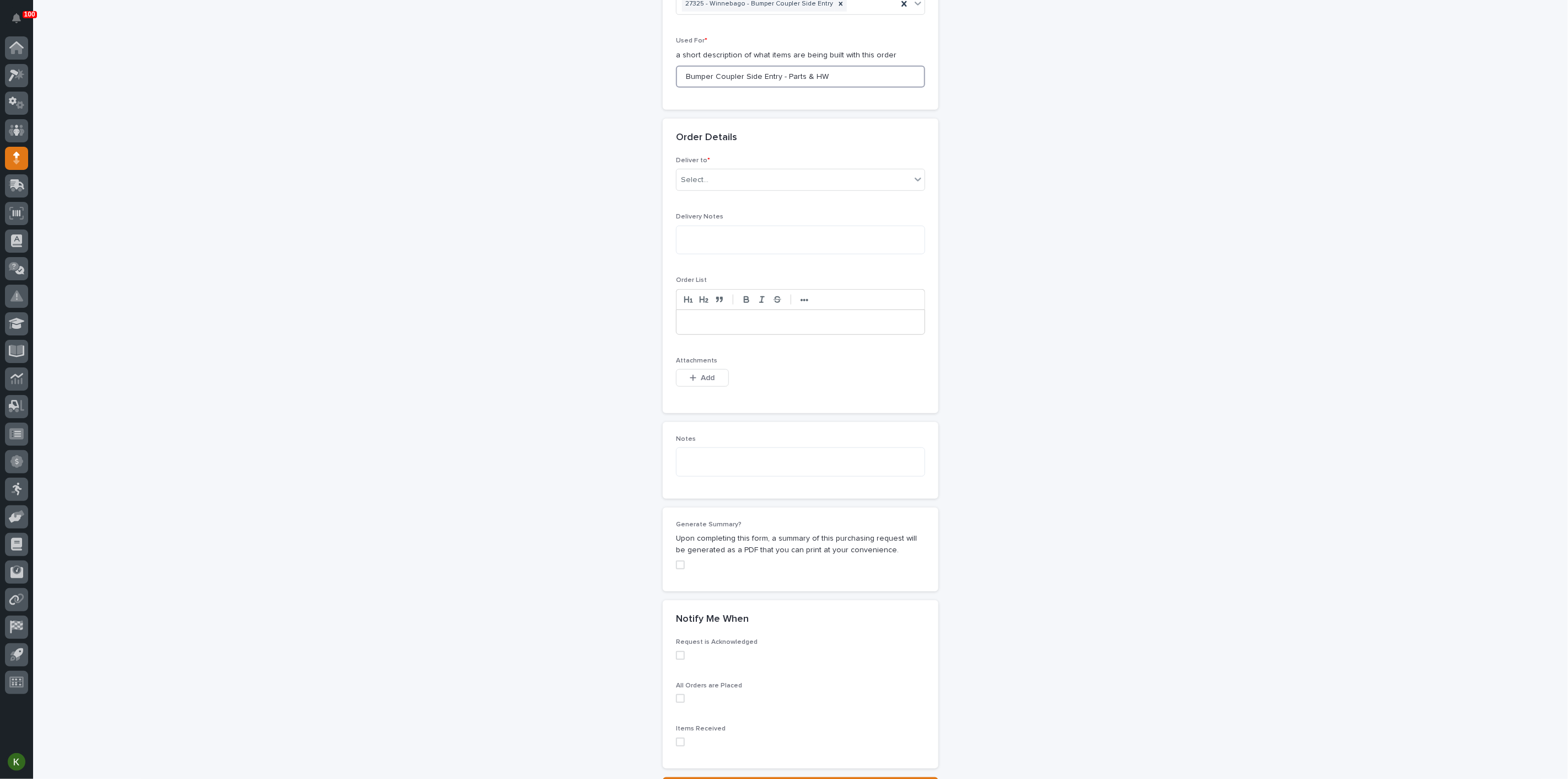
scroll to position [612, 0]
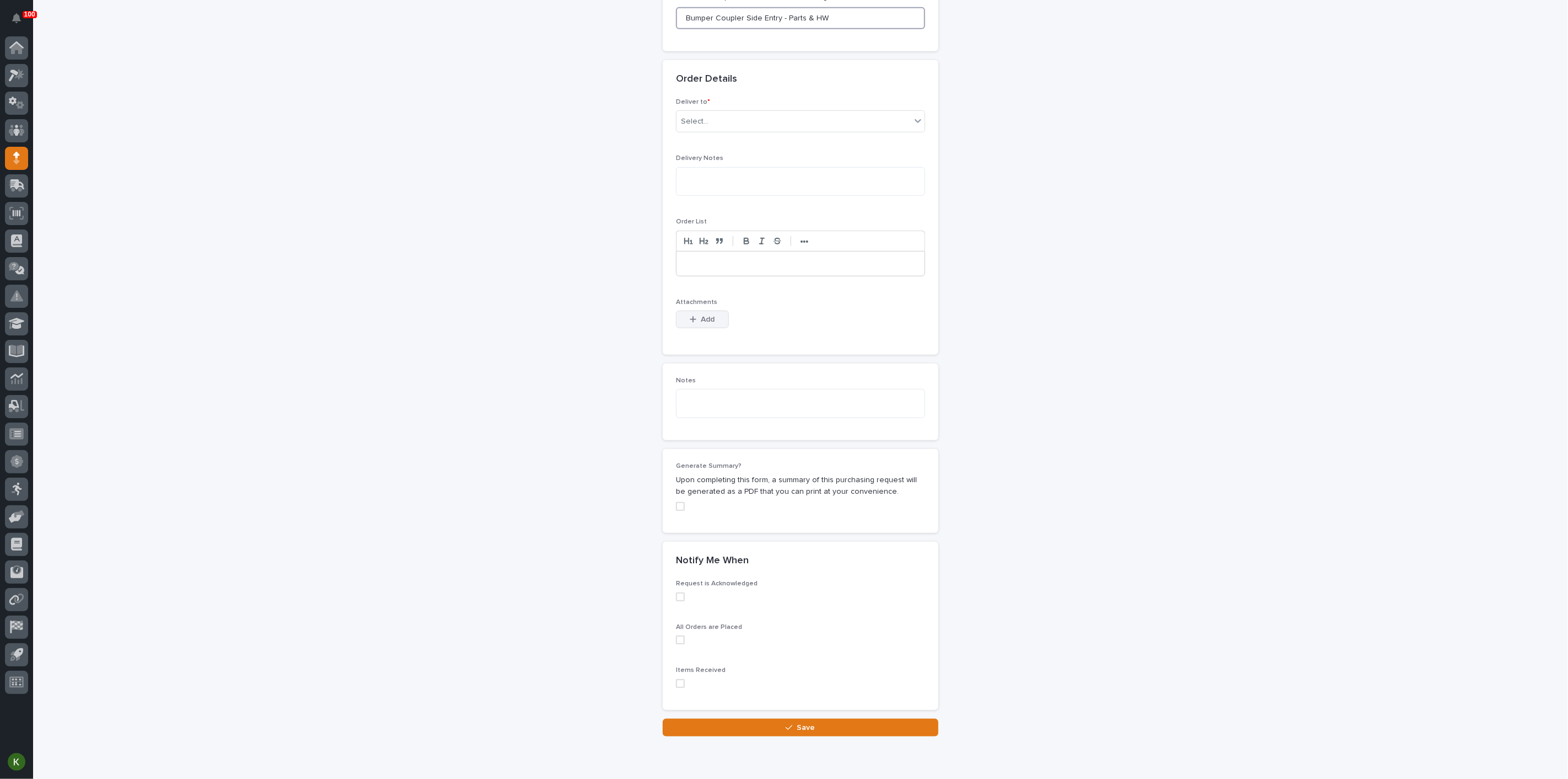
type input "Bumper Coupler Side Entry - Parts & HW"
click at [709, 328] on button "Add" at bounding box center [702, 319] width 53 height 18
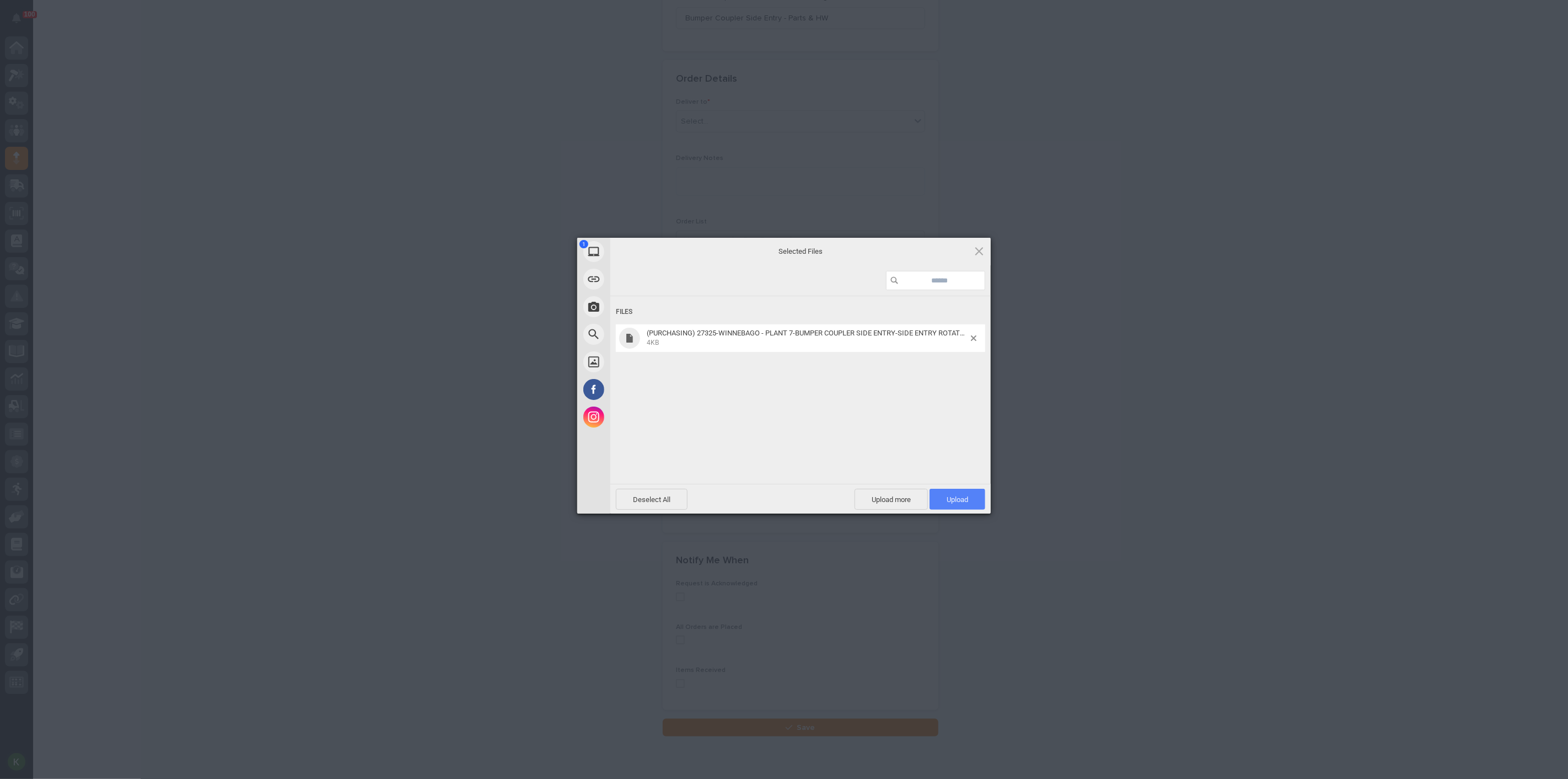
click at [948, 496] on span "Upload 1" at bounding box center [956, 500] width 21 height 8
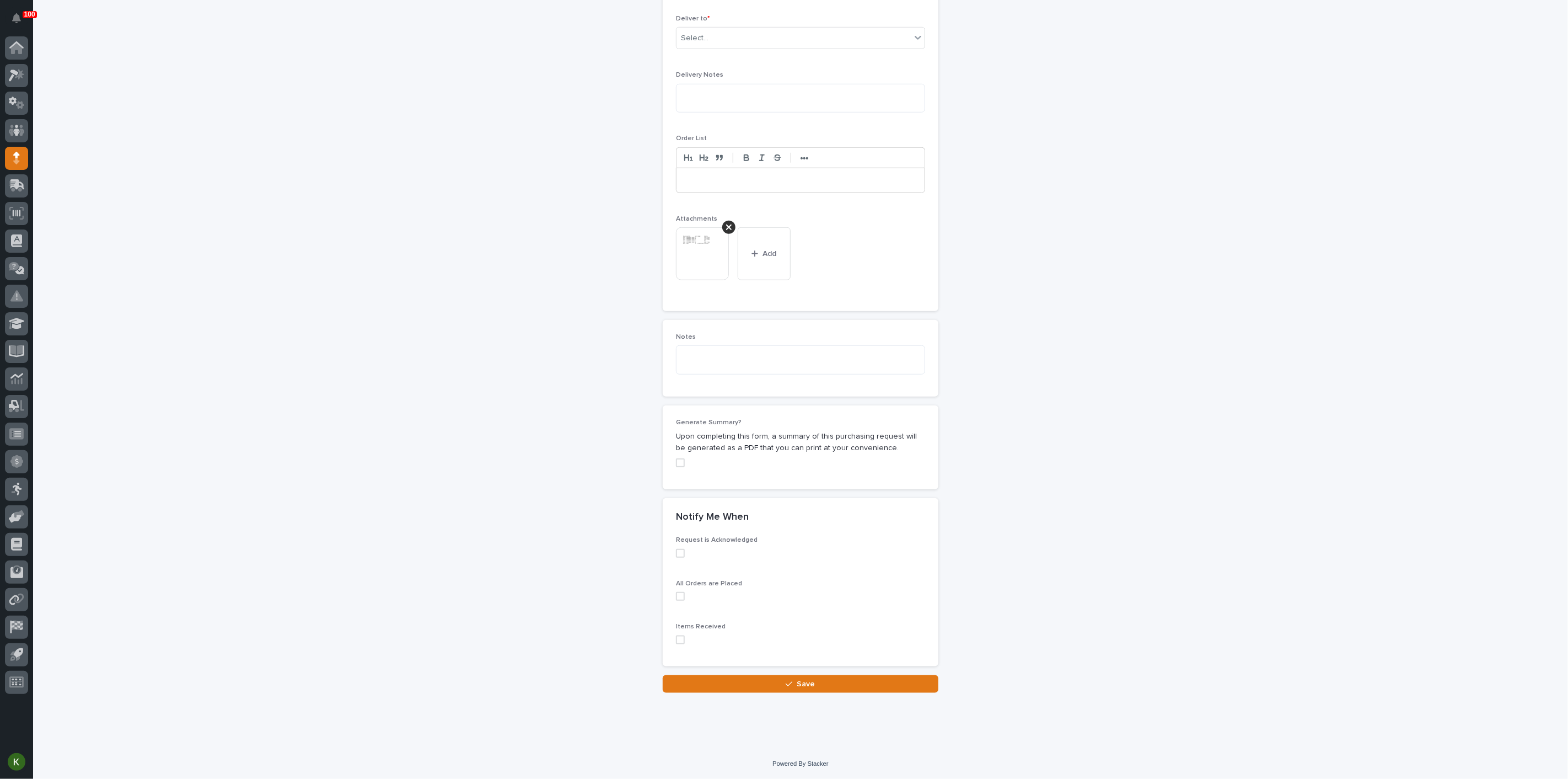
scroll to position [1008, 0]
click at [739, 686] on button "Save" at bounding box center [800, 683] width 276 height 18
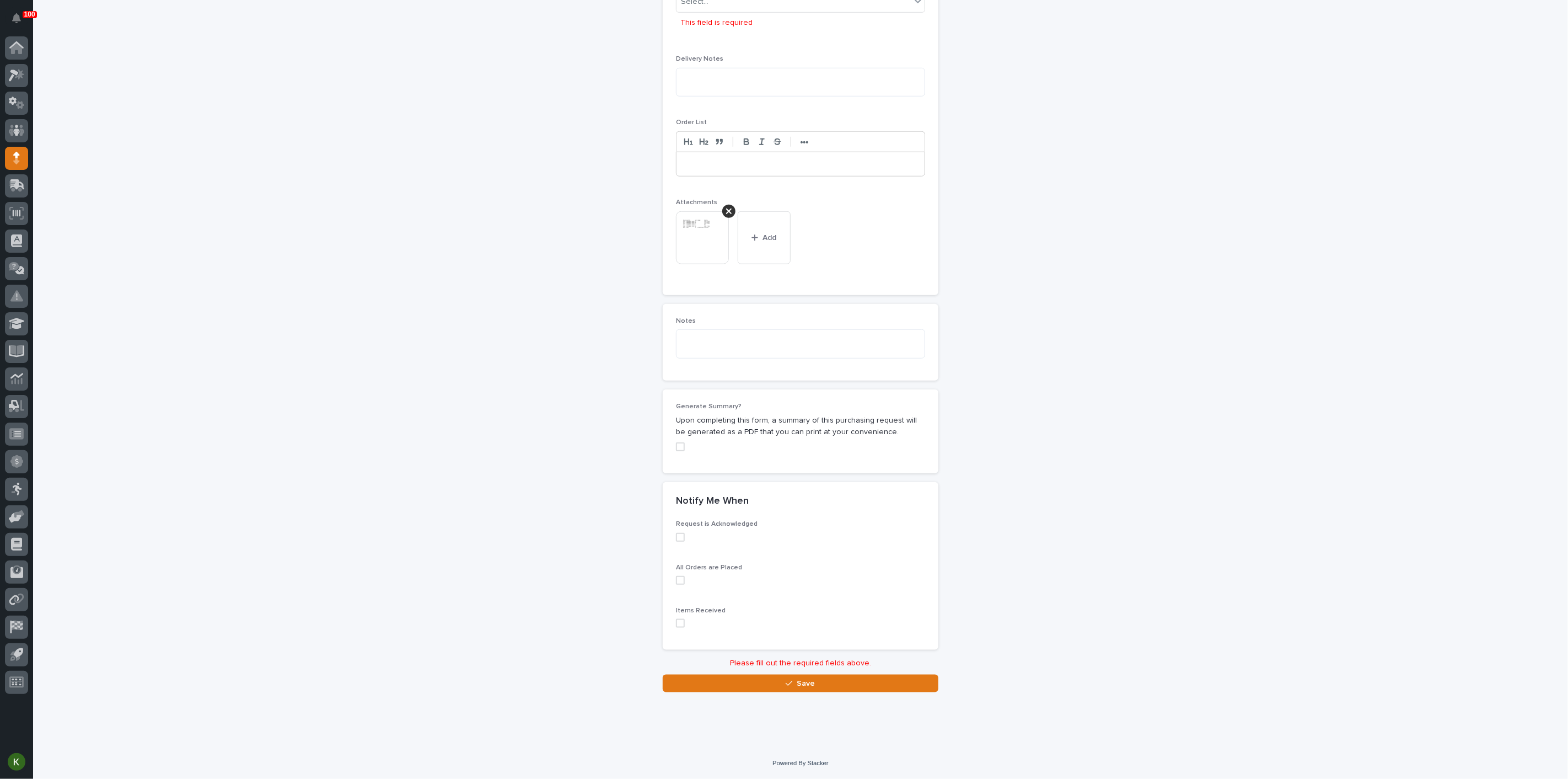
scroll to position [710, 0]
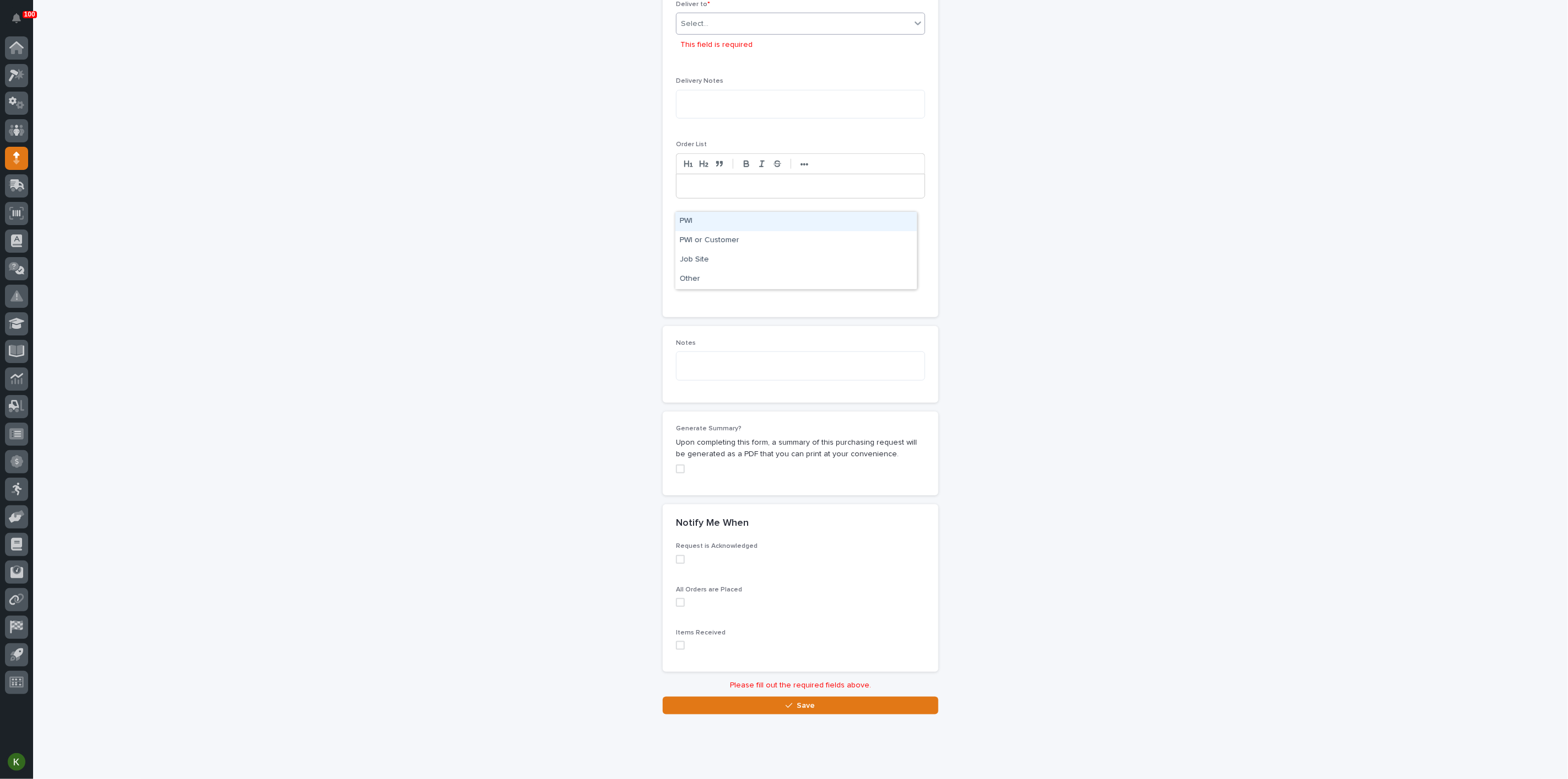
click at [800, 33] on div "Select..." at bounding box center [793, 24] width 234 height 18
click at [798, 226] on div "PWI" at bounding box center [796, 221] width 241 height 20
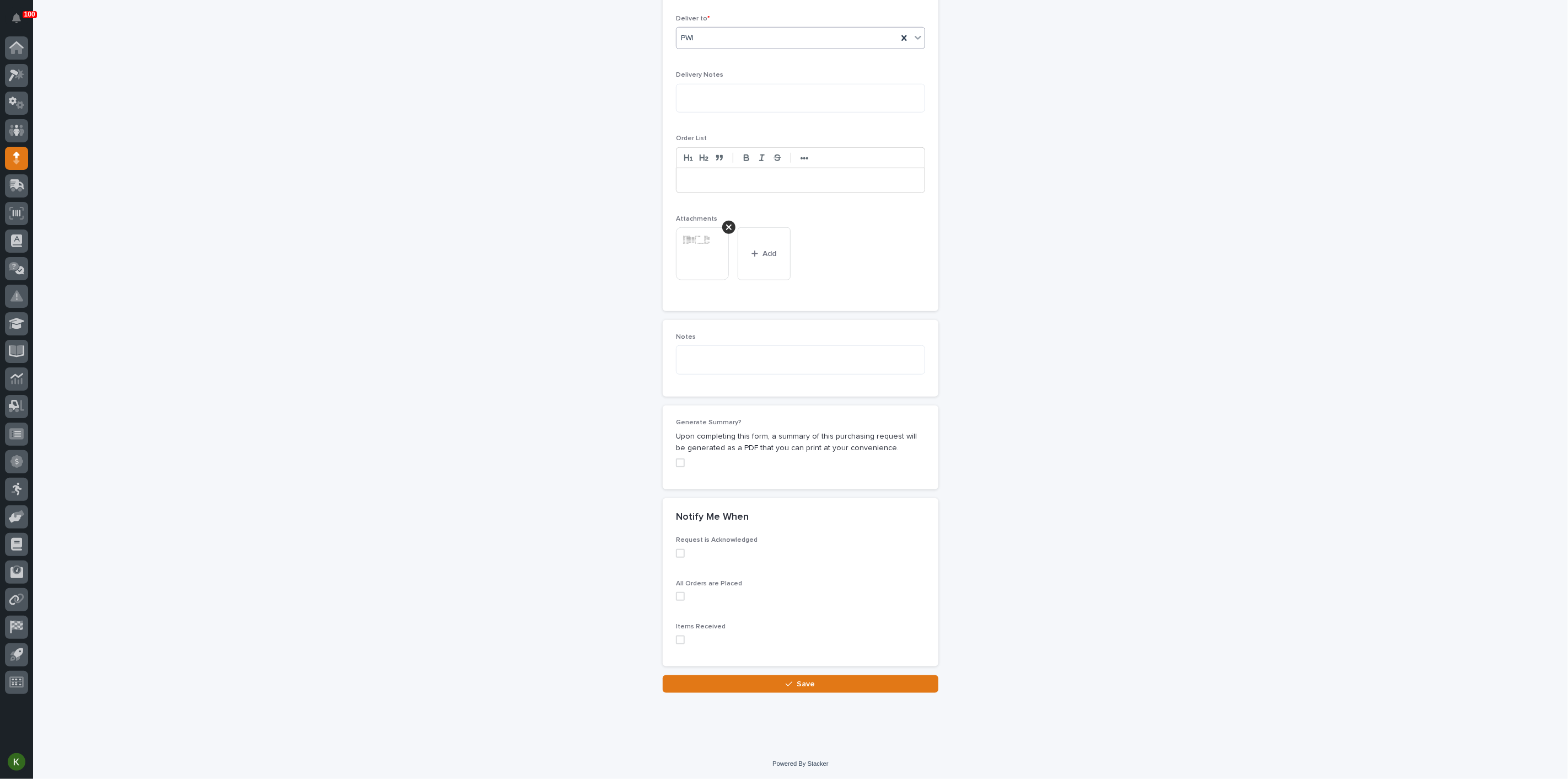
scroll to position [1008, 0]
click at [768, 683] on button "Save" at bounding box center [800, 683] width 276 height 18
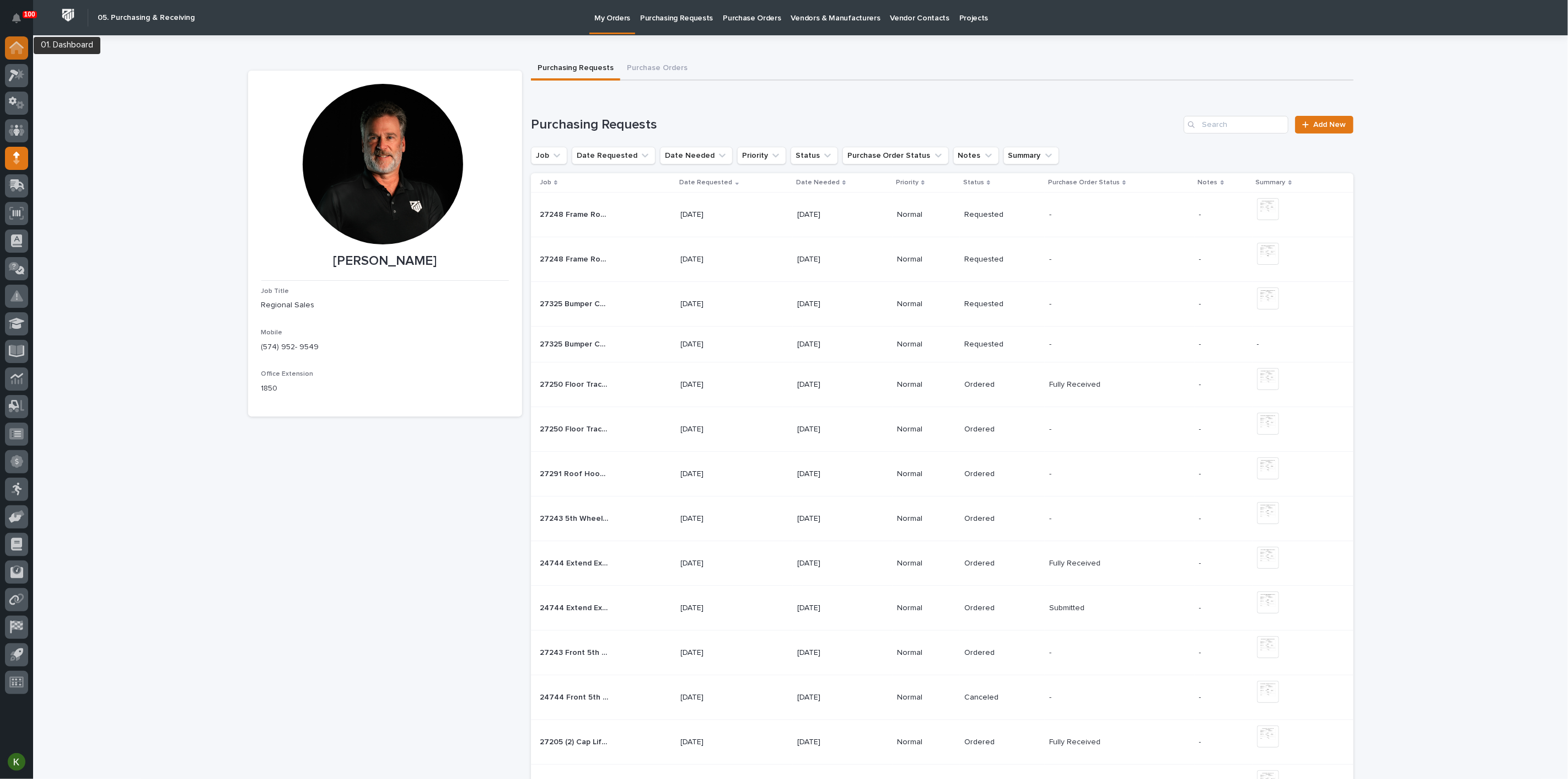
click at [15, 50] on icon at bounding box center [16, 48] width 11 height 11
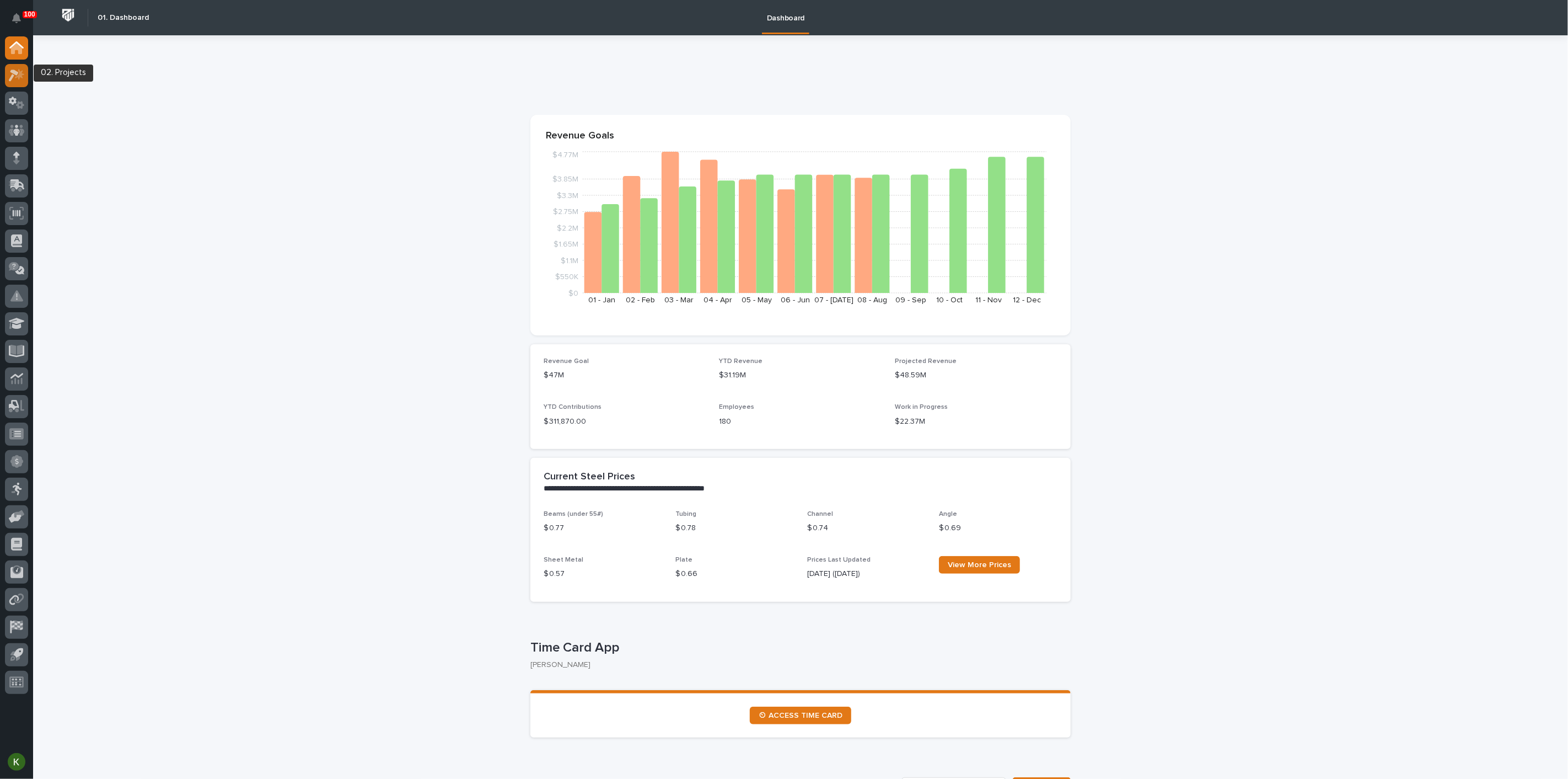
click at [18, 78] on icon at bounding box center [20, 73] width 9 height 11
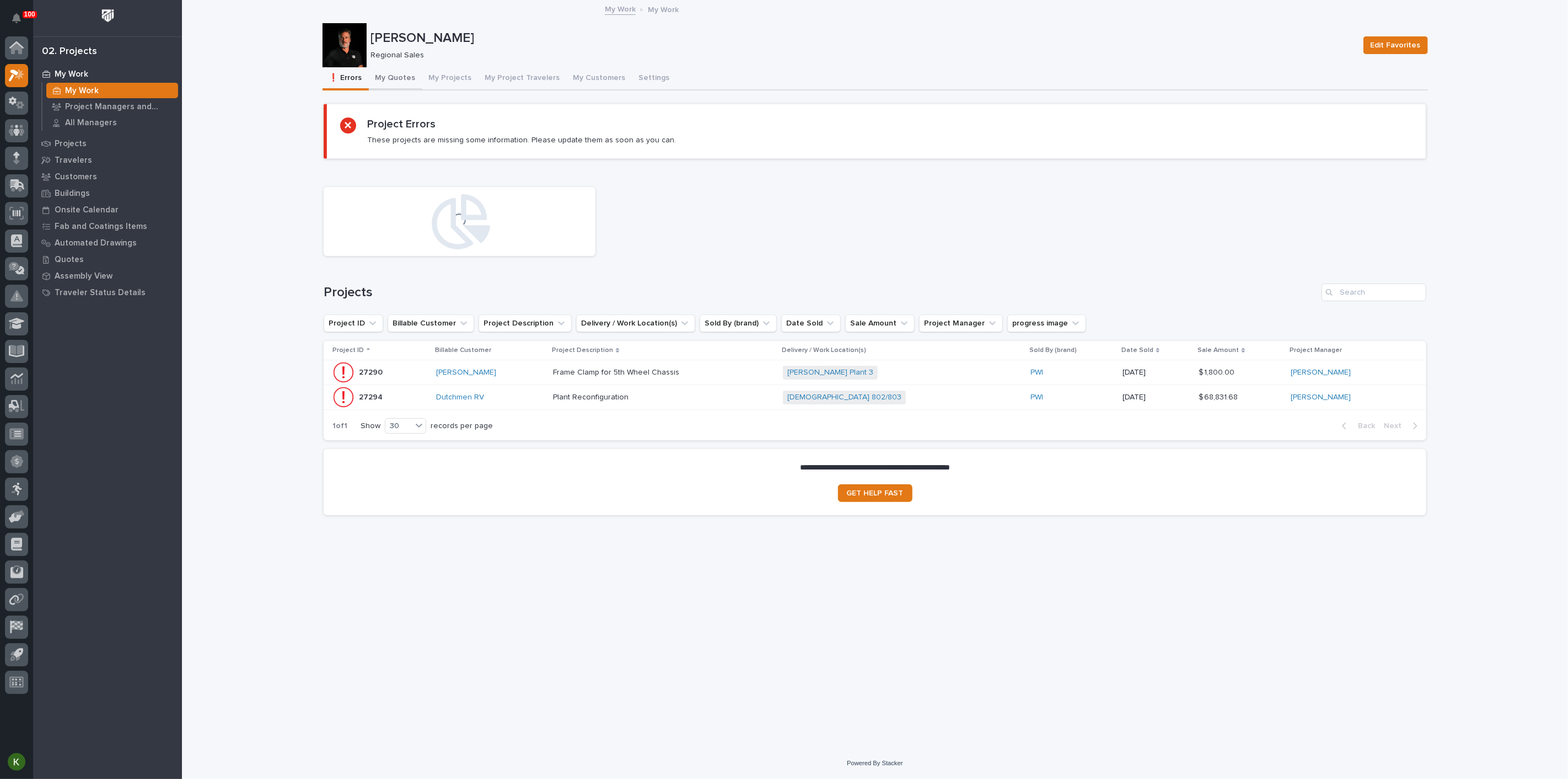
click at [406, 82] on button "My Quotes" at bounding box center [395, 78] width 54 height 23
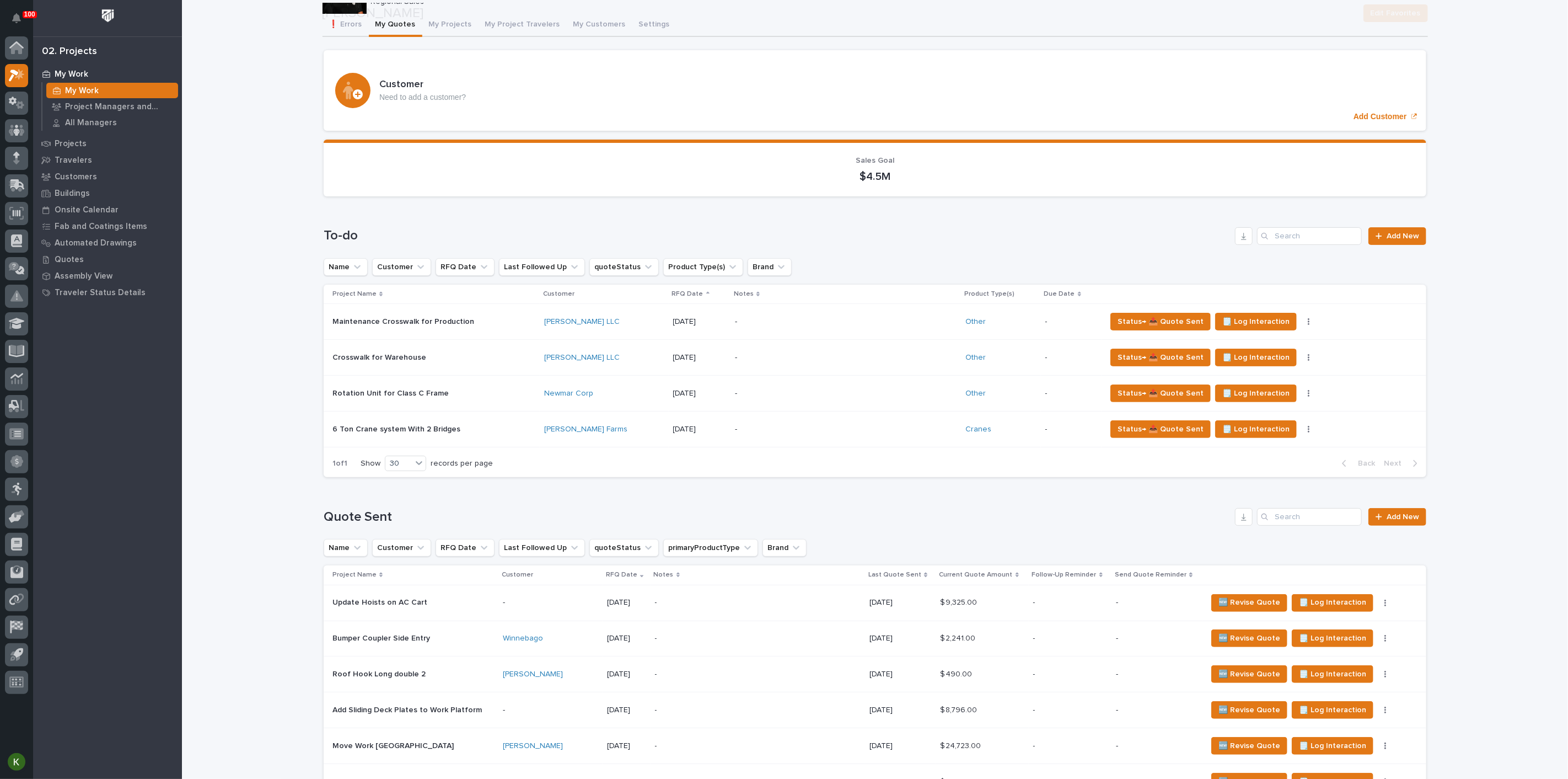
scroll to position [122, 0]
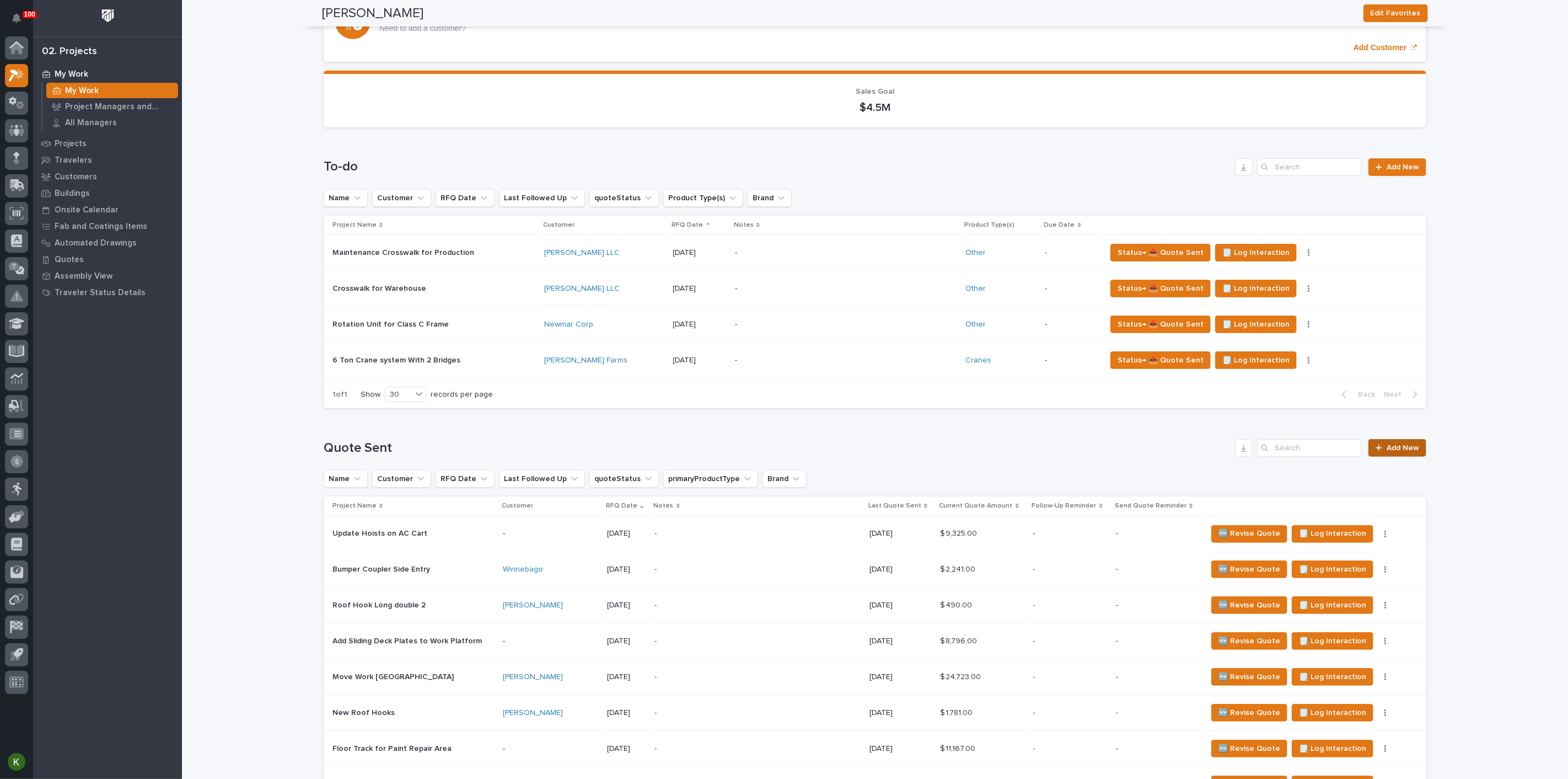
click at [1390, 452] on span "Add New" at bounding box center [1402, 448] width 32 height 8
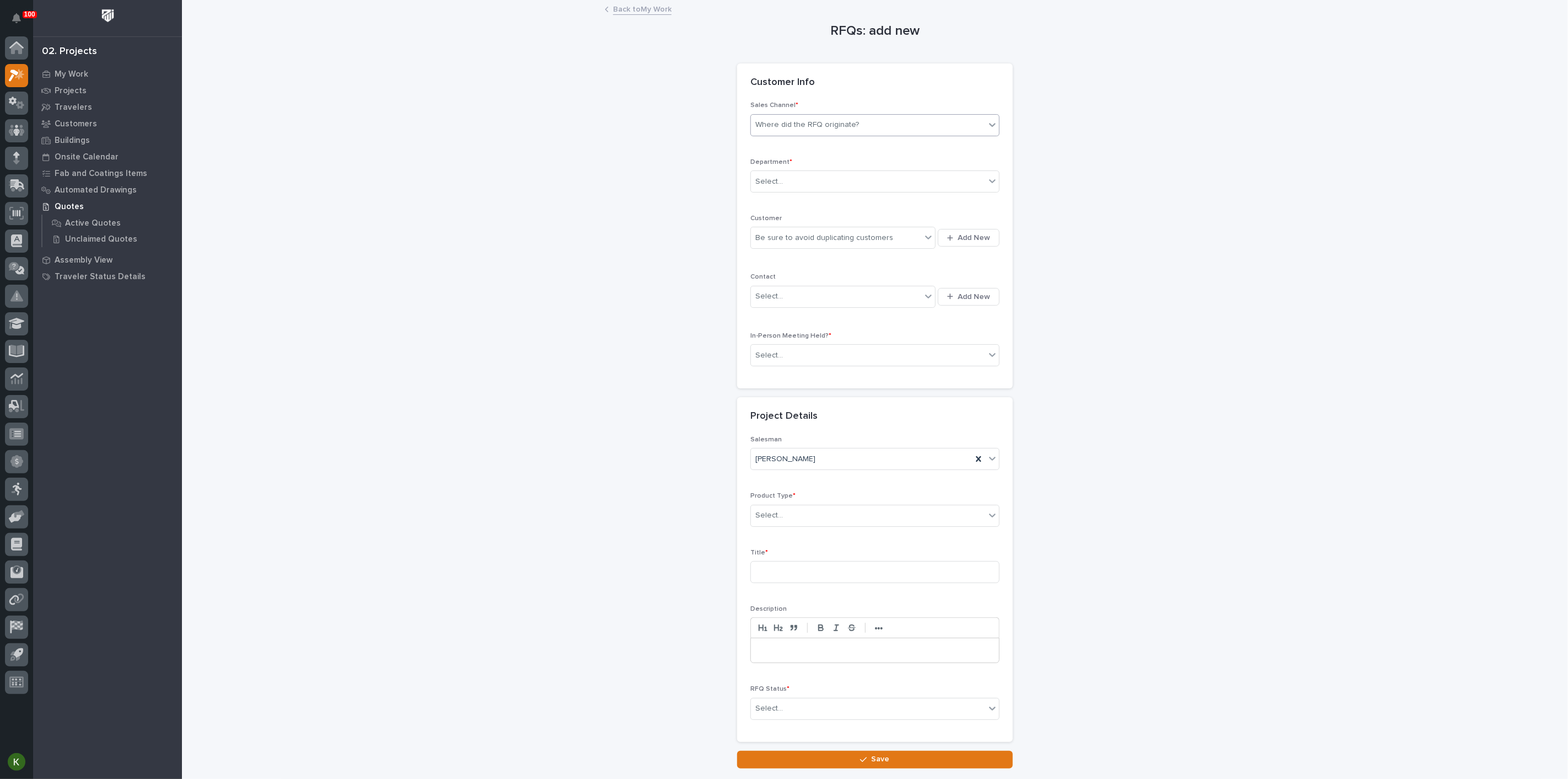
click at [802, 131] on div "Where did the RFQ originate?" at bounding box center [807, 125] width 104 height 12
click at [796, 188] on div "PWI" at bounding box center [871, 192] width 241 height 20
click at [794, 191] on div "Select..." at bounding box center [868, 181] width 234 height 18
click at [787, 258] on span "Regional Sales" at bounding box center [783, 257] width 58 height 12
click at [781, 244] on div "Be sure to avoid duplicating customers" at bounding box center [824, 238] width 138 height 12
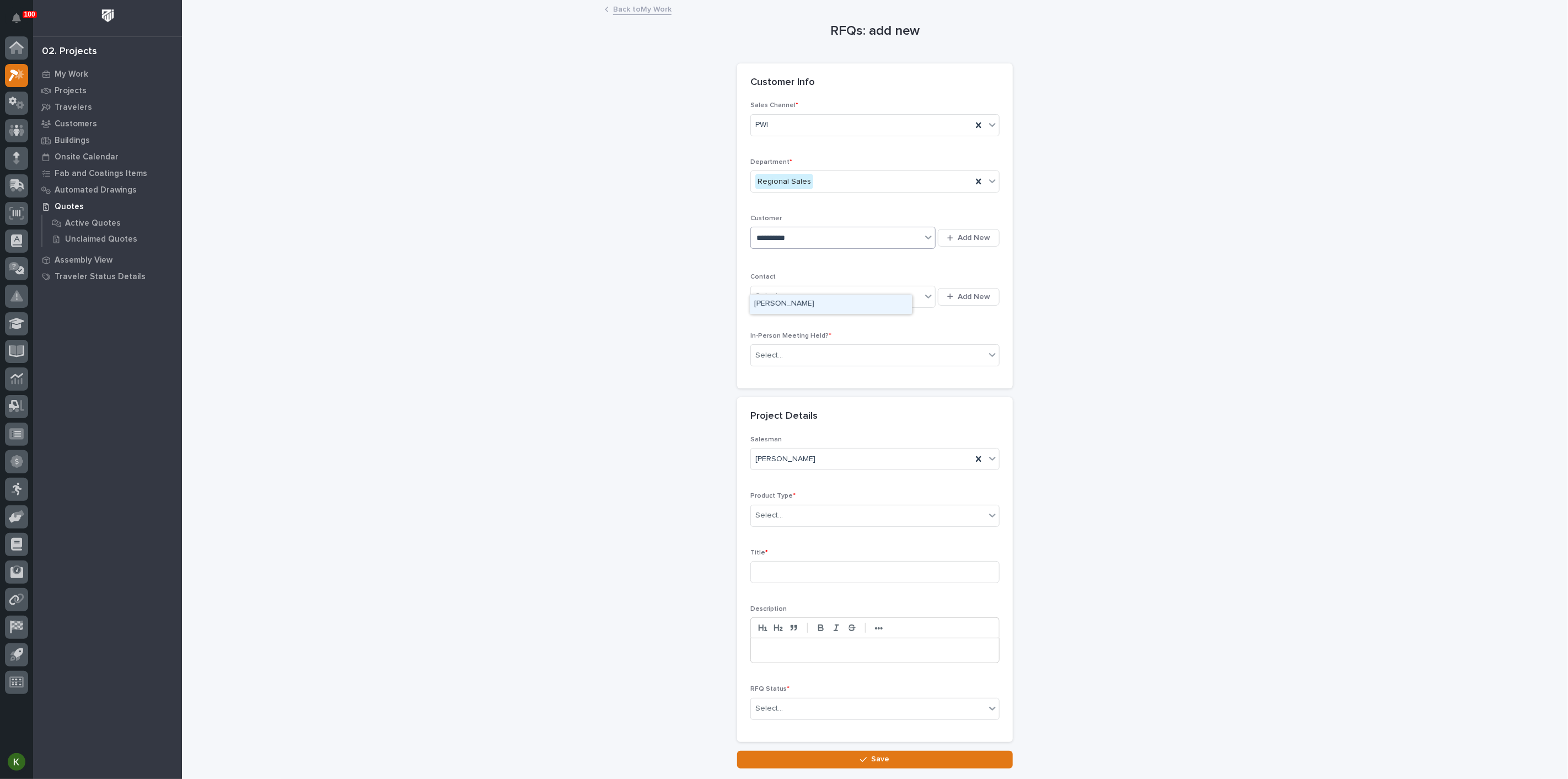
type input "**********"
click at [781, 302] on div "[PERSON_NAME]" at bounding box center [831, 304] width 162 height 20
click at [789, 306] on div "Select..." at bounding box center [836, 296] width 171 height 18
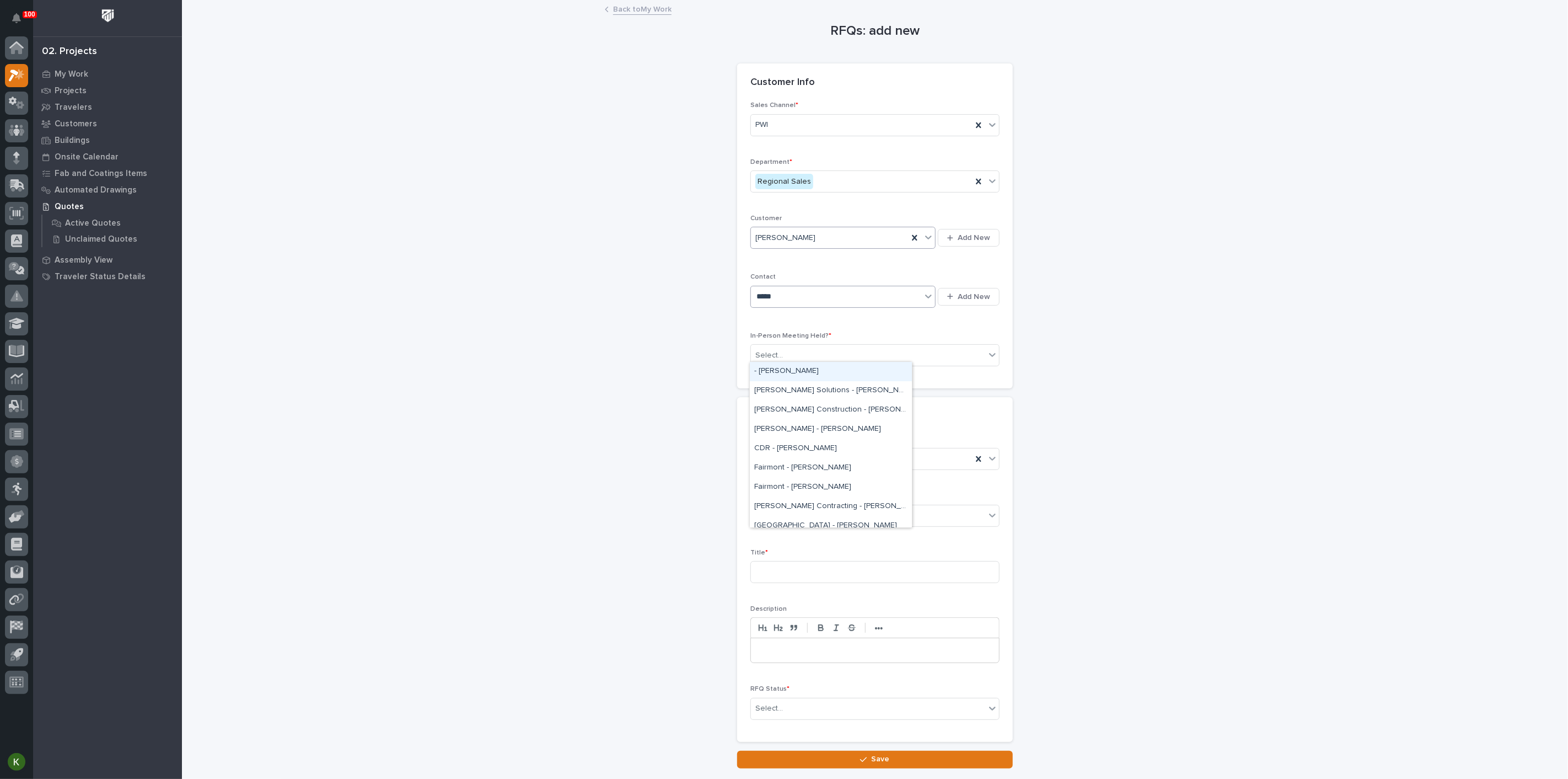
type input "*****"
click at [795, 411] on div "[PERSON_NAME] - [PERSON_NAME]" at bounding box center [831, 409] width 162 height 20
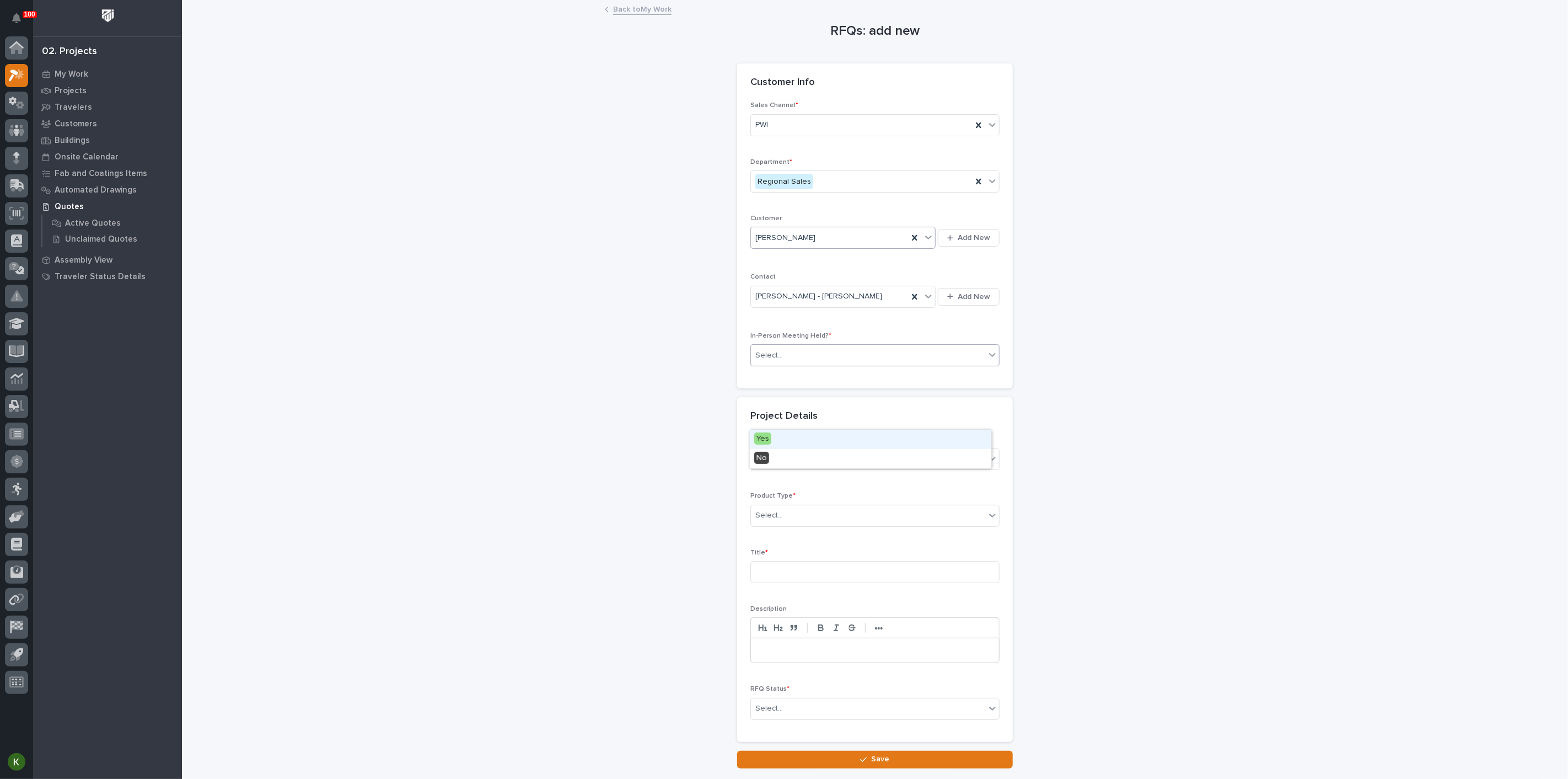
click at [795, 364] on div "Select..." at bounding box center [868, 355] width 234 height 18
click at [789, 438] on div "Yes" at bounding box center [871, 439] width 241 height 20
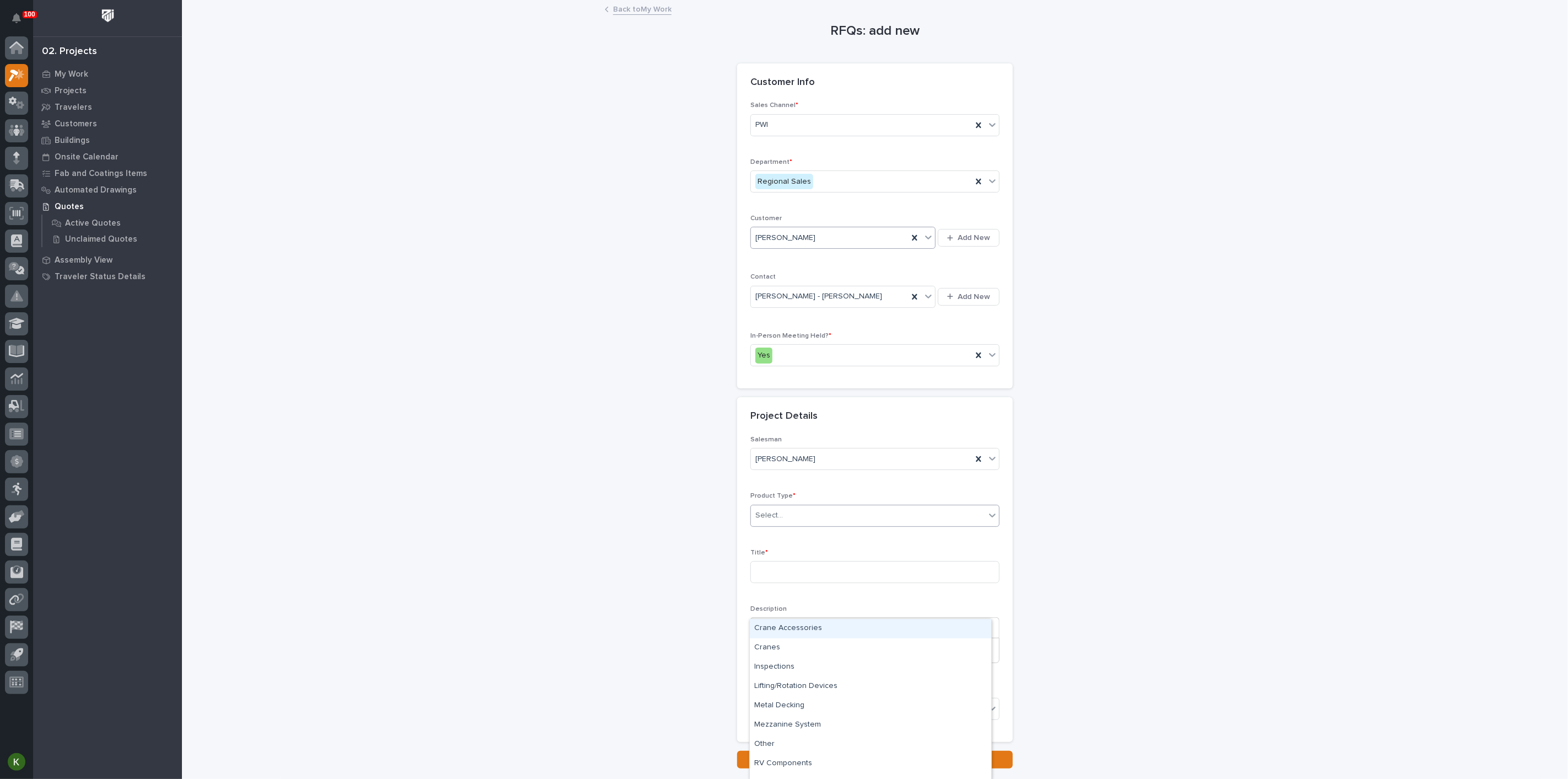
click at [776, 521] on div "Select..." at bounding box center [769, 516] width 27 height 12
click at [815, 681] on div "Lifting/Rotation Devices" at bounding box center [871, 686] width 241 height 20
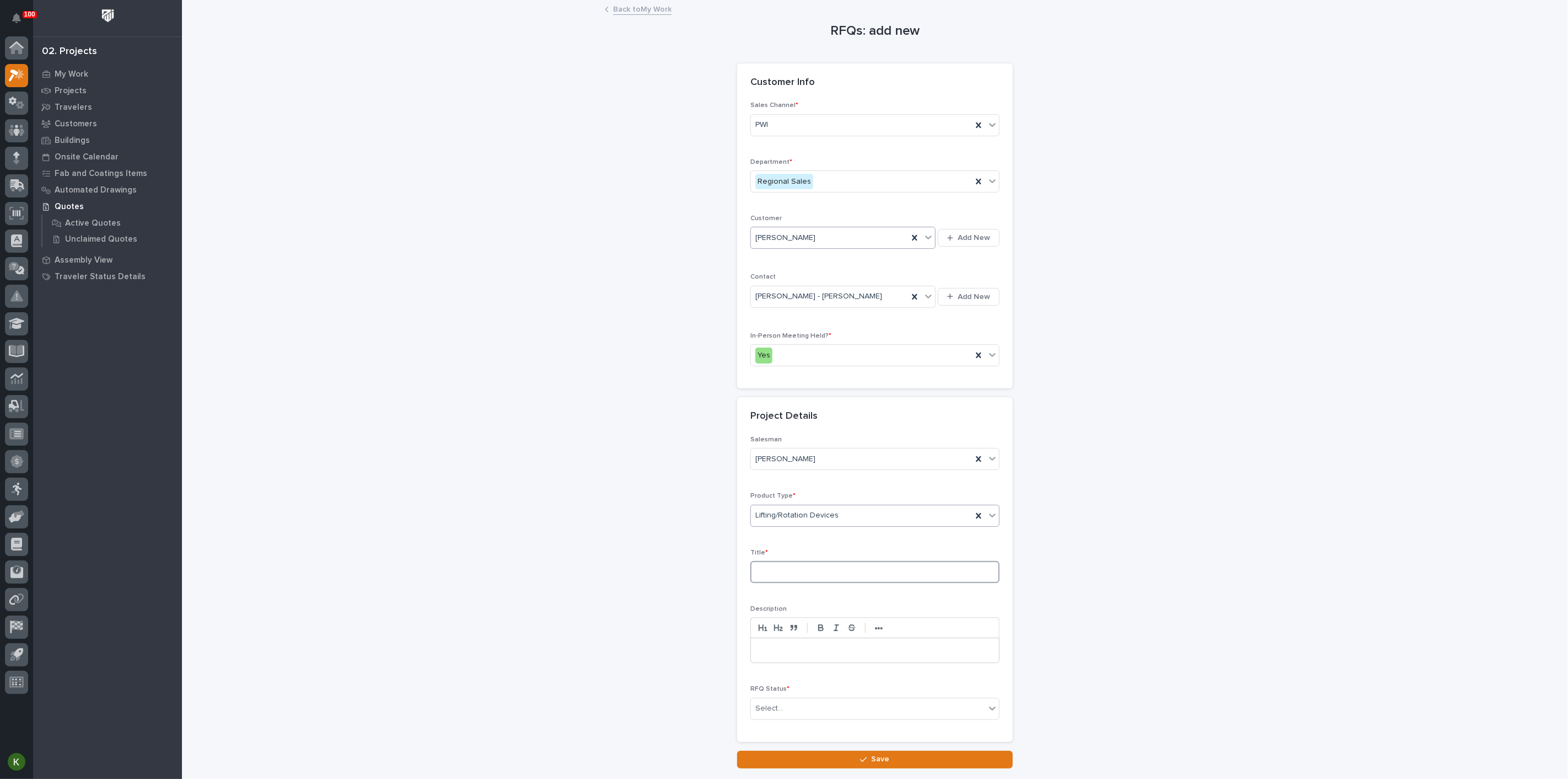
click at [816, 583] on input at bounding box center [874, 572] width 249 height 22
type input "B"
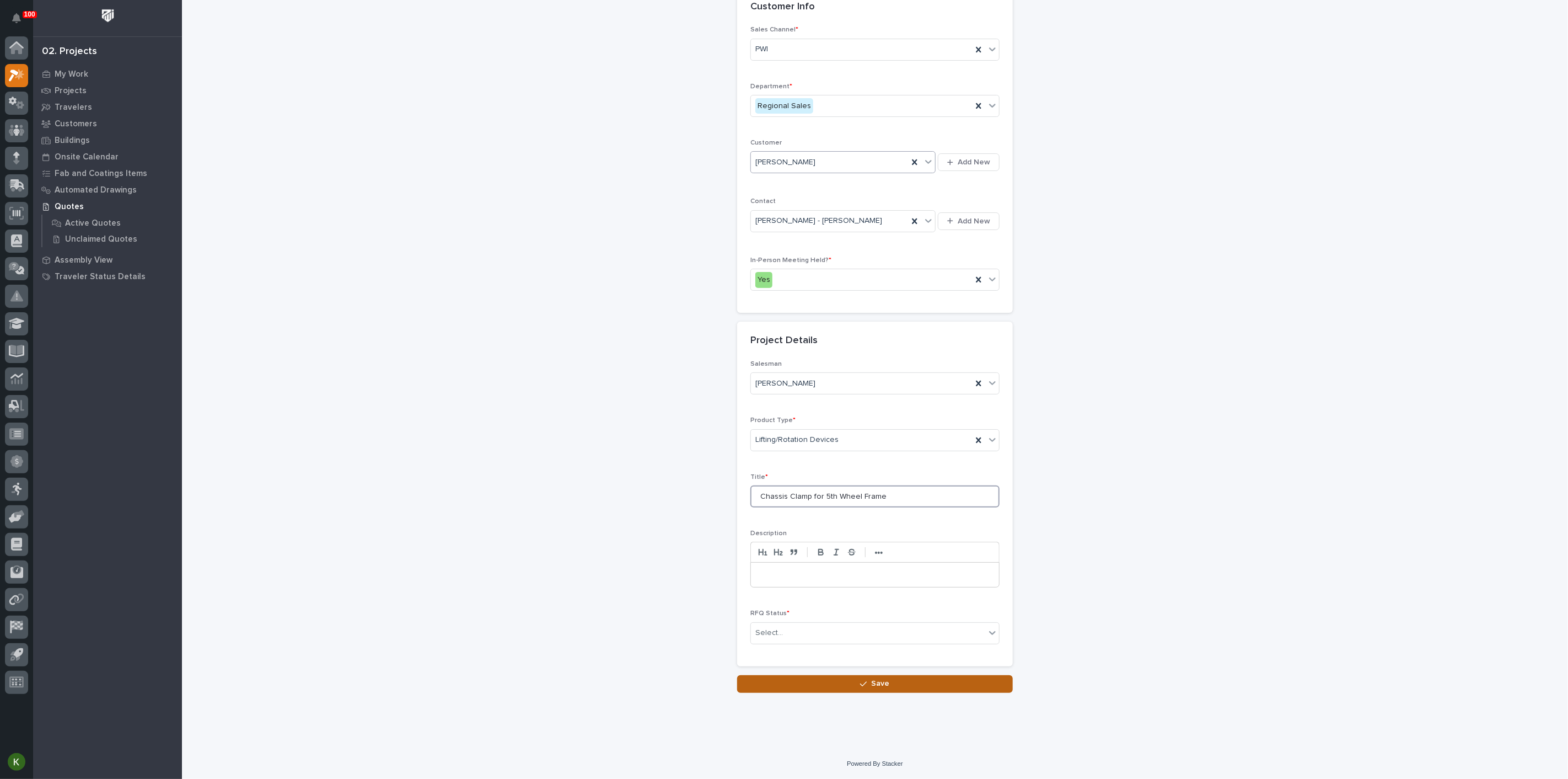
scroll to position [211, 0]
type input "Chassis Clamp for 5th Wheel Frame"
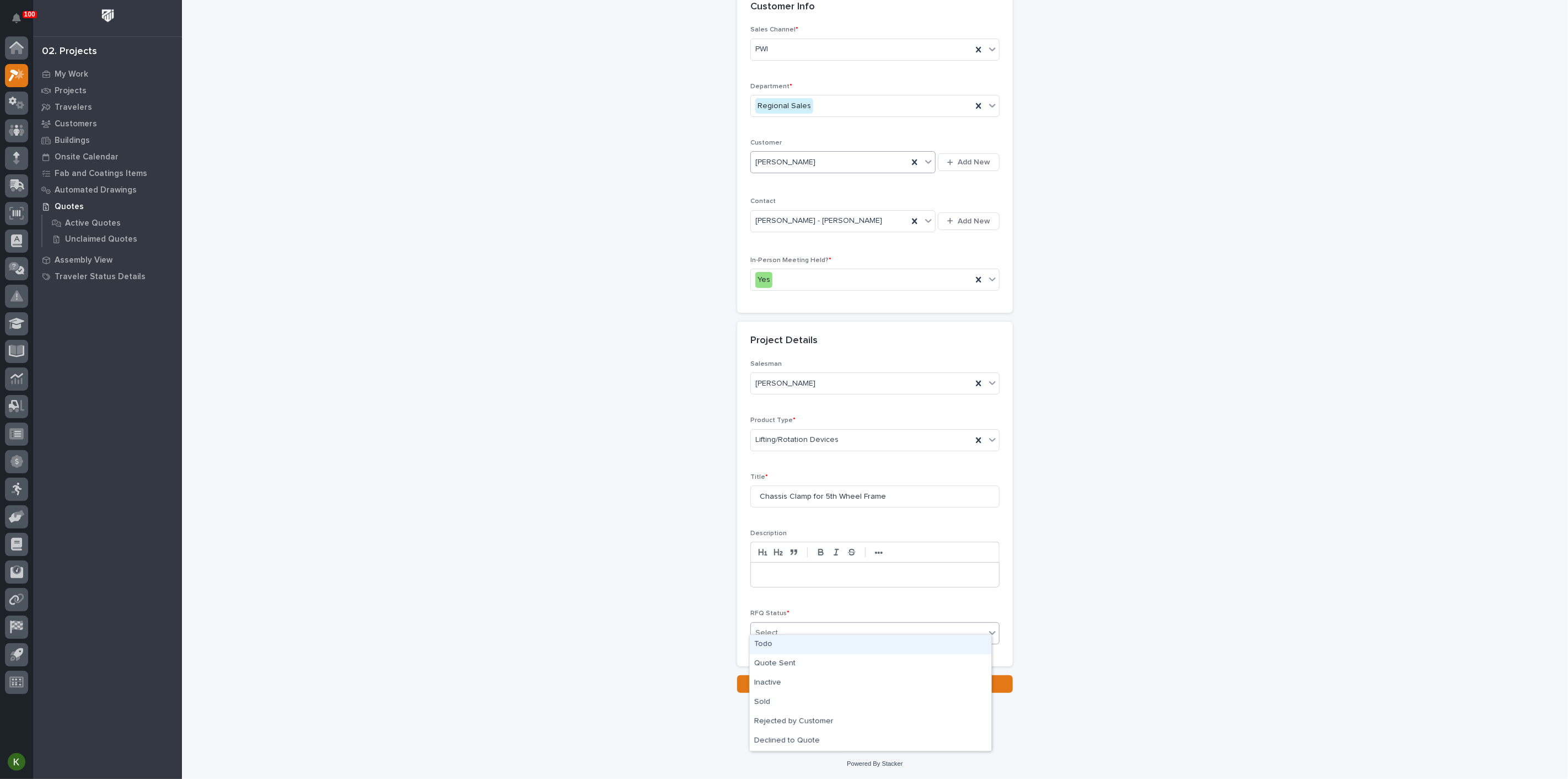
click at [813, 624] on div "Select..." at bounding box center [868, 632] width 234 height 18
click at [805, 663] on div "Quote Sent" at bounding box center [871, 663] width 241 height 20
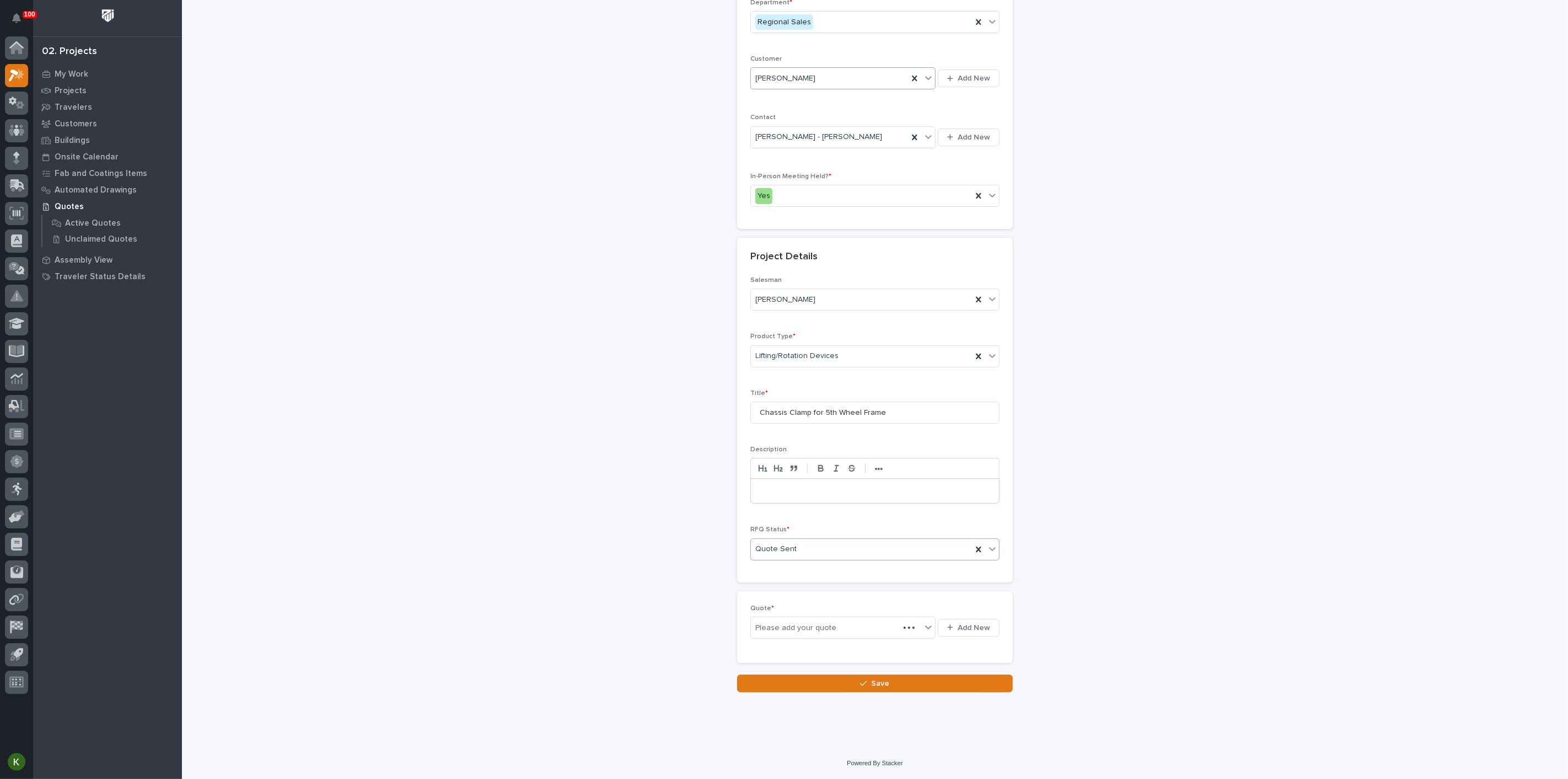
scroll to position [258, 0]
click at [957, 635] on span "Add New" at bounding box center [973, 630] width 32 height 10
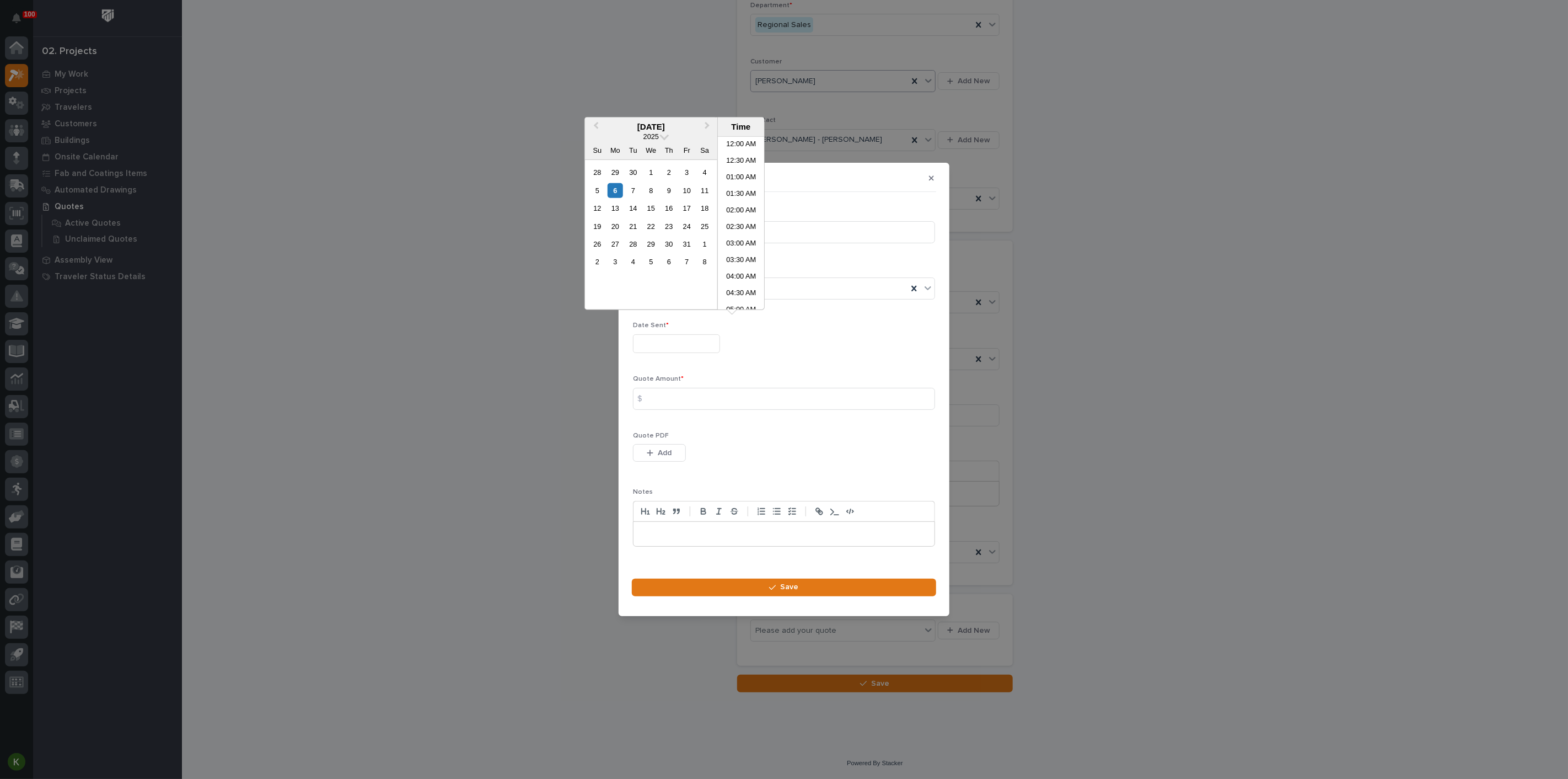
click at [663, 339] on input "text" at bounding box center [676, 343] width 87 height 20
click at [680, 175] on div "3" at bounding box center [687, 172] width 15 height 15
type input "**********"
click at [673, 398] on input at bounding box center [784, 398] width 302 height 22
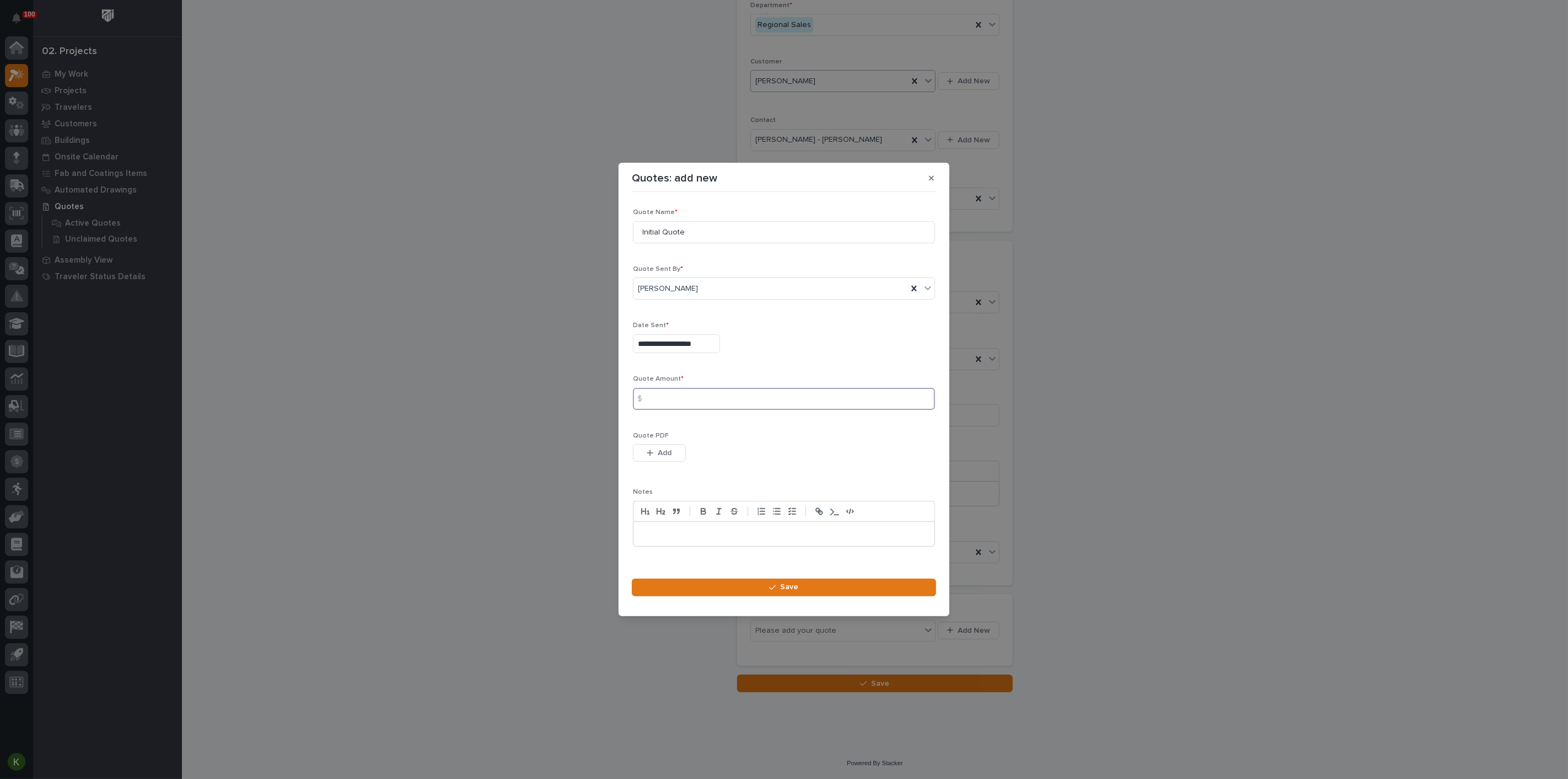
click at [751, 407] on input at bounding box center [784, 398] width 302 height 22
type input "2135"
click at [668, 458] on span "Add" at bounding box center [665, 453] width 14 height 10
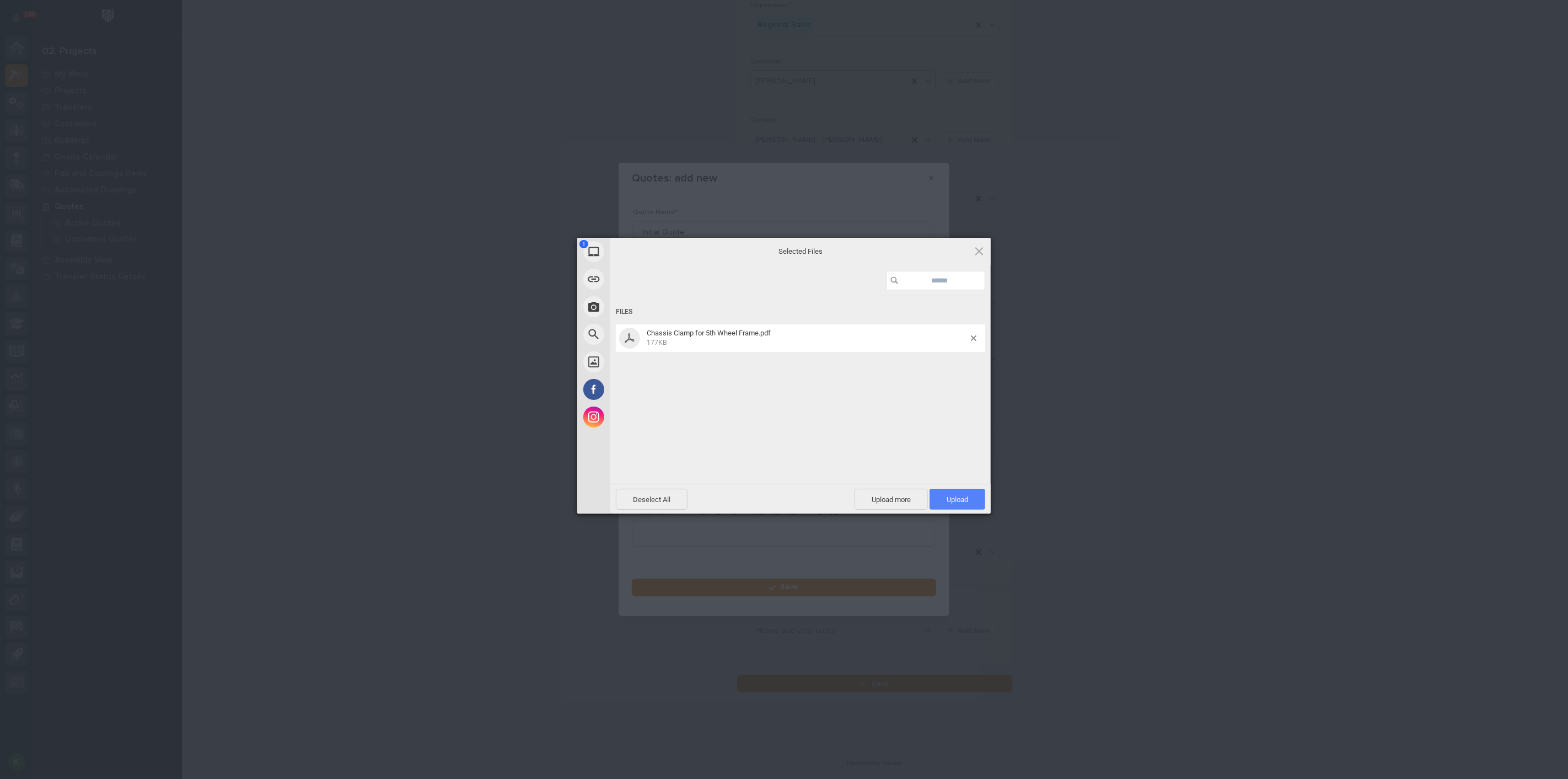
click at [955, 499] on span "Upload 1" at bounding box center [956, 500] width 21 height 8
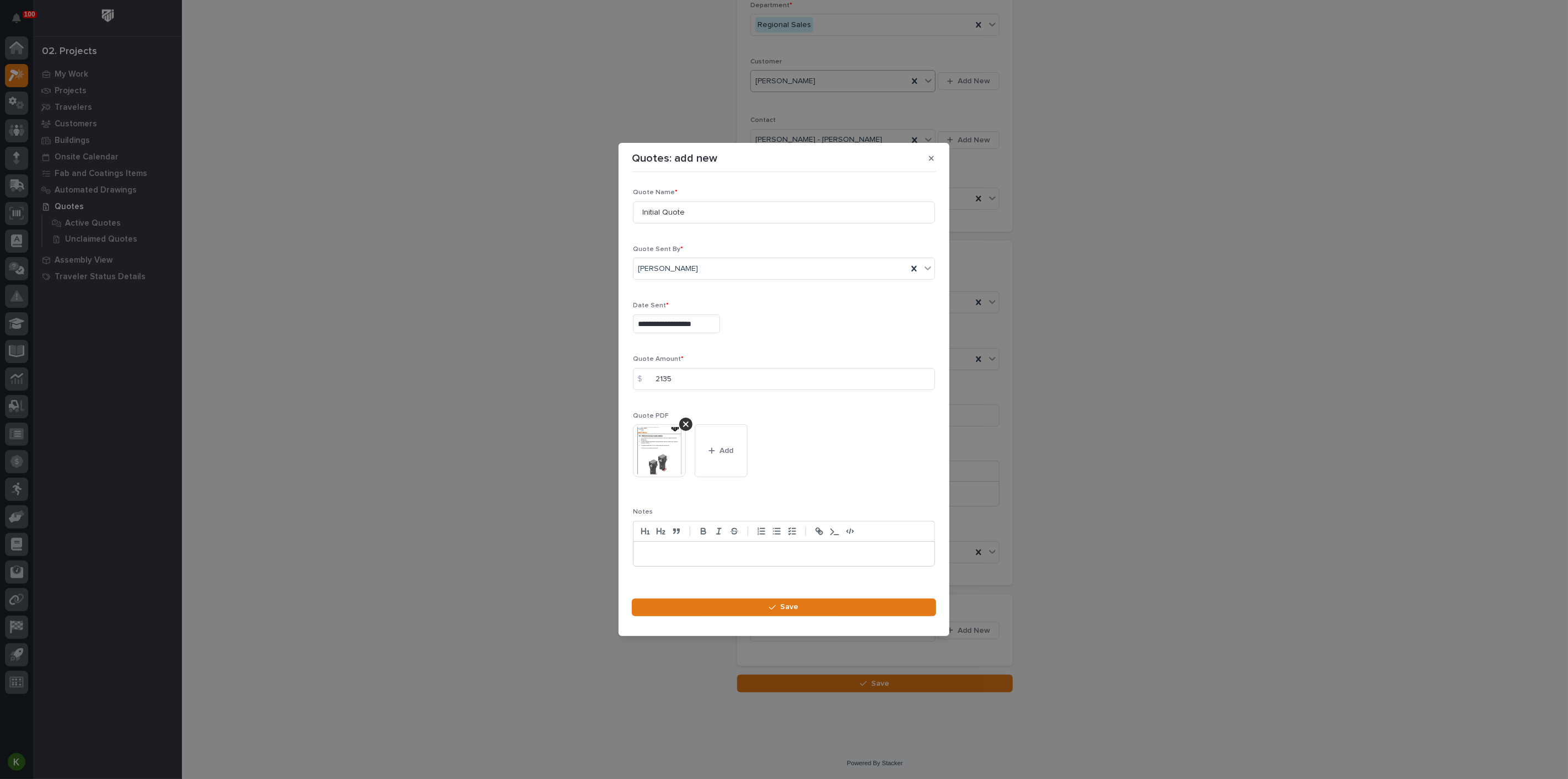
click at [672, 314] on input "**********" at bounding box center [676, 324] width 87 height 20
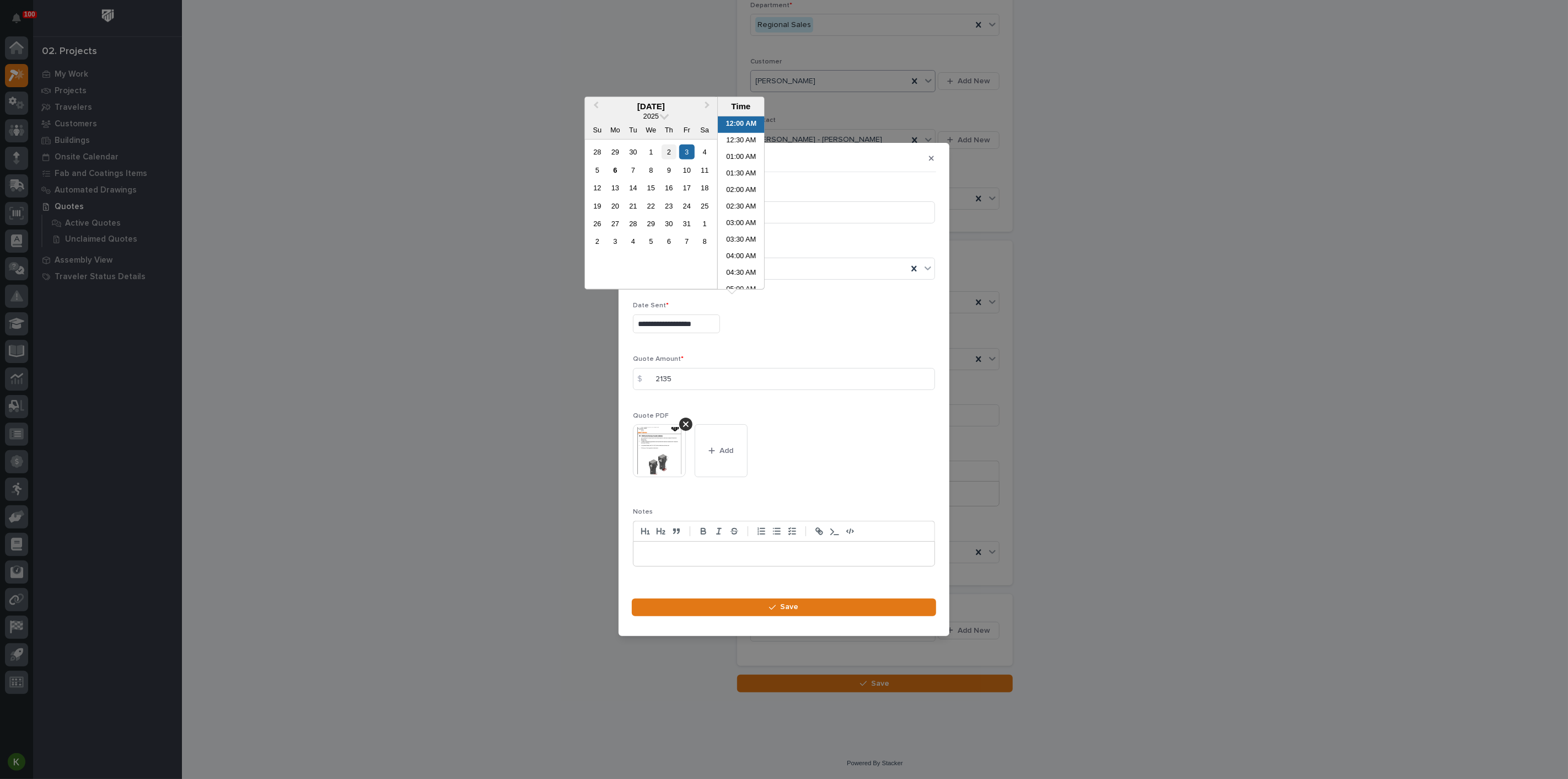
click at [662, 160] on div "2" at bounding box center [669, 152] width 15 height 15
type input "**********"
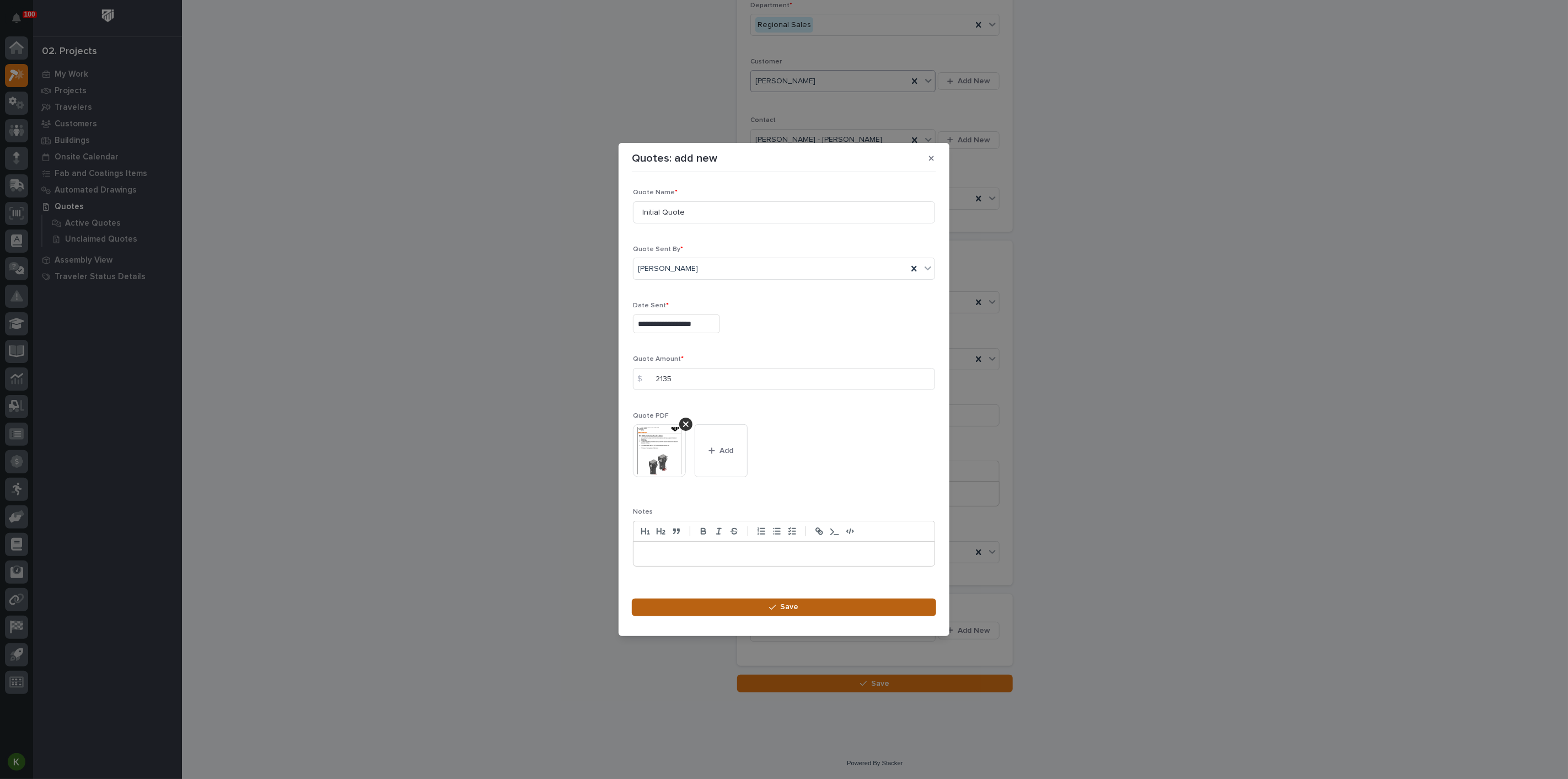
click at [737, 616] on button "Save" at bounding box center [784, 607] width 304 height 18
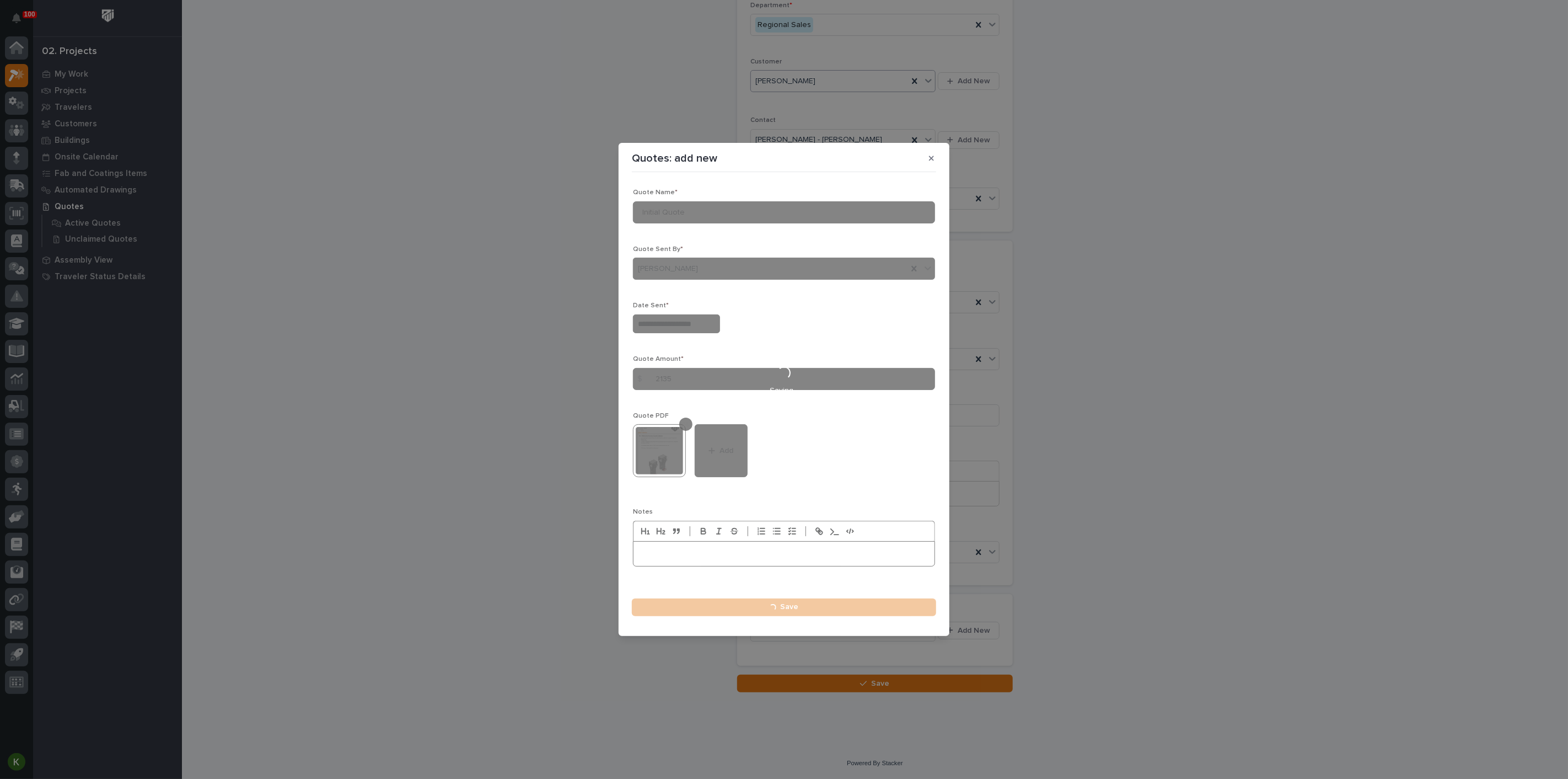
type input "**********"
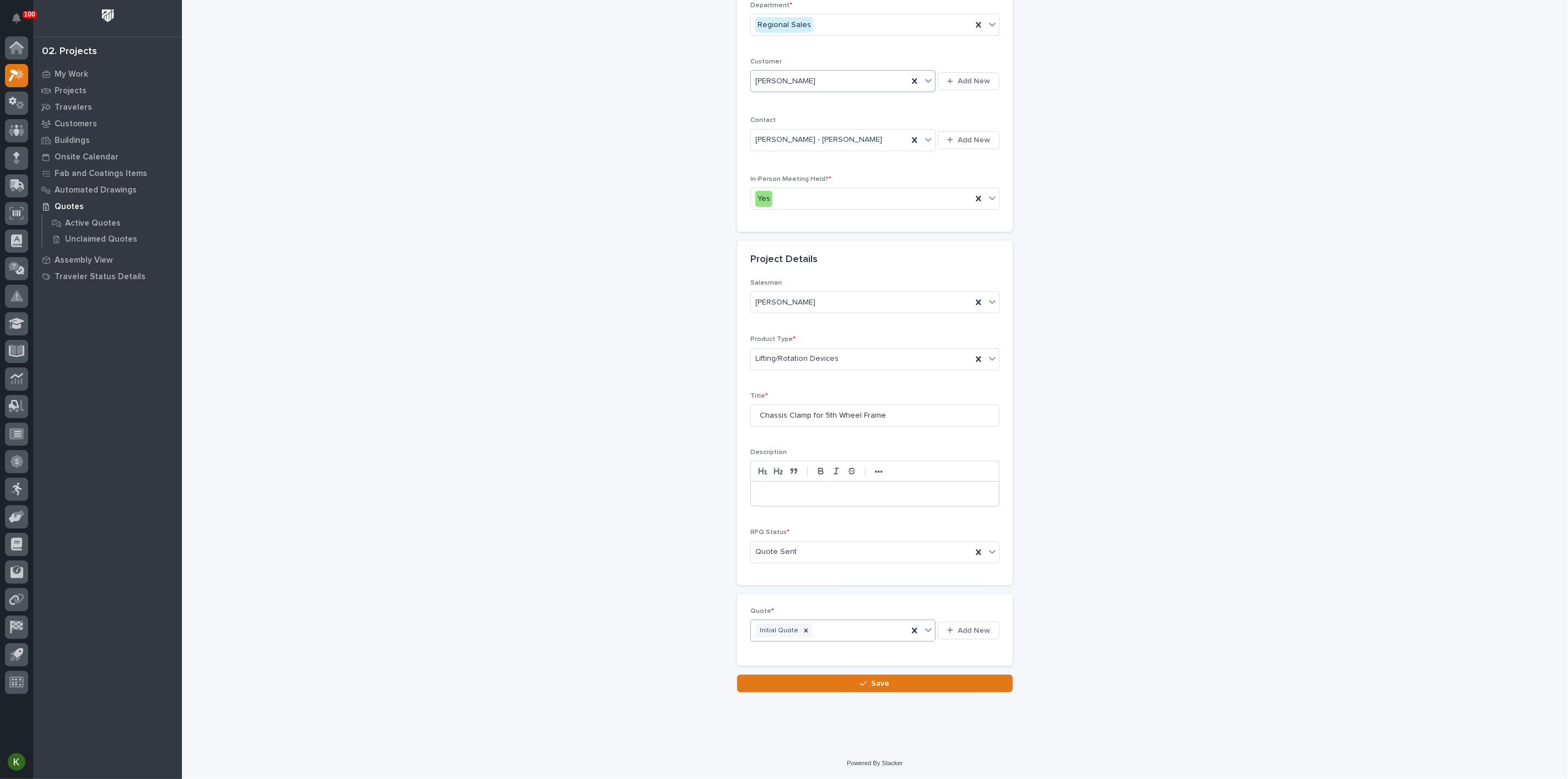
scroll to position [307, 0]
click at [840, 684] on button "Save" at bounding box center [875, 683] width 276 height 18
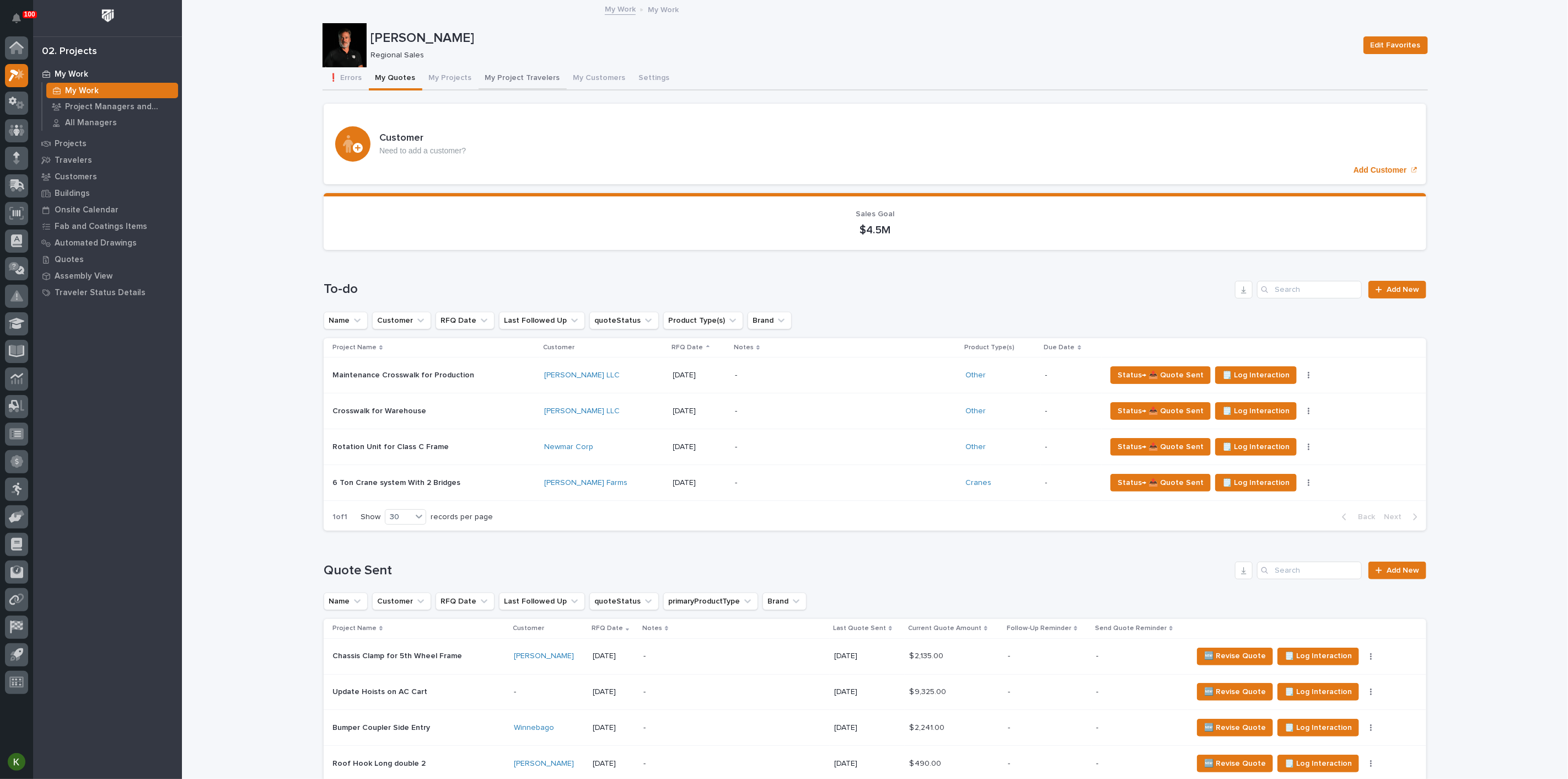
click at [563, 86] on button "My Project Travelers" at bounding box center [522, 78] width 88 height 23
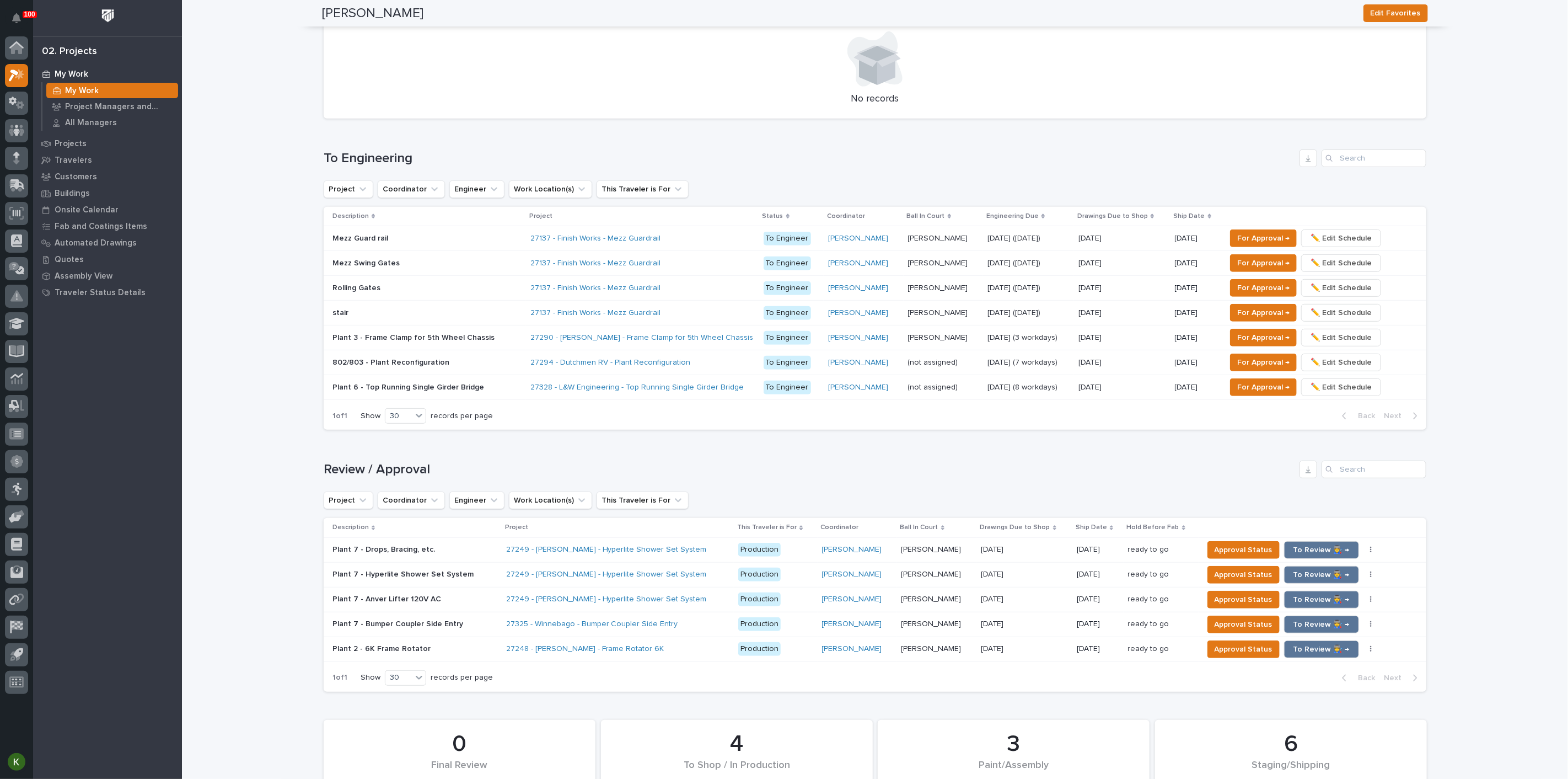
scroll to position [857, 0]
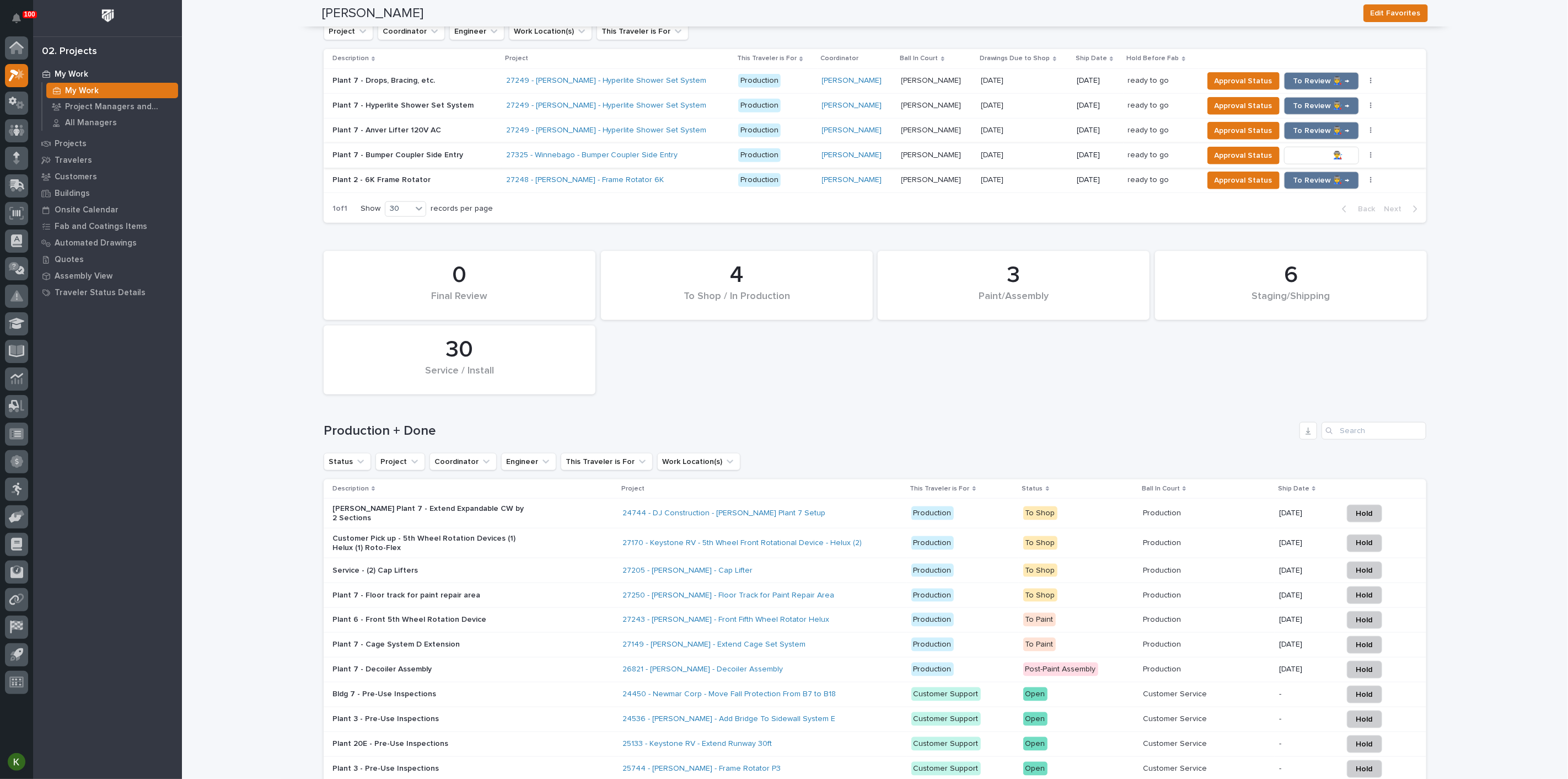
click at [1307, 162] on span "To Review 👨‍🏭 →" at bounding box center [1322, 155] width 56 height 14
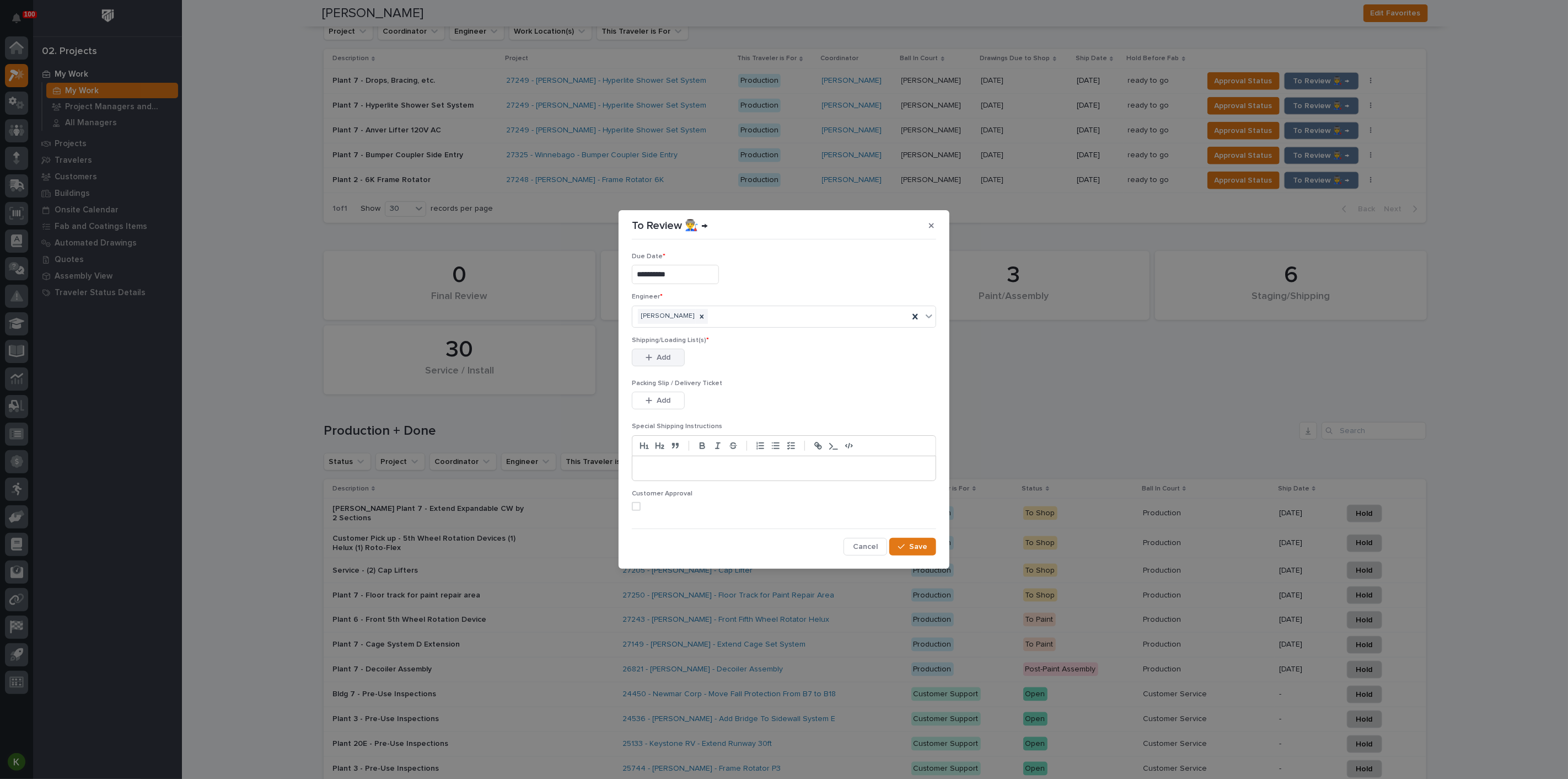
click at [663, 362] on span "Add" at bounding box center [664, 358] width 14 height 10
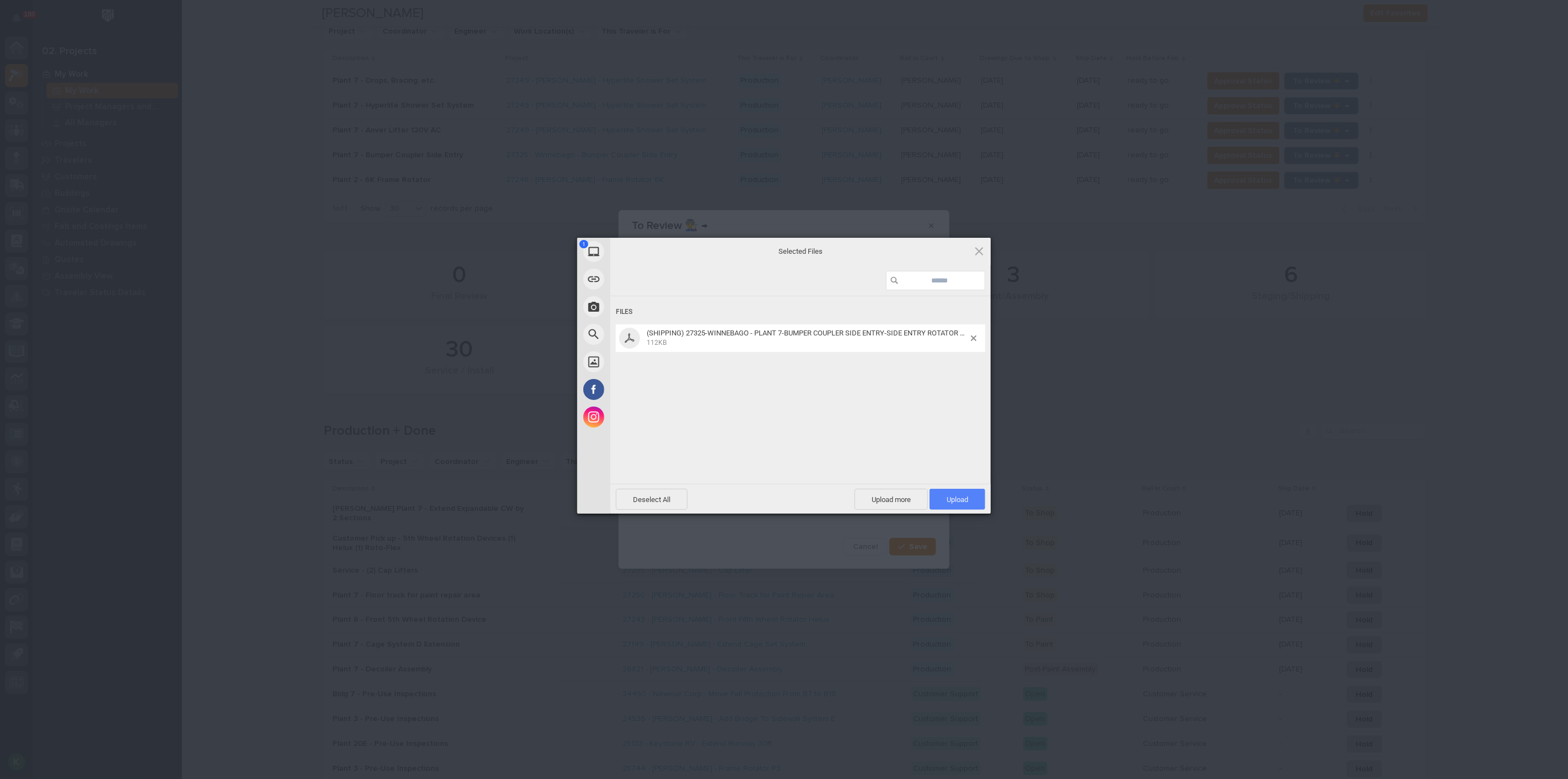
click at [948, 495] on span "Upload 1" at bounding box center [956, 500] width 21 height 8
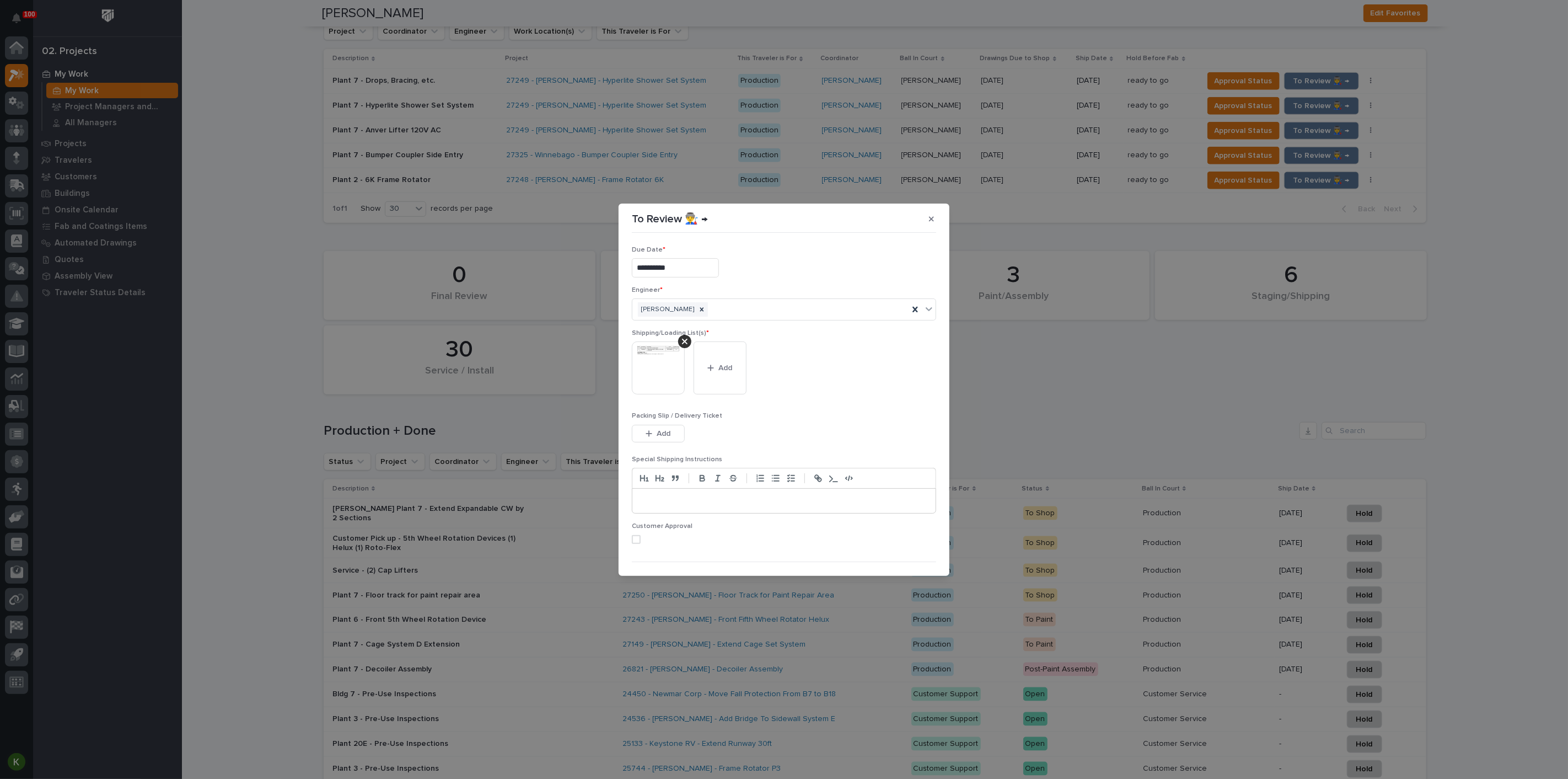
scroll to position [71, 0]
click at [640, 511] on span at bounding box center [636, 516] width 8 height 8
click at [898, 554] on icon "button" at bounding box center [901, 556] width 7 height 8
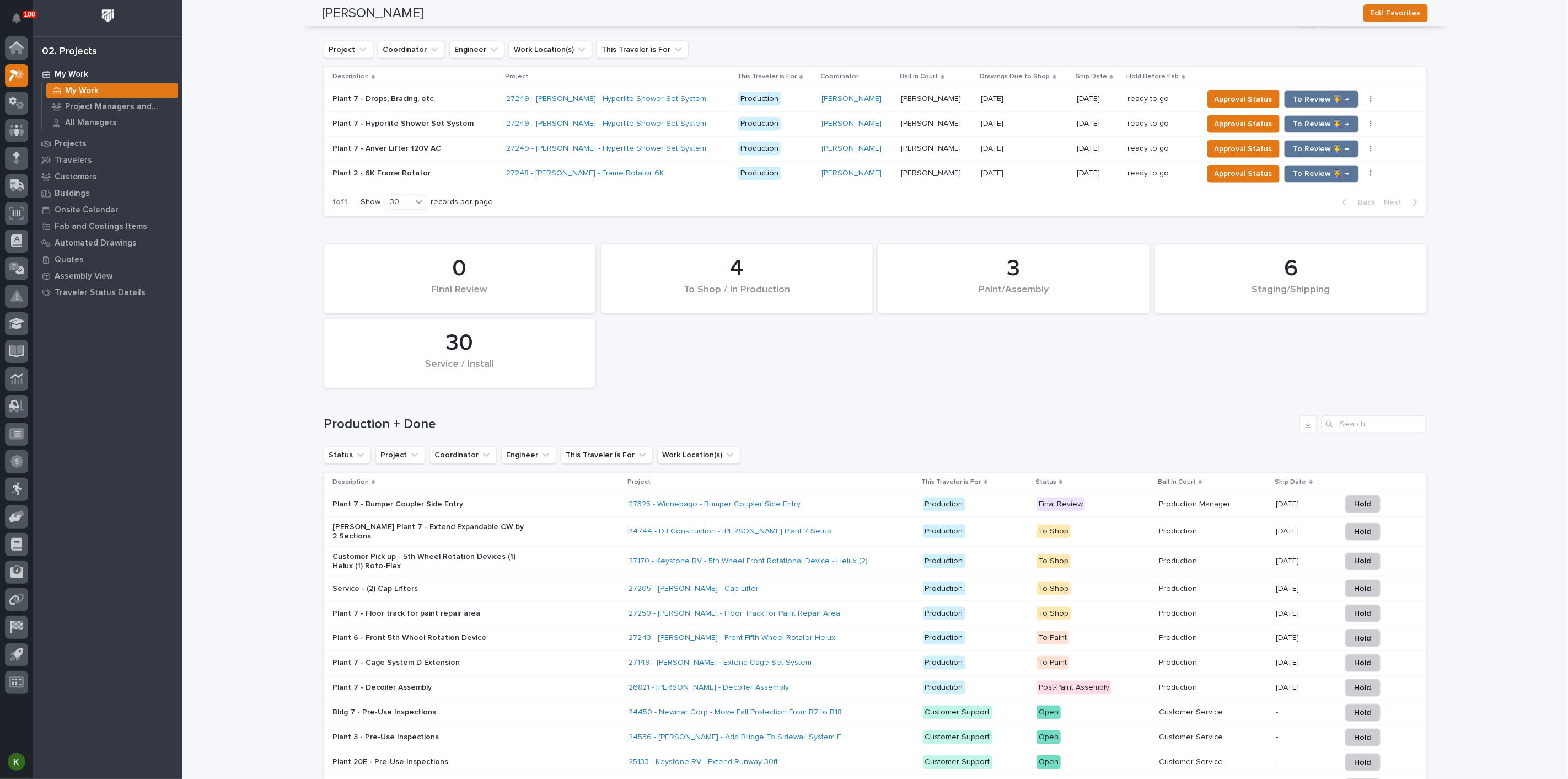
scroll to position [839, 0]
click at [1312, 180] on span "To Review 👨‍🏭 →" at bounding box center [1322, 174] width 56 height 14
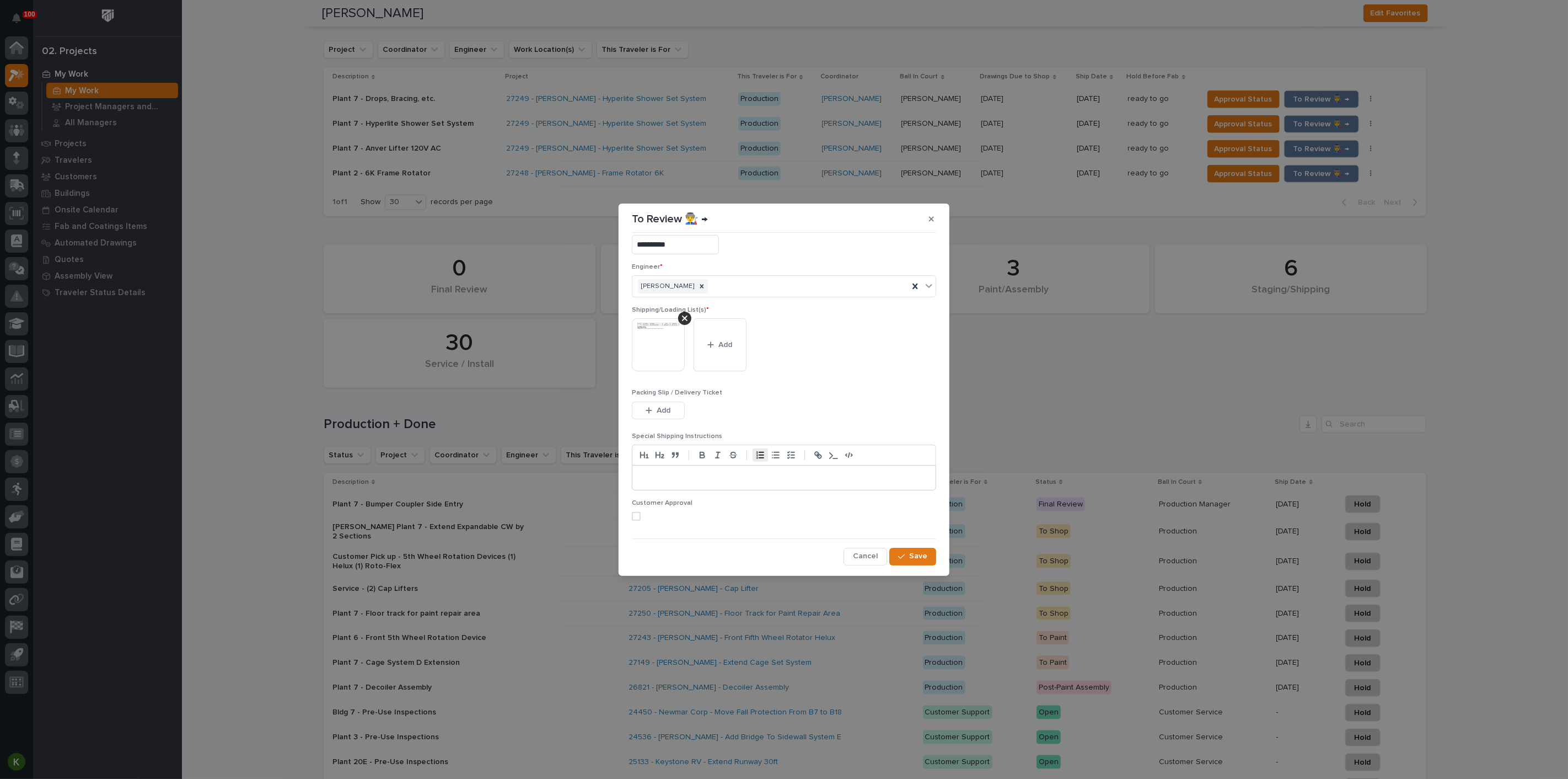
scroll to position [71, 0]
click at [640, 511] on span at bounding box center [636, 516] width 8 height 8
click at [898, 552] on icon "button" at bounding box center [901, 556] width 7 height 8
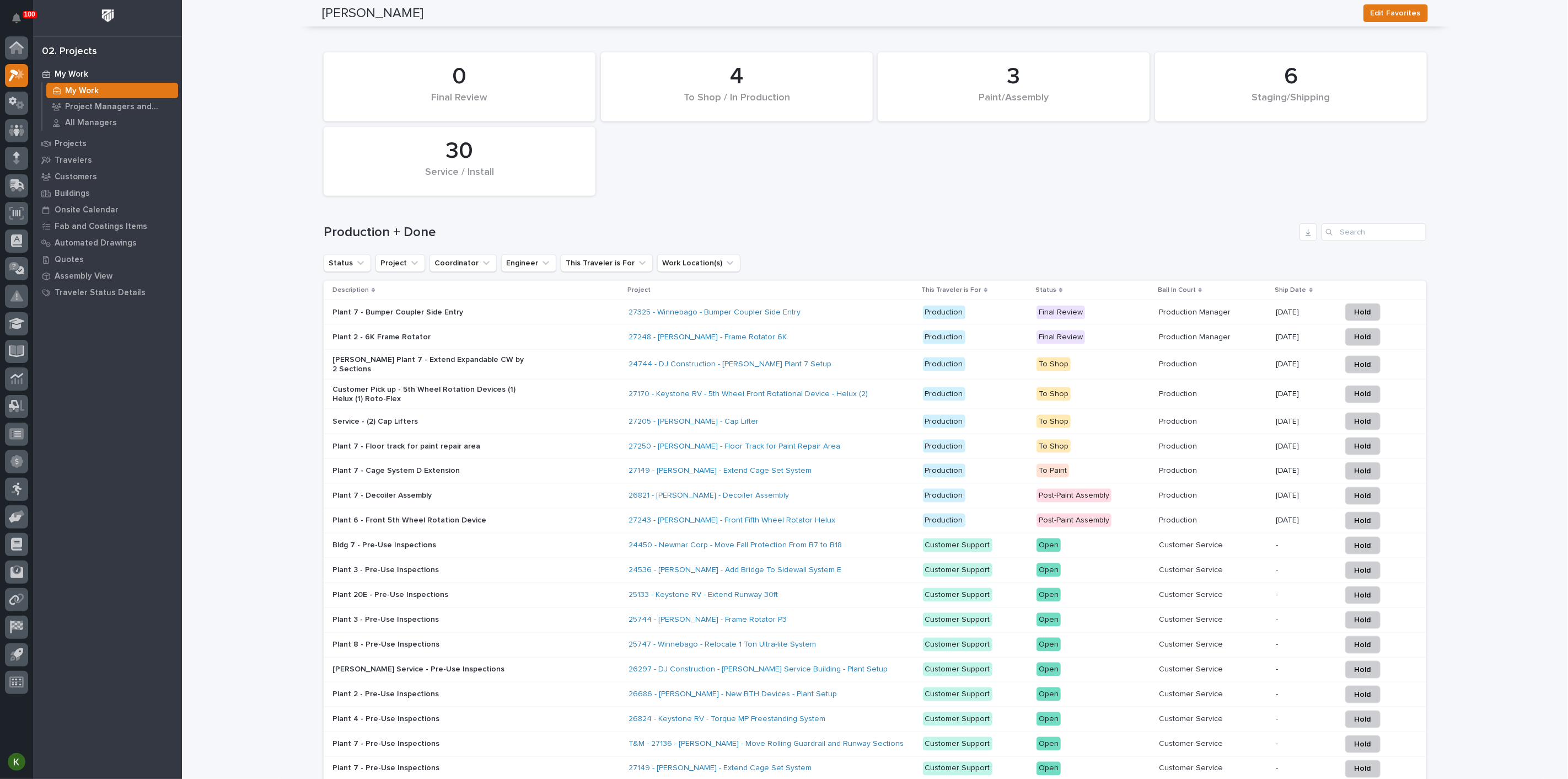
scroll to position [1008, 0]
